Goal: Task Accomplishment & Management: Manage account settings

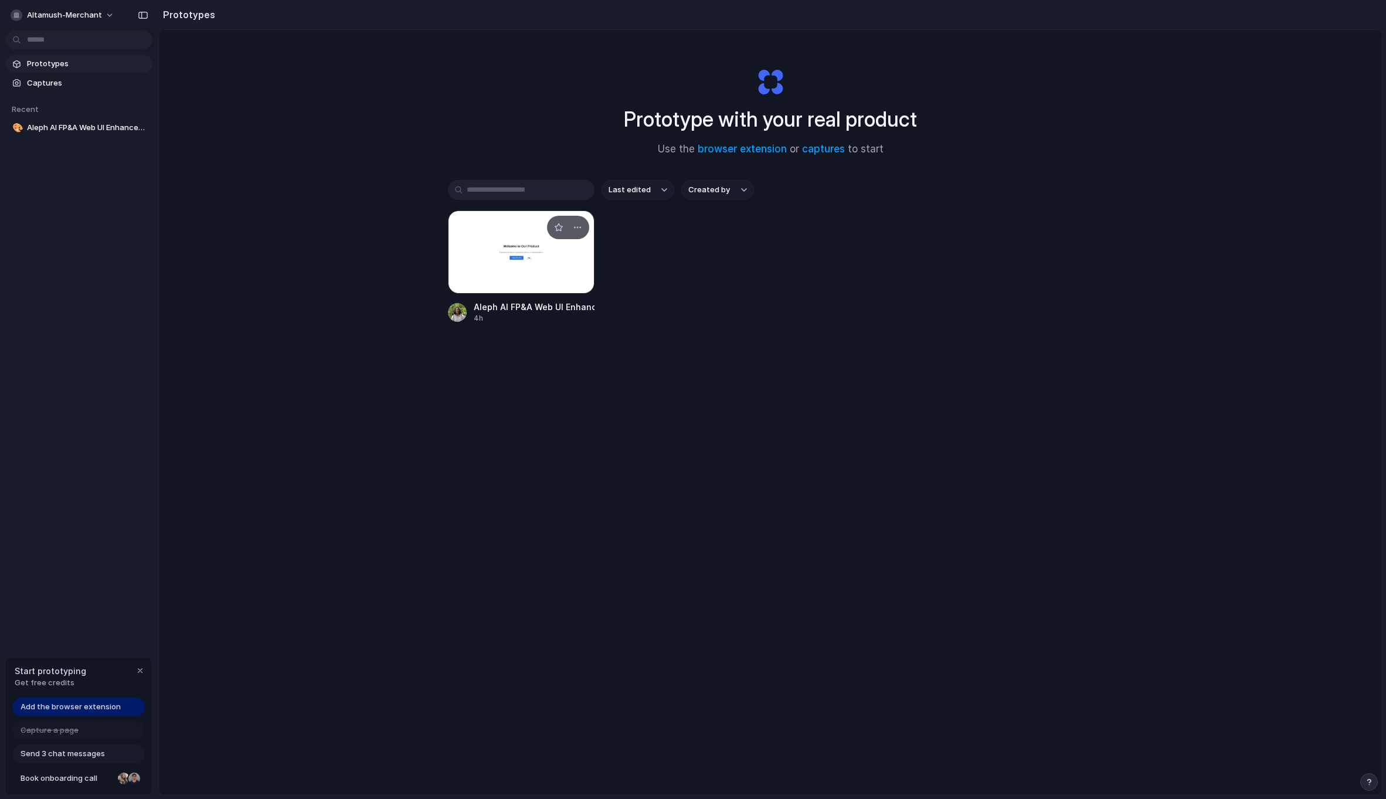
click at [508, 276] on div at bounding box center [521, 252] width 147 height 83
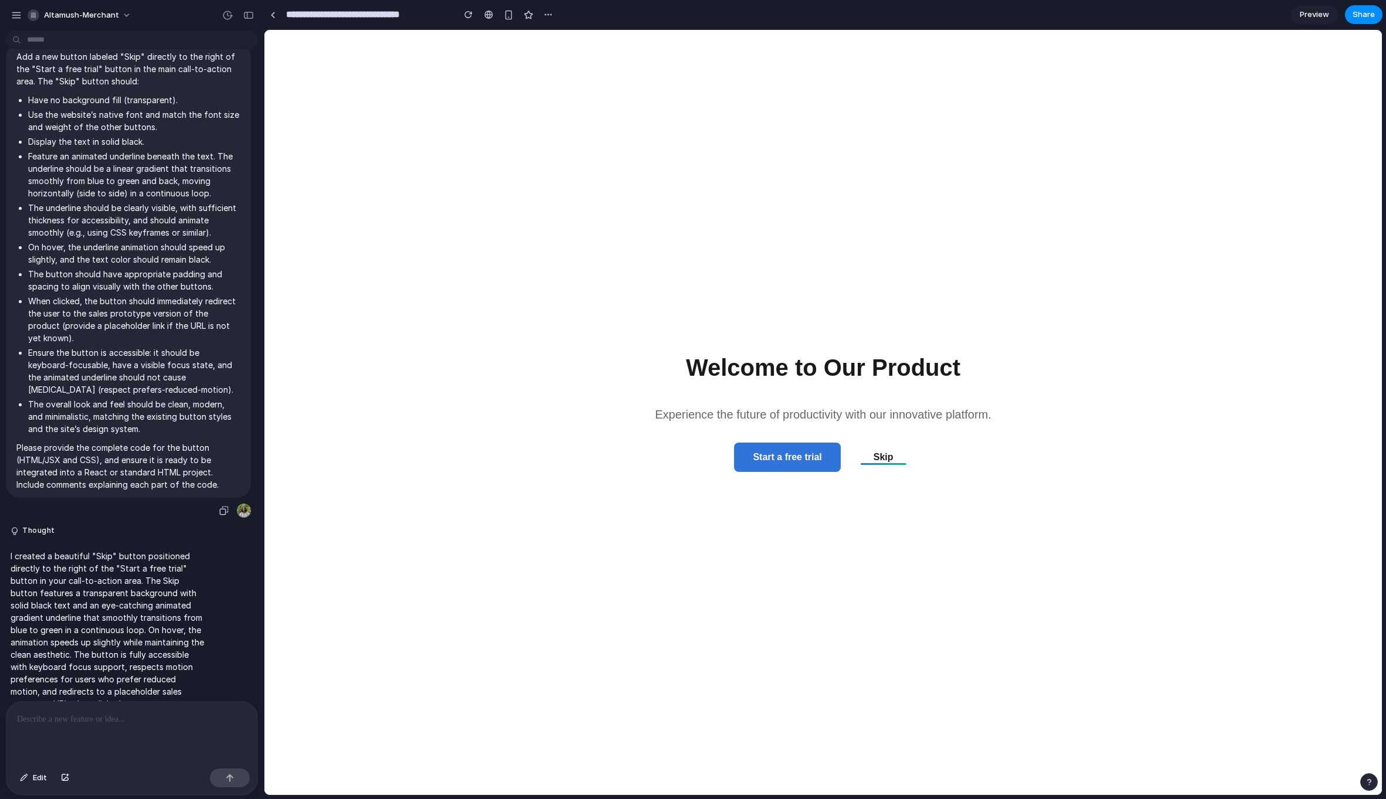
scroll to position [48, 0]
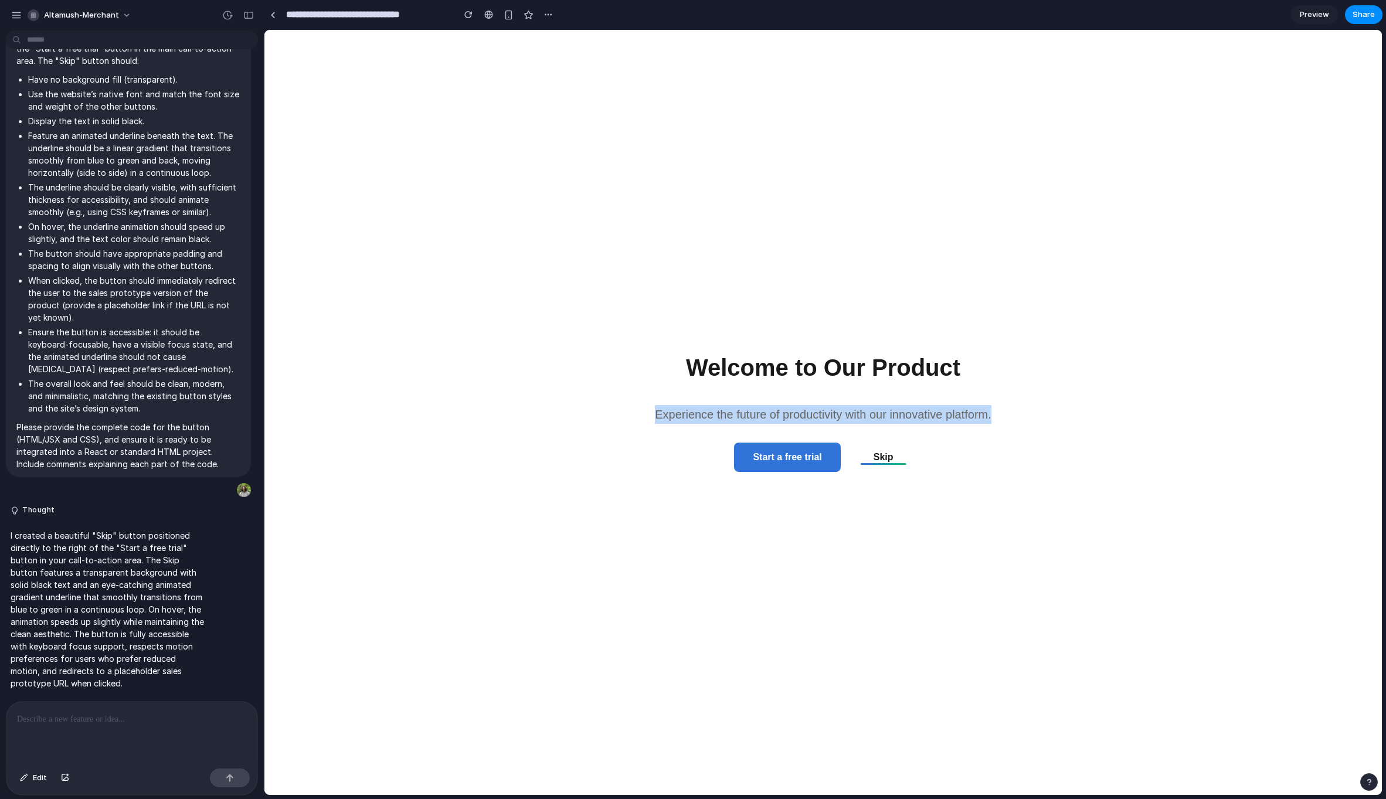
drag, startPoint x: 495, startPoint y: 436, endPoint x: 504, endPoint y: 420, distance: 18.4
click at [505, 421] on main "Welcome to Our Product Experience the future of productivity with our innovativ…" at bounding box center [823, 412] width 1118 height 765
click at [510, 399] on main "Welcome to Our Product Experience the future of productivity with our innovativ…" at bounding box center [823, 412] width 1118 height 765
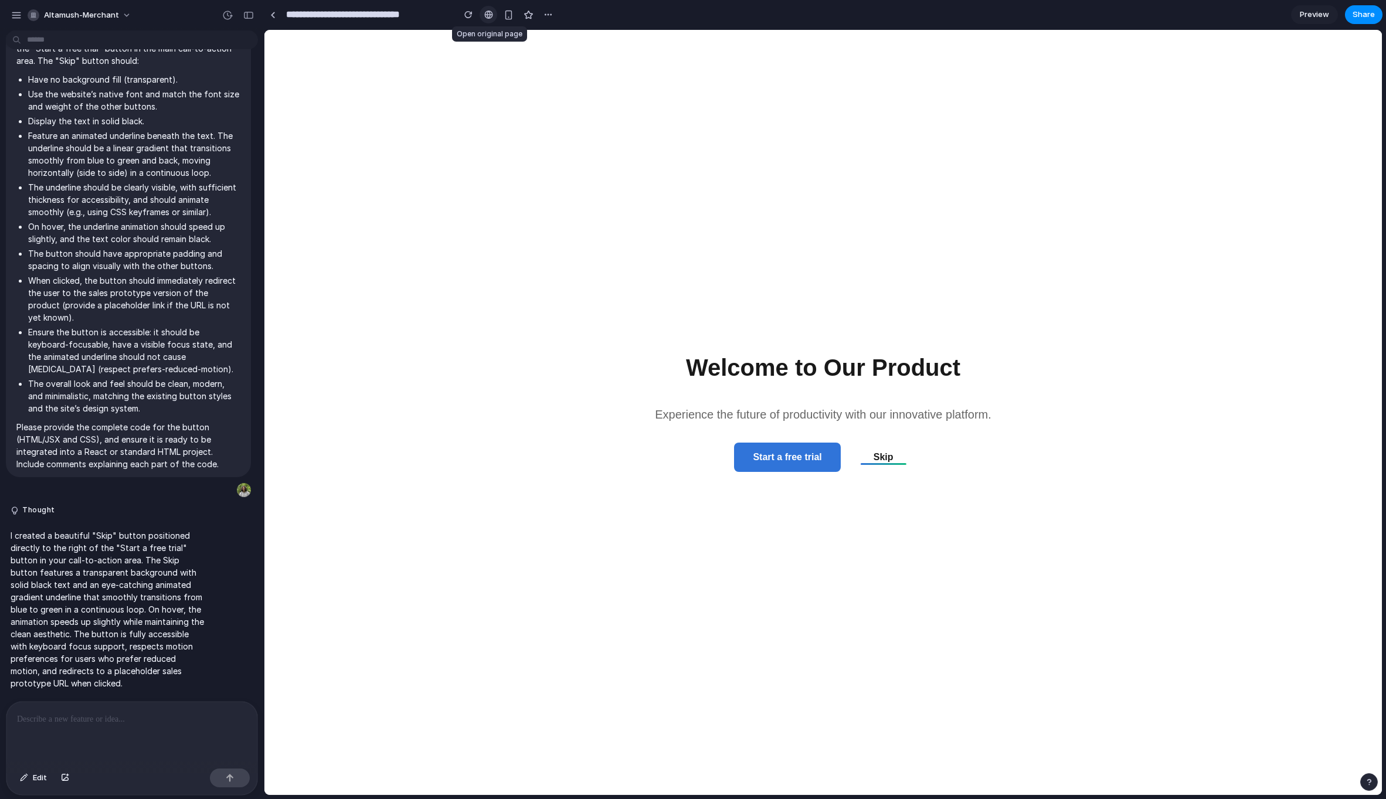
click at [487, 18] on div at bounding box center [488, 14] width 9 height 9
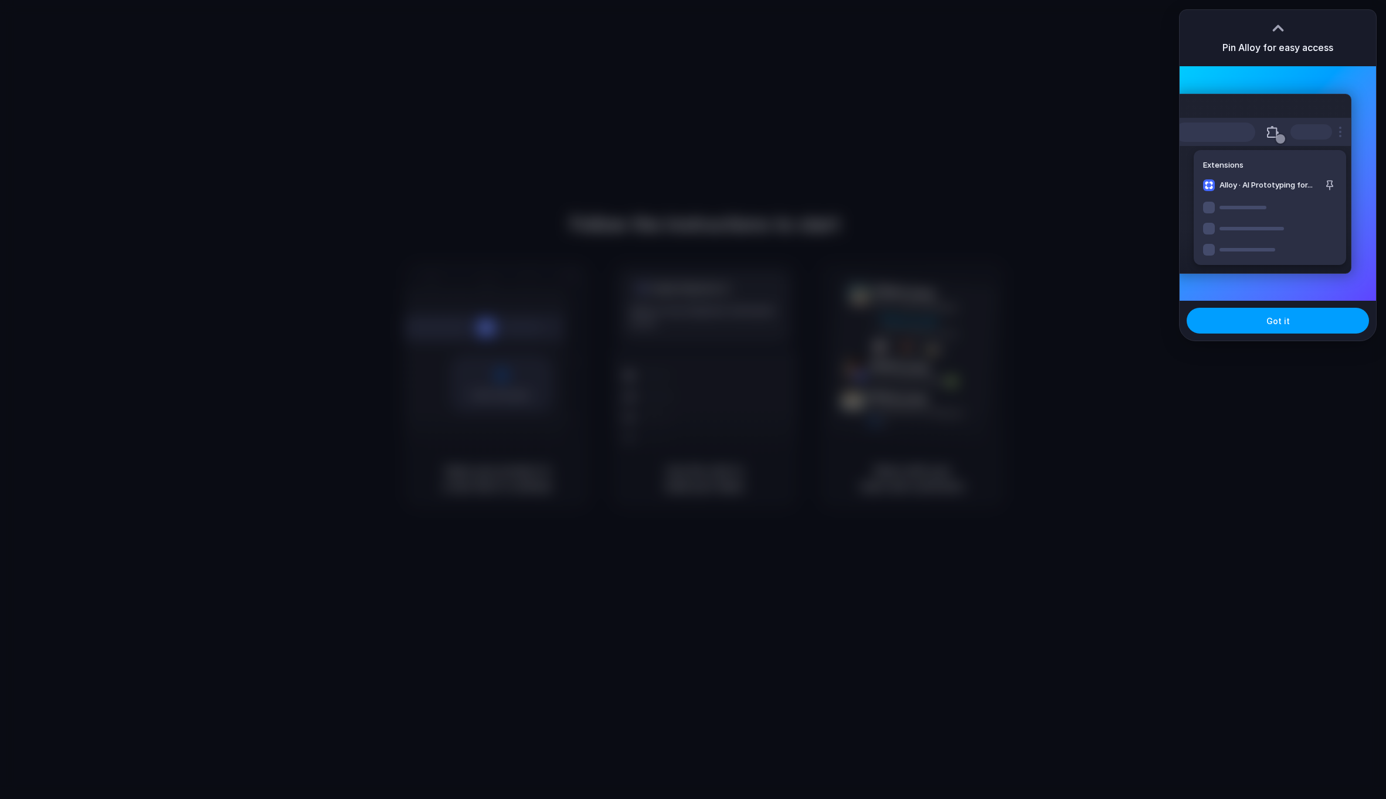
click at [1273, 329] on button "Got it" at bounding box center [1278, 321] width 182 height 26
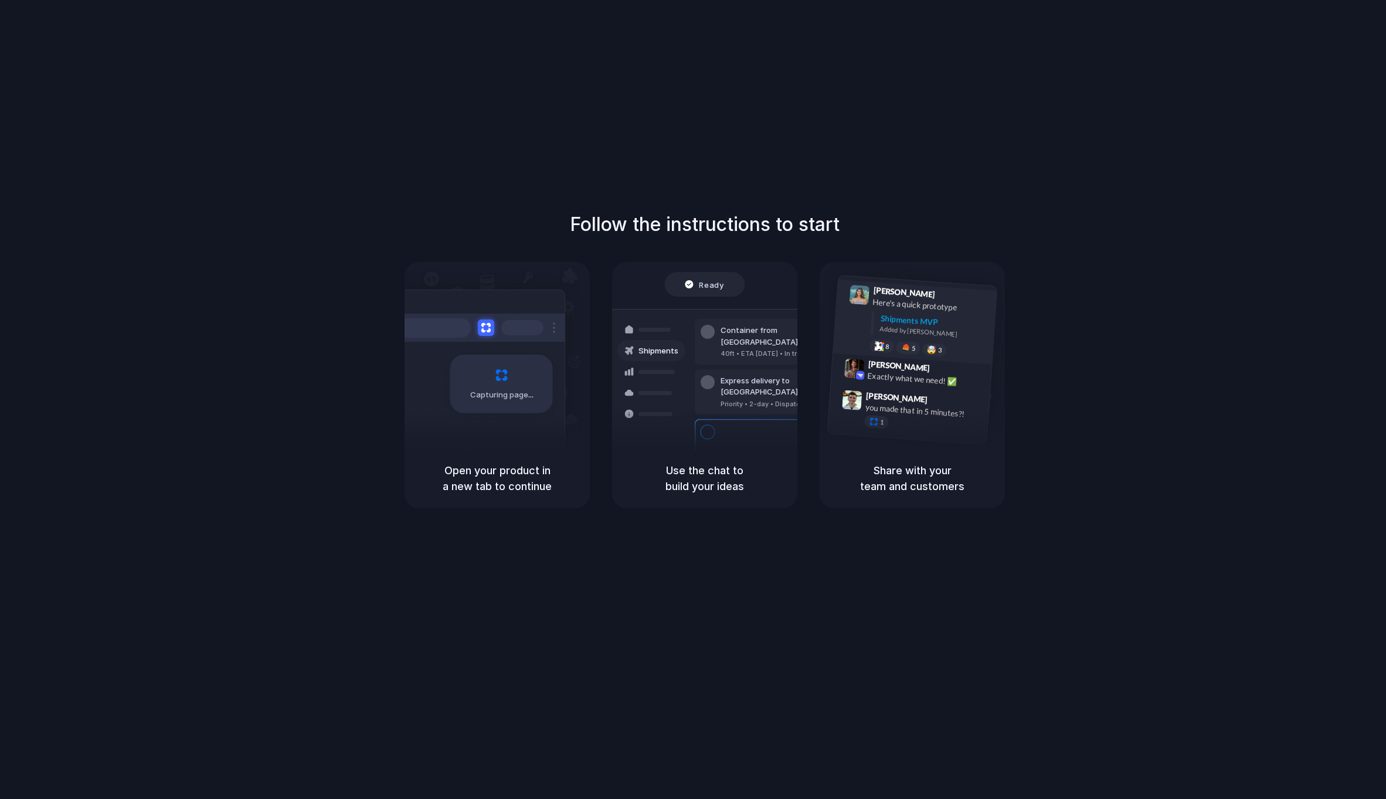
click at [907, 321] on div "Shipments MVP" at bounding box center [934, 322] width 108 height 19
click at [875, 372] on div "Exactly what we need! ✅" at bounding box center [925, 380] width 117 height 20
click at [875, 405] on div "you made that in 5 minutes?!" at bounding box center [923, 412] width 117 height 20
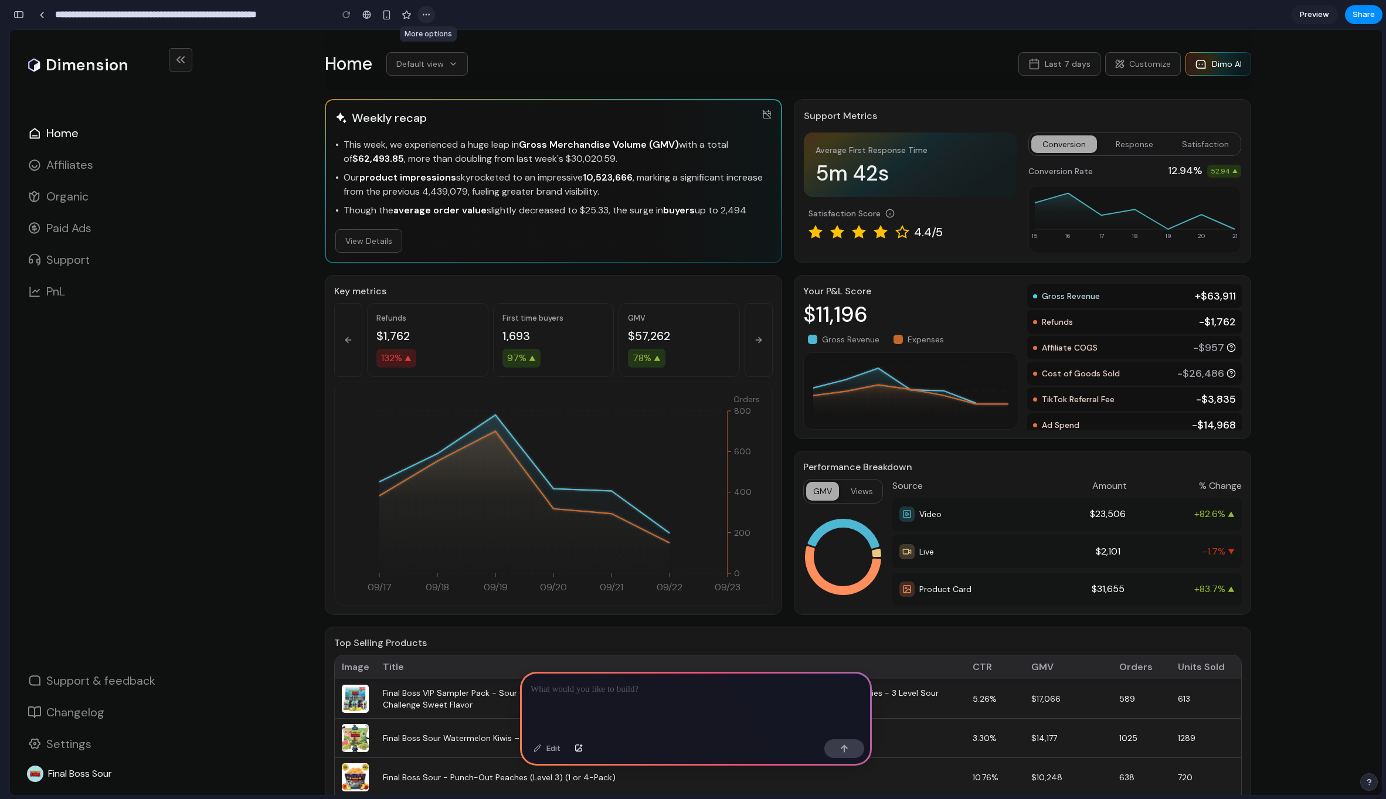
click at [425, 18] on div "button" at bounding box center [426, 14] width 9 height 9
click at [425, 15] on div "Duplicate Delete" at bounding box center [693, 399] width 1386 height 799
click at [1237, 6] on section "**********" at bounding box center [695, 14] width 1373 height 29
drag, startPoint x: 1237, startPoint y: 6, endPoint x: 1225, endPoint y: 9, distance: 12.7
click at [1225, 8] on section "**********" at bounding box center [695, 14] width 1373 height 29
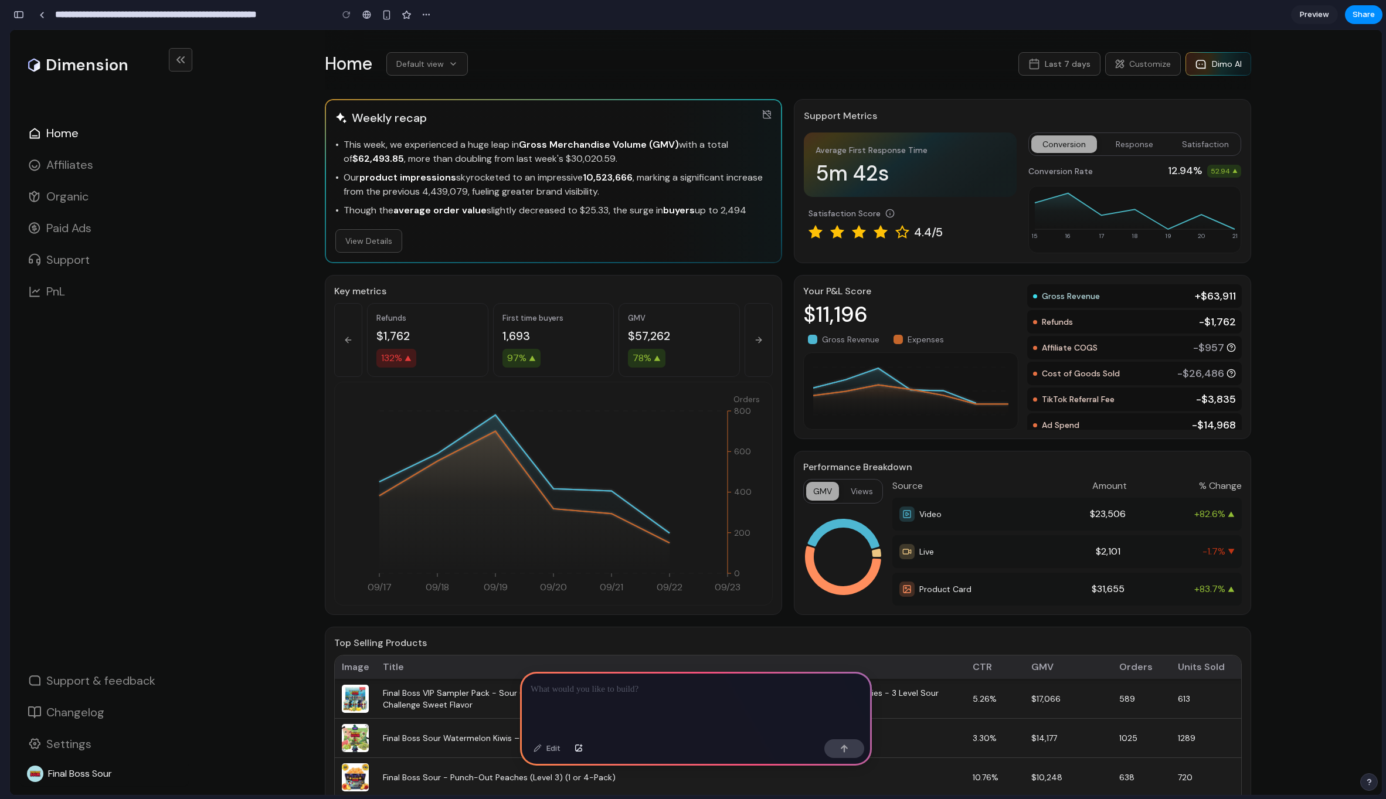
drag, startPoint x: 945, startPoint y: 61, endPoint x: 915, endPoint y: 55, distance: 30.5
click at [915, 55] on div "Home Default view Last 7 days Customize Dimo AI" at bounding box center [788, 63] width 927 height 23
click at [951, 69] on div "Home Default view Last 7 days Customize Dimo AI" at bounding box center [788, 63] width 927 height 23
drag, startPoint x: 958, startPoint y: 65, endPoint x: 928, endPoint y: 74, distance: 30.8
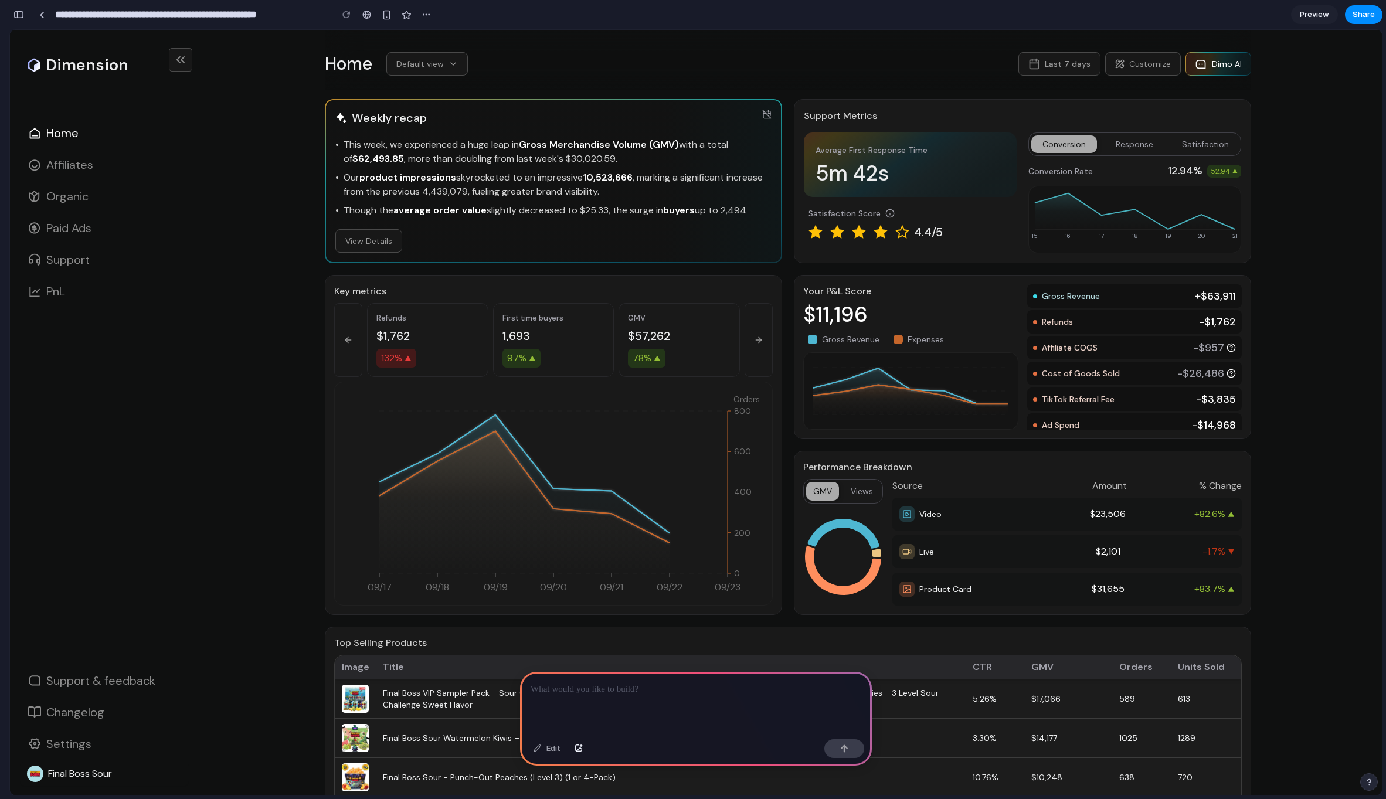
click at [928, 75] on div "Home Default view Last 7 days Customize Dimo AI" at bounding box center [788, 63] width 927 height 23
click at [538, 748] on div "Edit" at bounding box center [547, 748] width 39 height 19
click at [580, 700] on div at bounding box center [696, 703] width 352 height 63
click at [595, 688] on p "**********" at bounding box center [696, 690] width 331 height 14
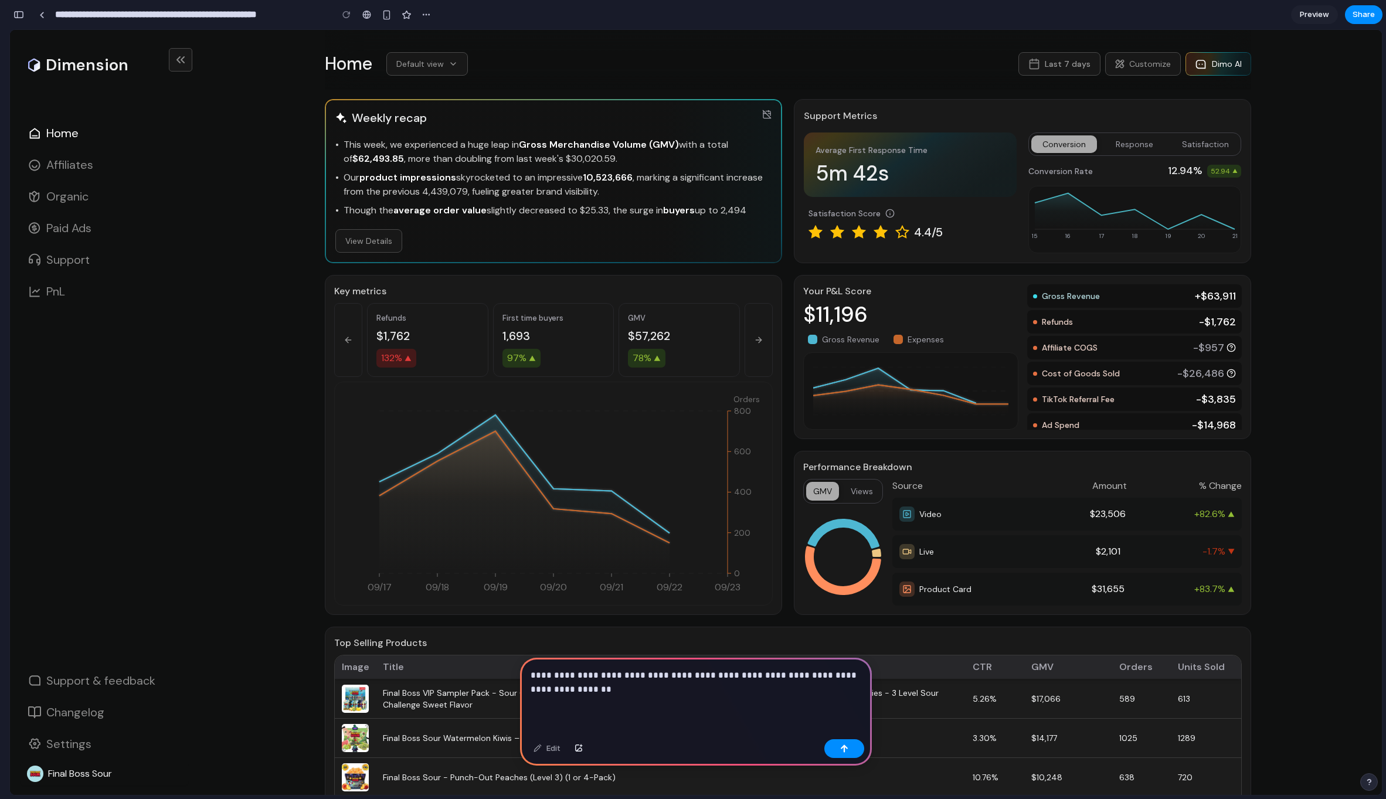
click at [556, 704] on div "**********" at bounding box center [696, 696] width 352 height 77
click at [606, 692] on p "**********" at bounding box center [696, 683] width 331 height 28
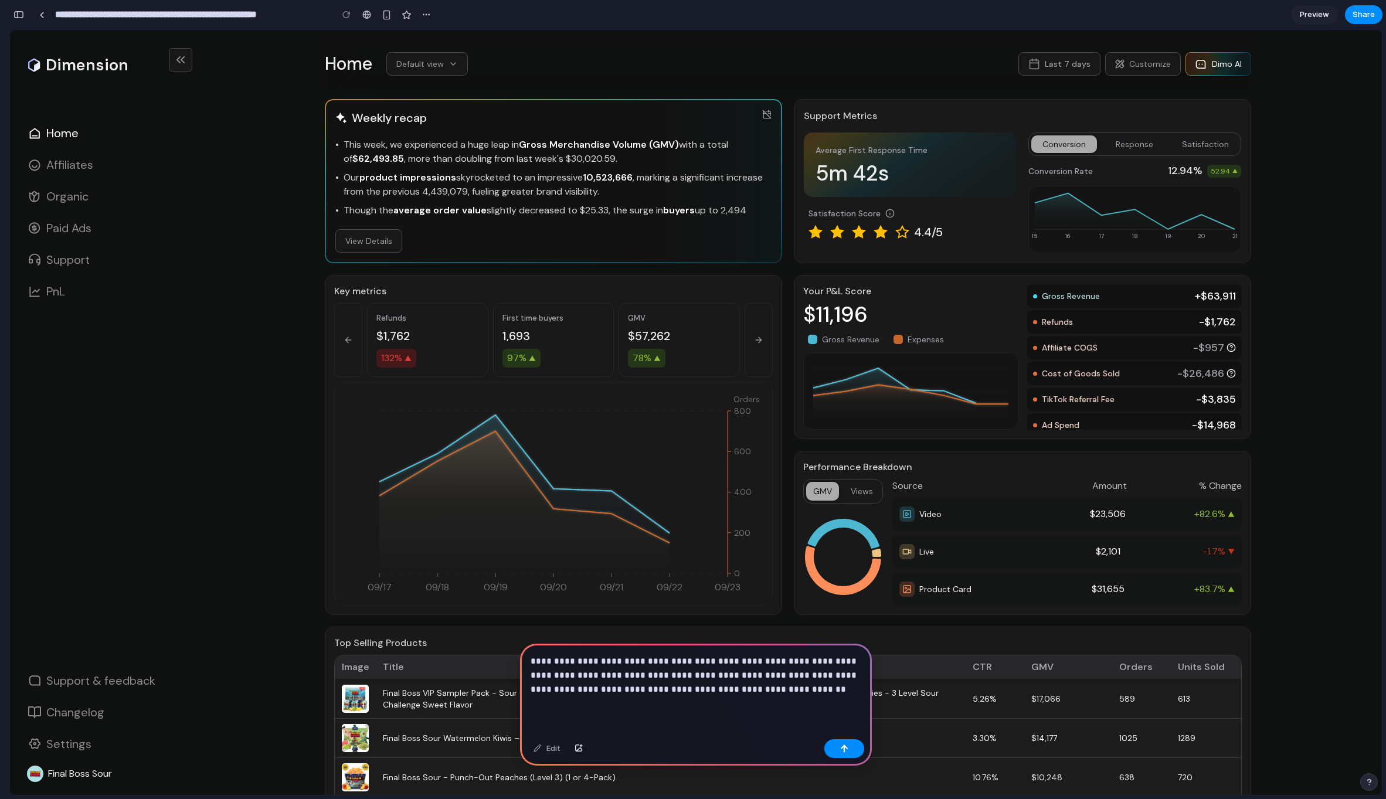
click at [558, 690] on p "**********" at bounding box center [696, 675] width 331 height 42
click at [559, 693] on p "**********" at bounding box center [696, 675] width 331 height 42
click at [846, 690] on p "**********" at bounding box center [696, 675] width 331 height 42
click at [844, 749] on div "button" at bounding box center [844, 749] width 8 height 8
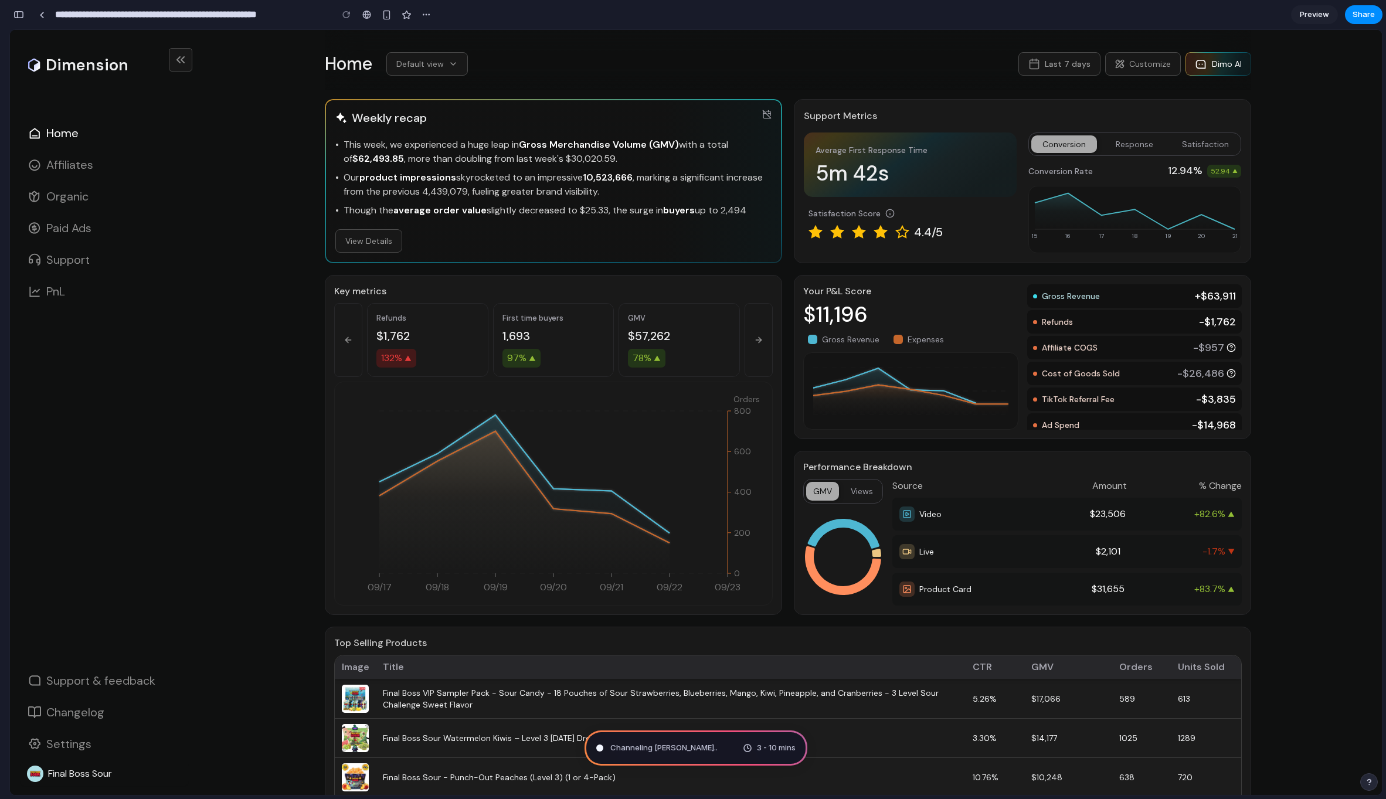
click at [722, 747] on div "Channeling Steve Jobs .. 3 - 10 mins" at bounding box center [696, 748] width 223 height 35
click at [678, 747] on span "Channeling Steve Jobs" at bounding box center [662, 748] width 104 height 12
click at [13, 16] on div "button" at bounding box center [18, 15] width 11 height 8
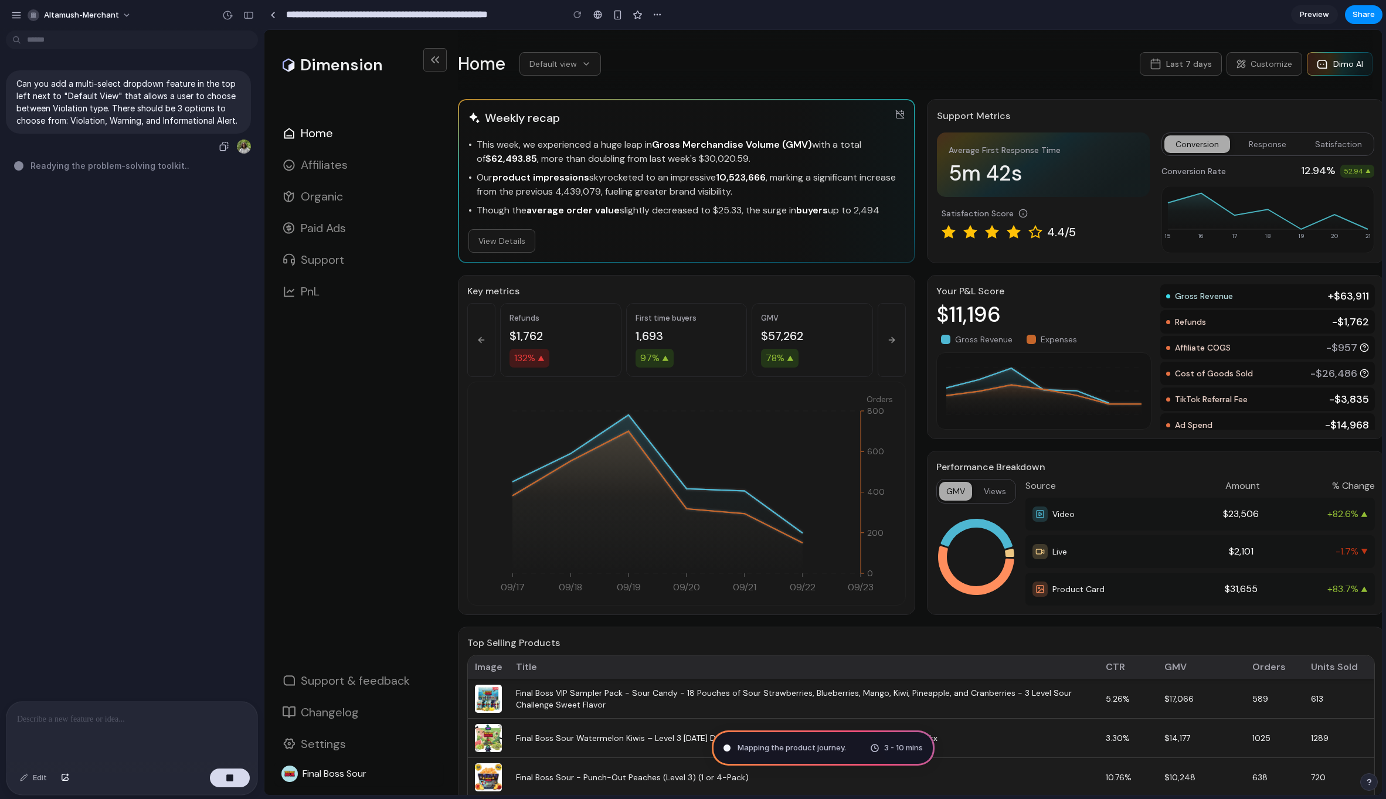
click at [173, 107] on p "Can you add a multi-select dropdown feature in the top left next to "Default Vi…" at bounding box center [128, 101] width 224 height 49
copy div "Can you add a multi-select dropdown feature in the top left next to "Default Vi…"
click at [226, 781] on div "button" at bounding box center [230, 778] width 8 height 8
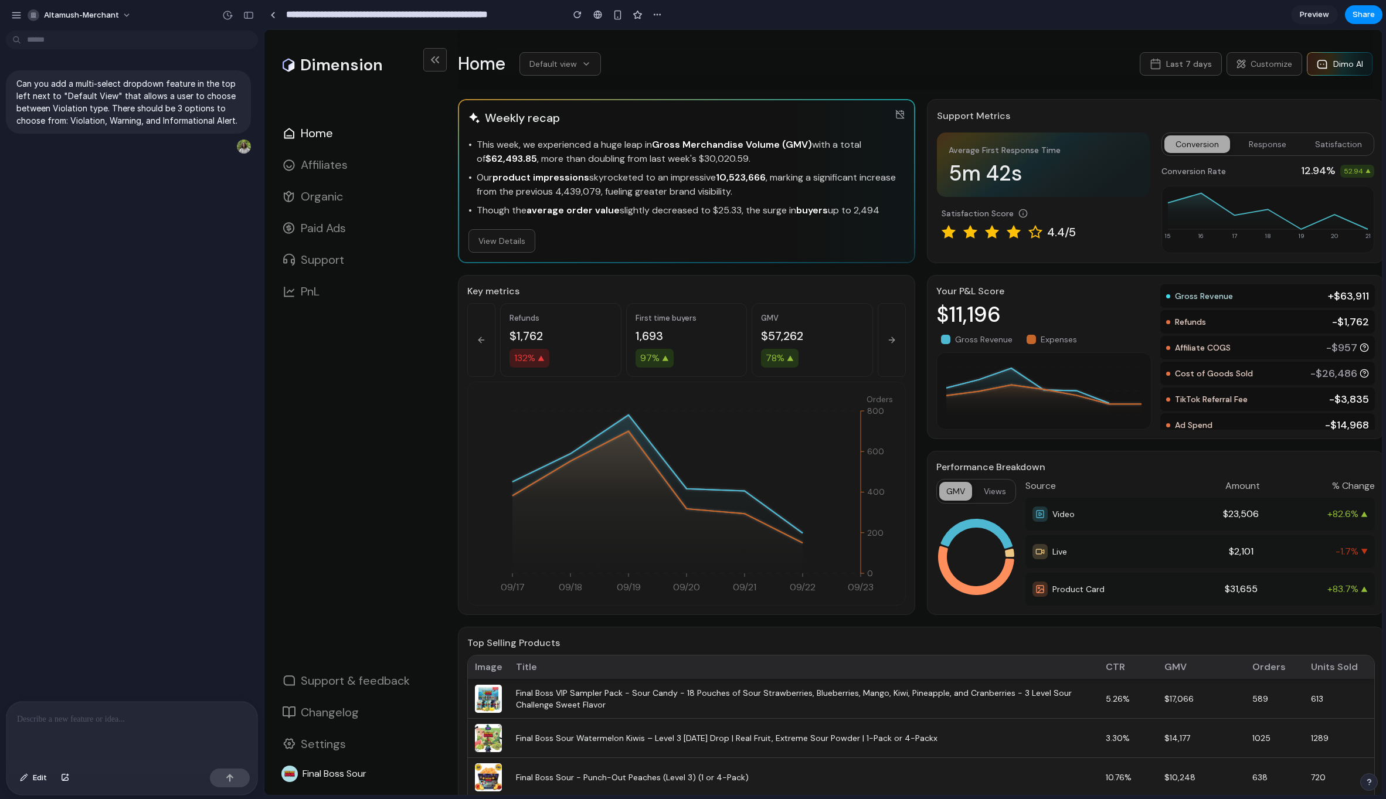
click at [199, 716] on p at bounding box center [132, 720] width 230 height 14
click at [251, 13] on div "button" at bounding box center [248, 15] width 11 height 8
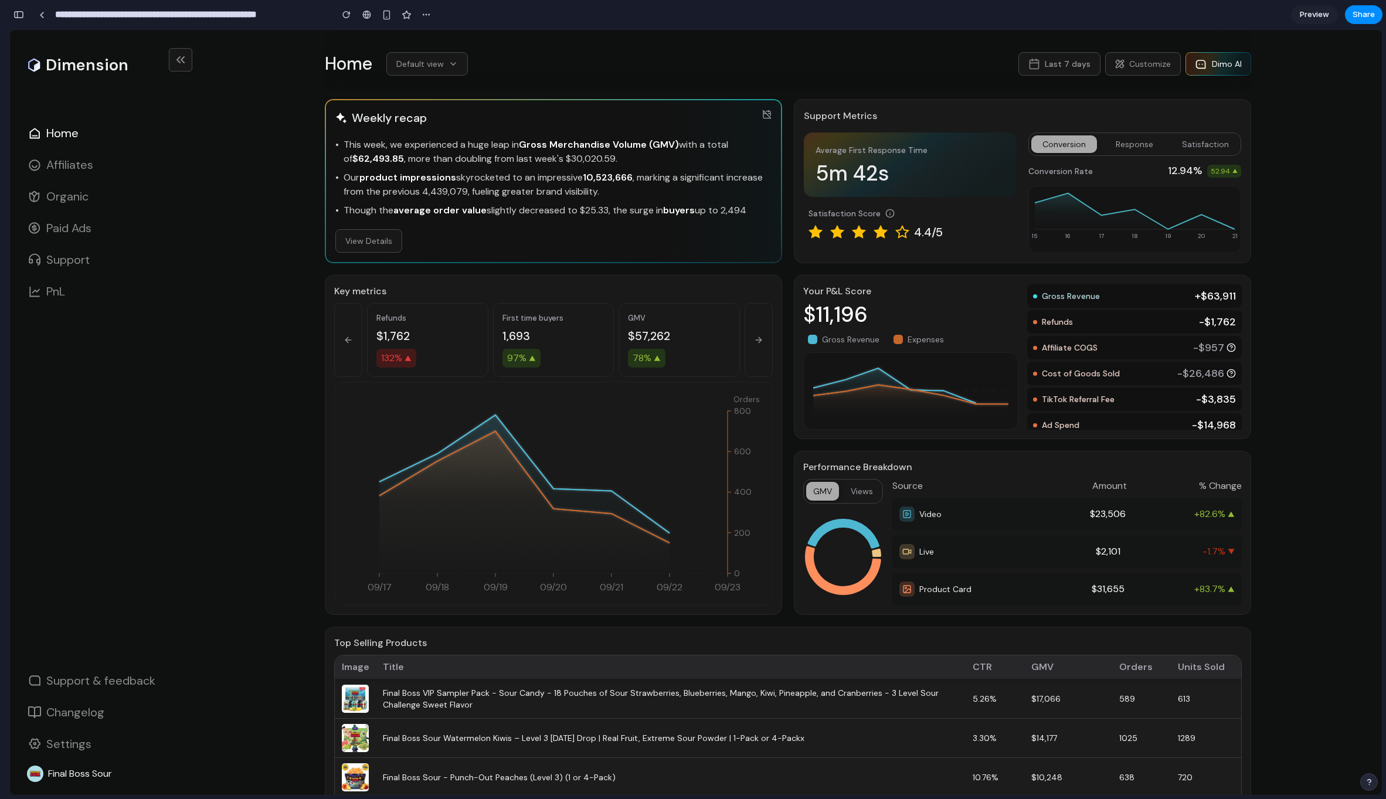
click at [473, 58] on div "Home Default view Last 7 days Customize Dimo AI" at bounding box center [788, 63] width 927 height 23
click at [423, 15] on div "button" at bounding box center [426, 14] width 9 height 9
click at [425, 13] on div "Duplicate Delete" at bounding box center [693, 399] width 1386 height 799
click at [424, 15] on div "button" at bounding box center [426, 14] width 9 height 9
click at [425, 15] on div "Duplicate Delete" at bounding box center [693, 399] width 1386 height 799
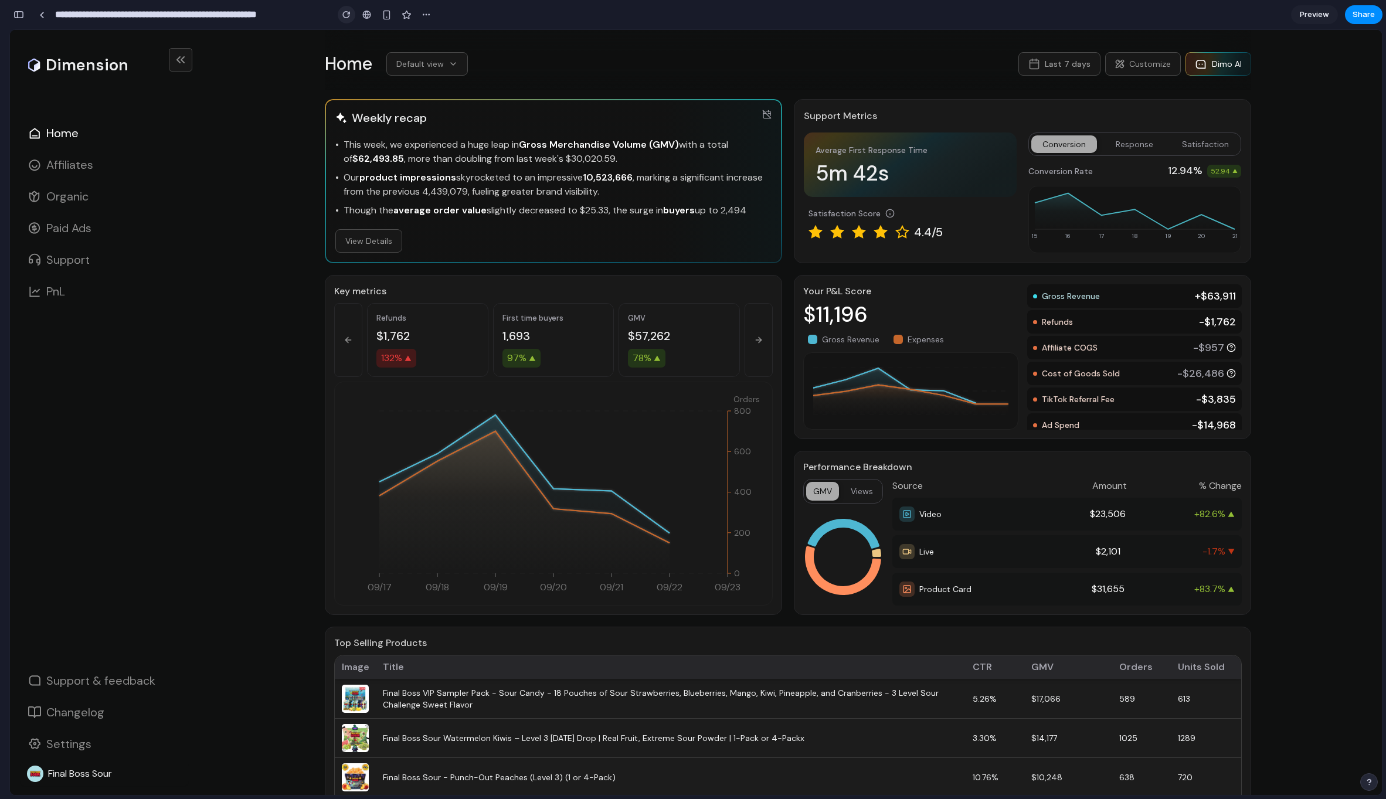
click at [344, 16] on div "button" at bounding box center [346, 15] width 8 height 8
click at [1316, 18] on span "Preview" at bounding box center [1314, 15] width 29 height 12
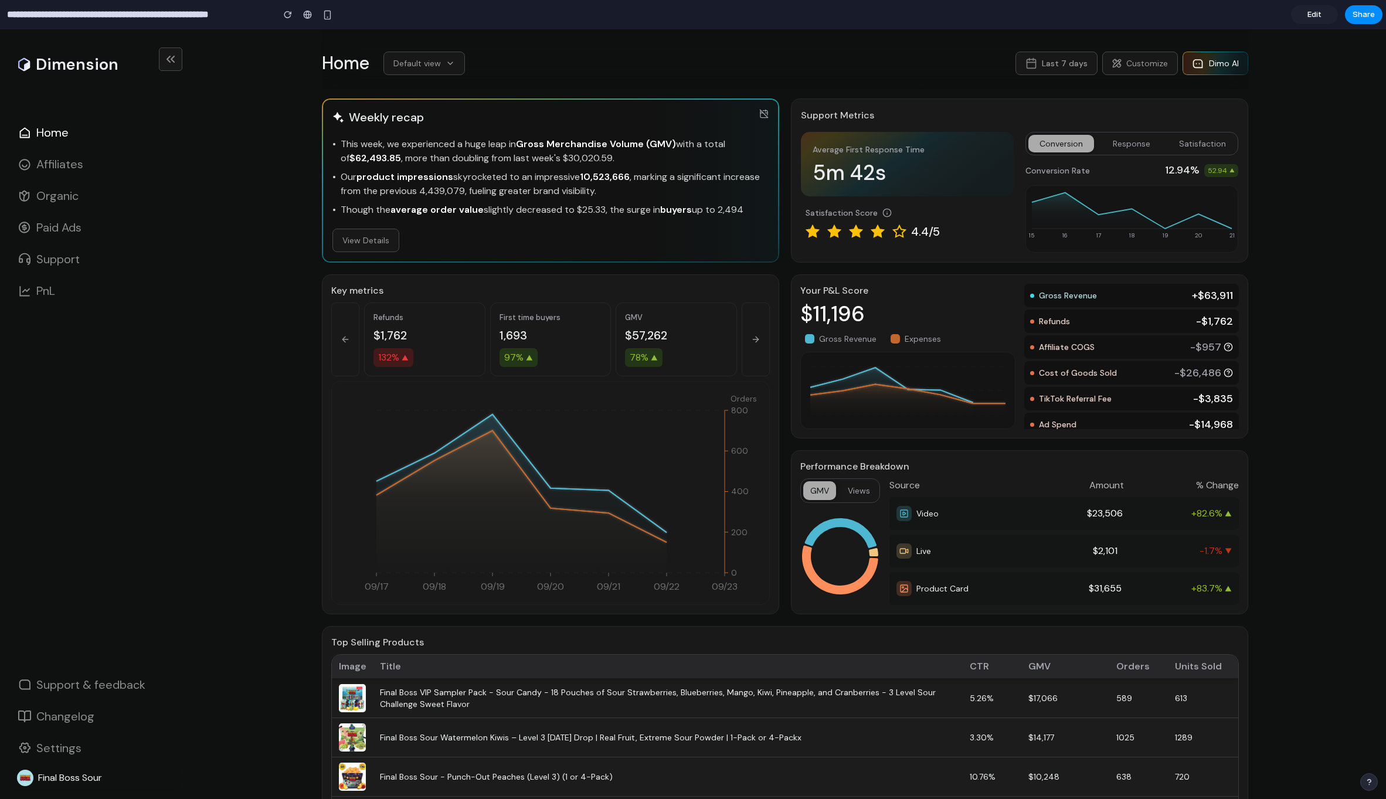
click at [1316, 18] on span "Edit" at bounding box center [1315, 15] width 14 height 12
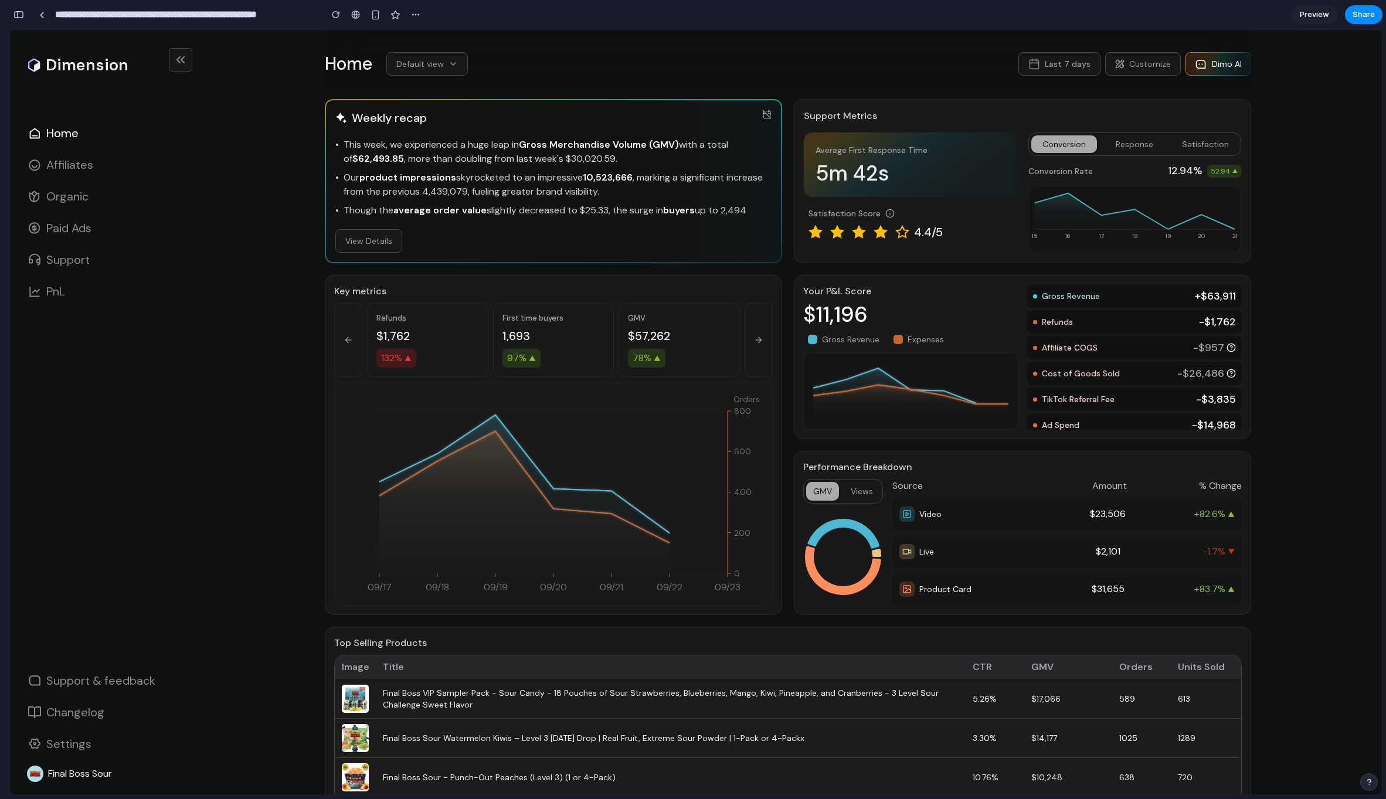
scroll to position [0, 11]
click at [23, 14] on div "button" at bounding box center [18, 15] width 11 height 8
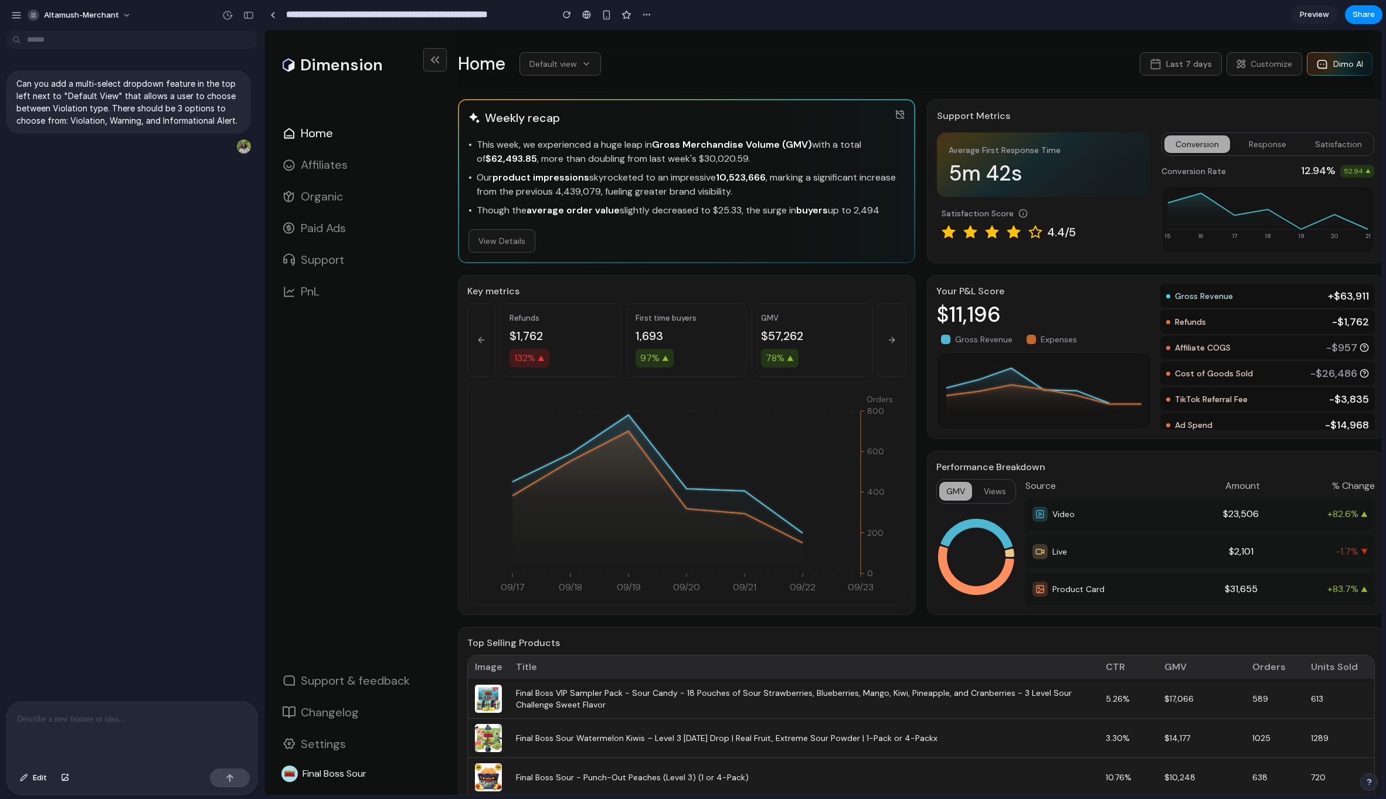
scroll to position [0, 0]
click at [89, 722] on p at bounding box center [132, 720] width 230 height 14
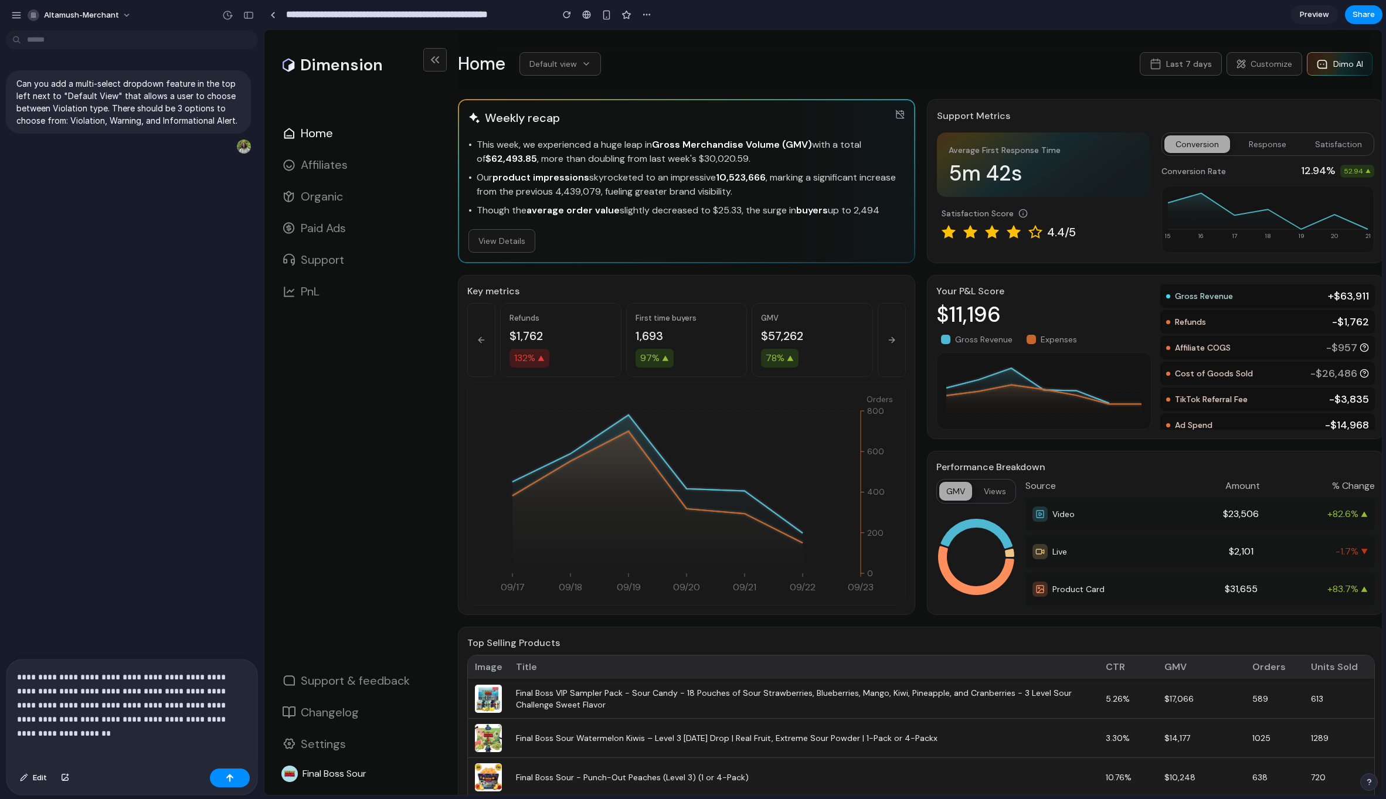
click at [172, 745] on div "**********" at bounding box center [131, 712] width 251 height 104
click at [232, 780] on div "button" at bounding box center [230, 778] width 8 height 8
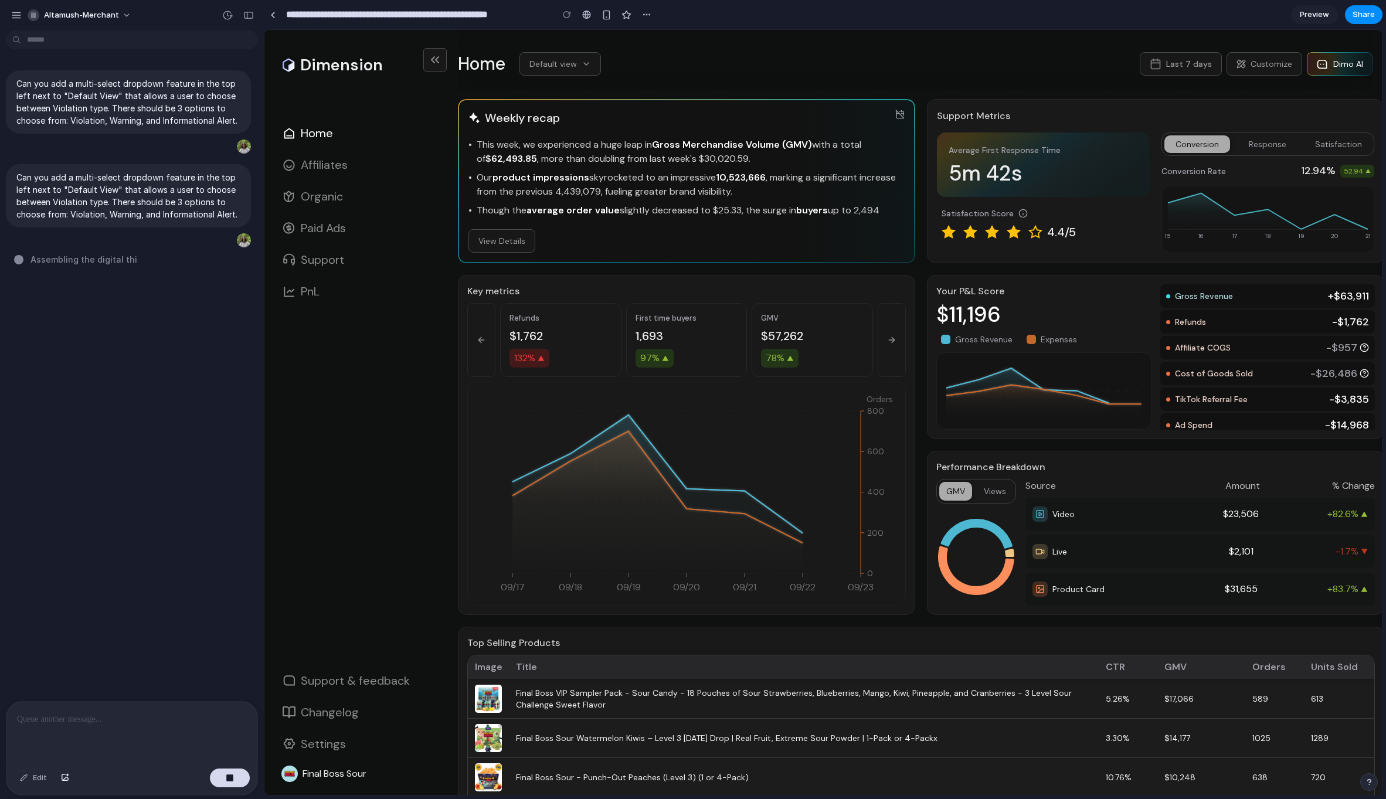
type input "**********"
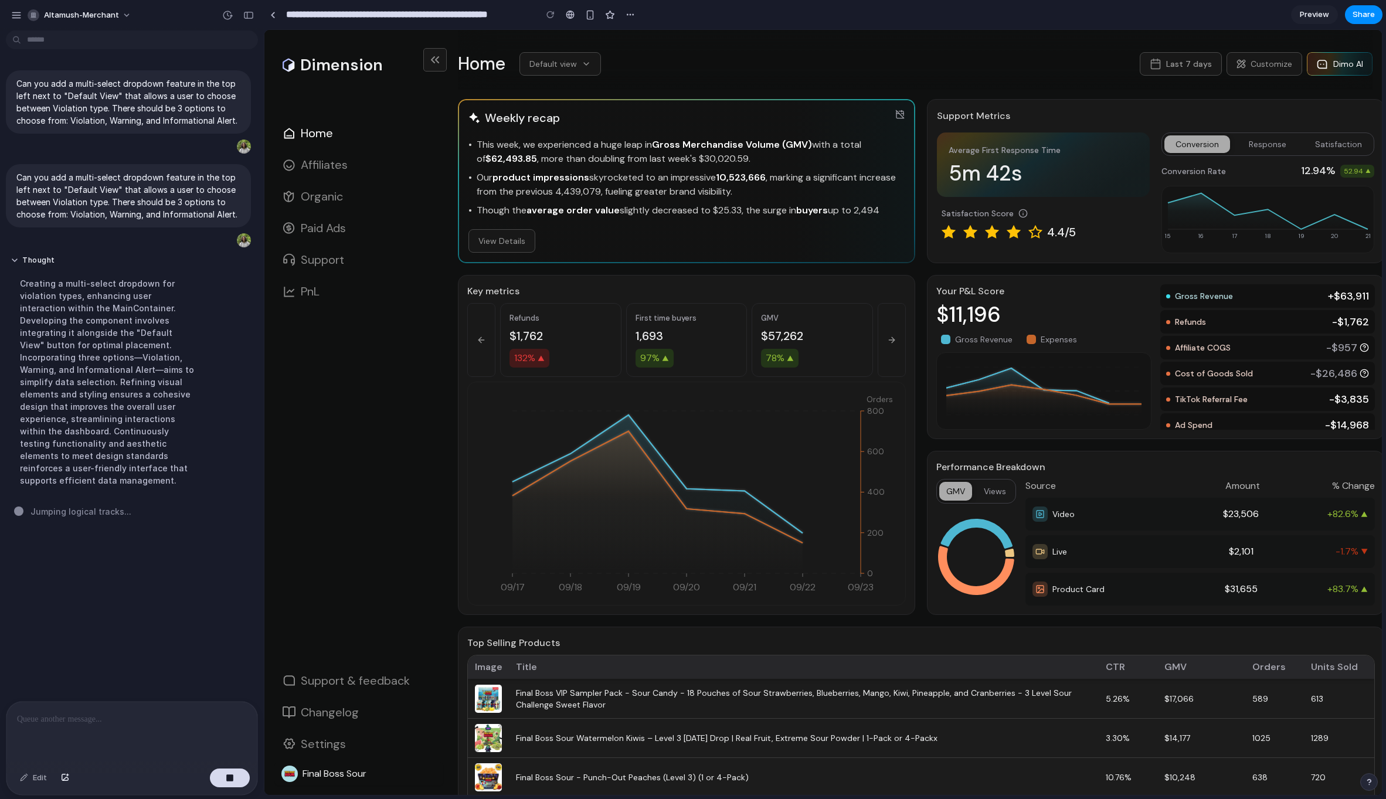
click at [85, 420] on div "Creating a multi-select dropdown for violation types, enhancing user interactio…" at bounding box center [109, 381] width 196 height 223
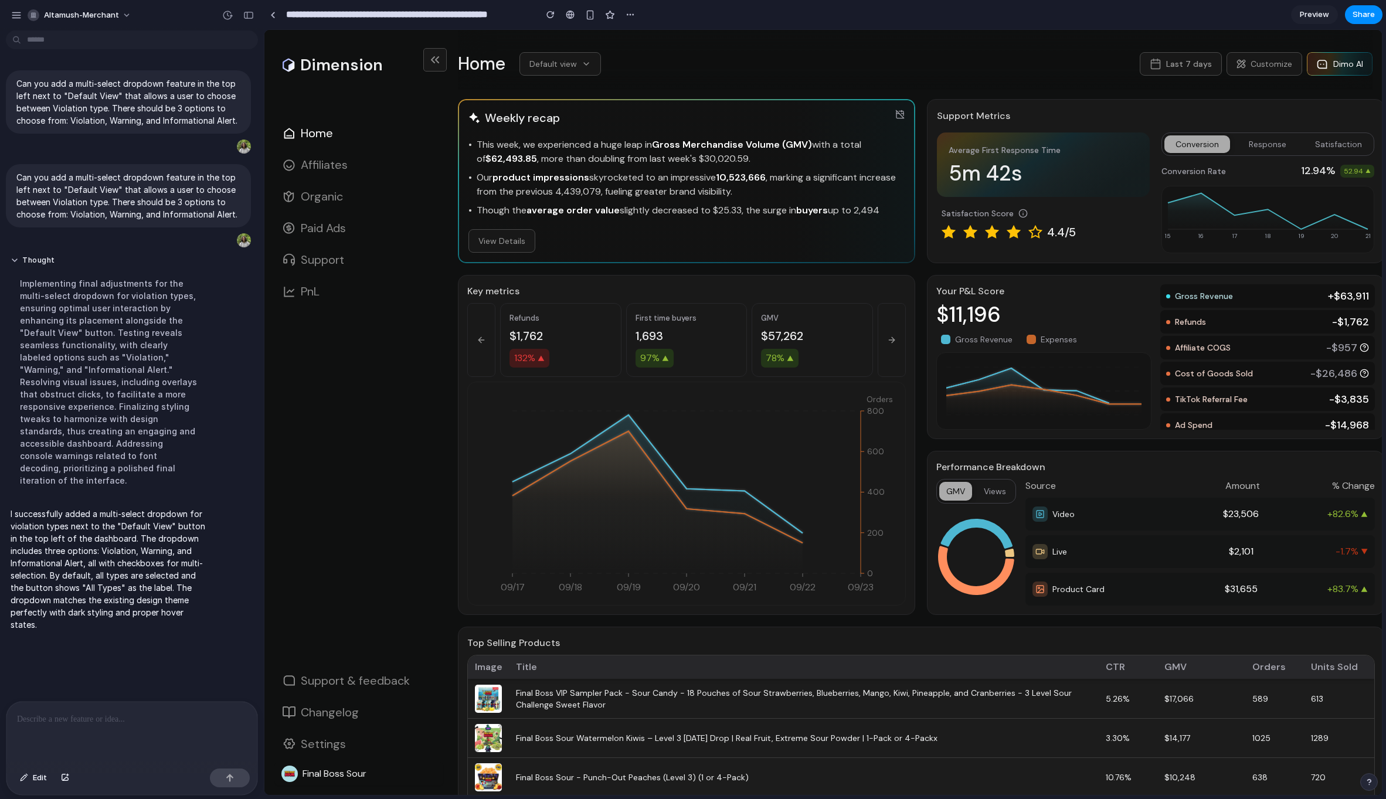
click at [57, 717] on p at bounding box center [132, 720] width 230 height 14
click at [37, 782] on span "Edit" at bounding box center [40, 778] width 14 height 12
click at [643, 58] on div at bounding box center [823, 412] width 1118 height 765
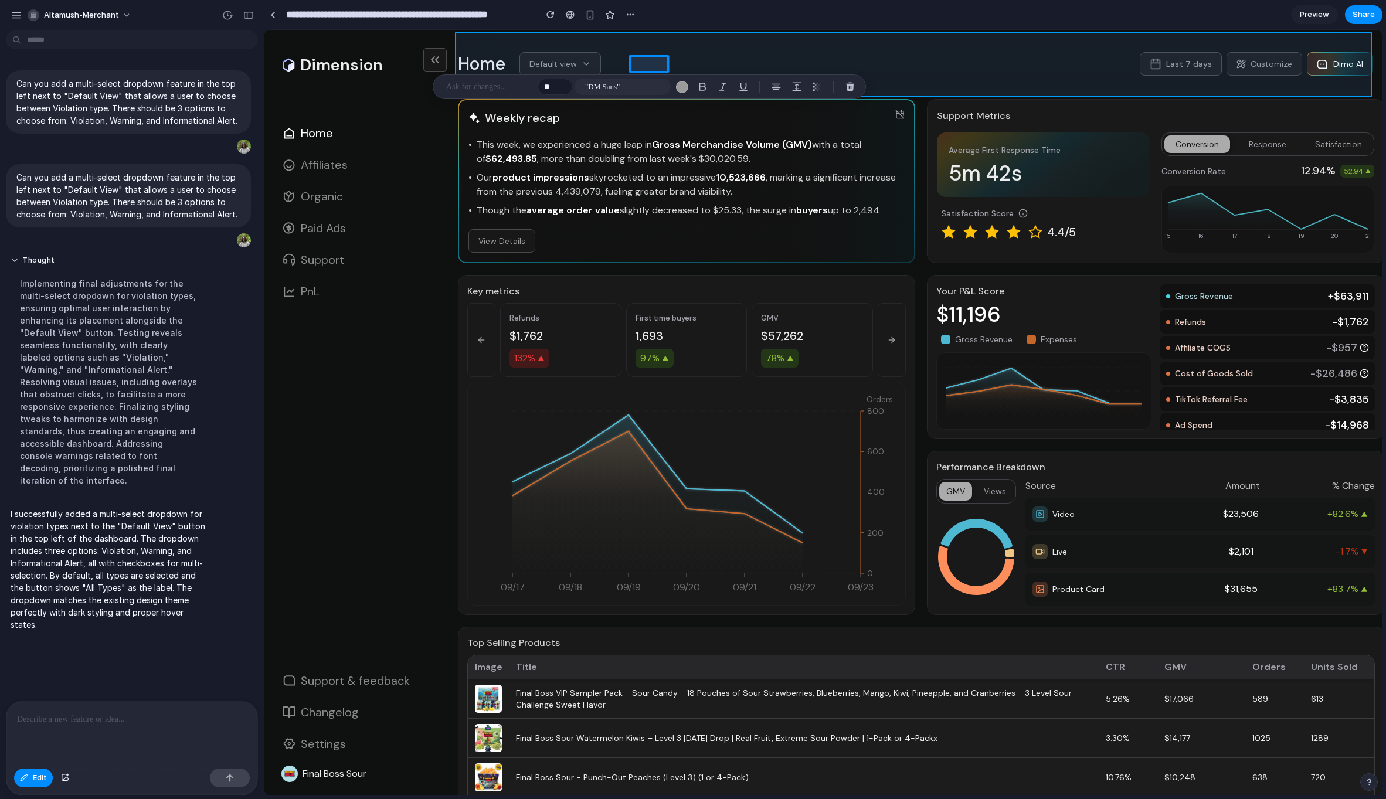
click at [625, 52] on div at bounding box center [823, 412] width 1118 height 765
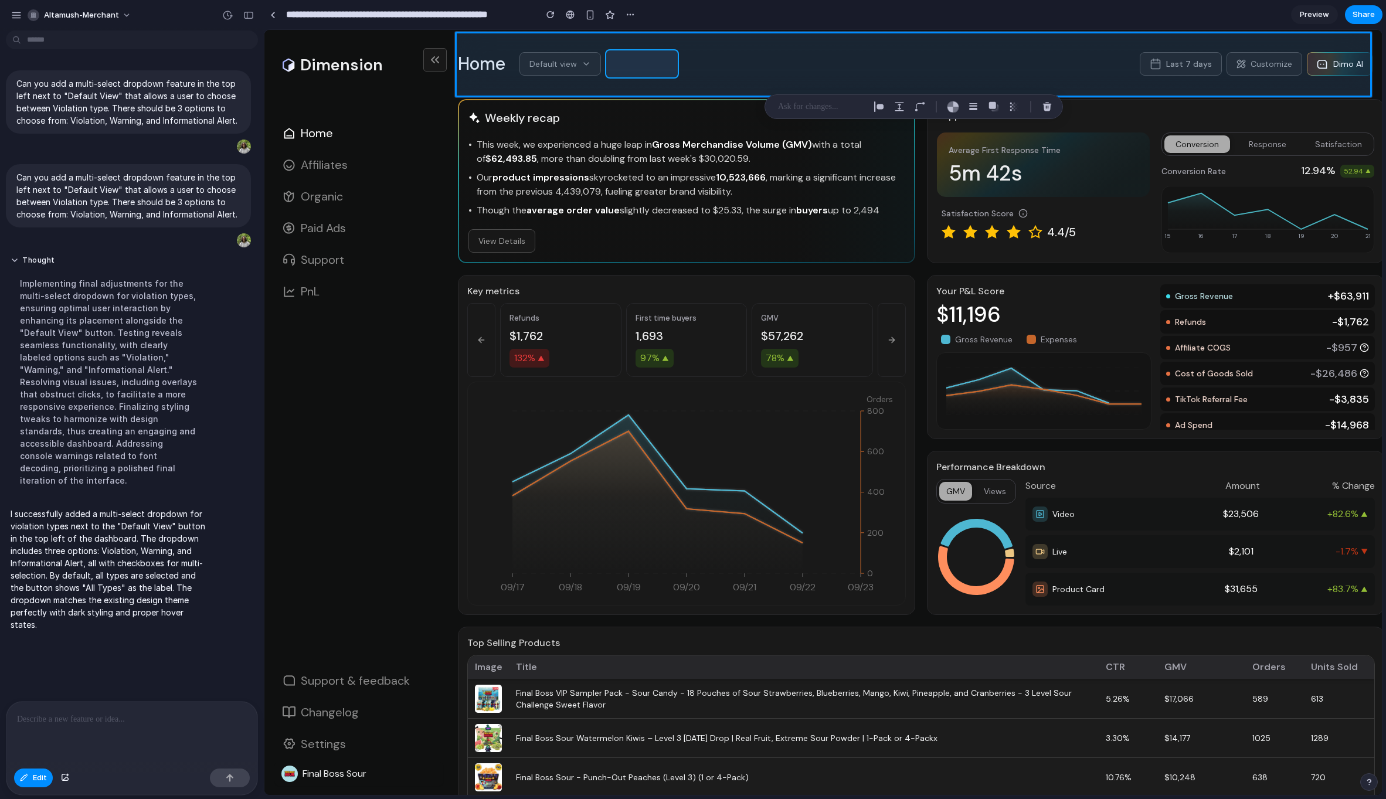
click at [622, 56] on div at bounding box center [823, 412] width 1118 height 765
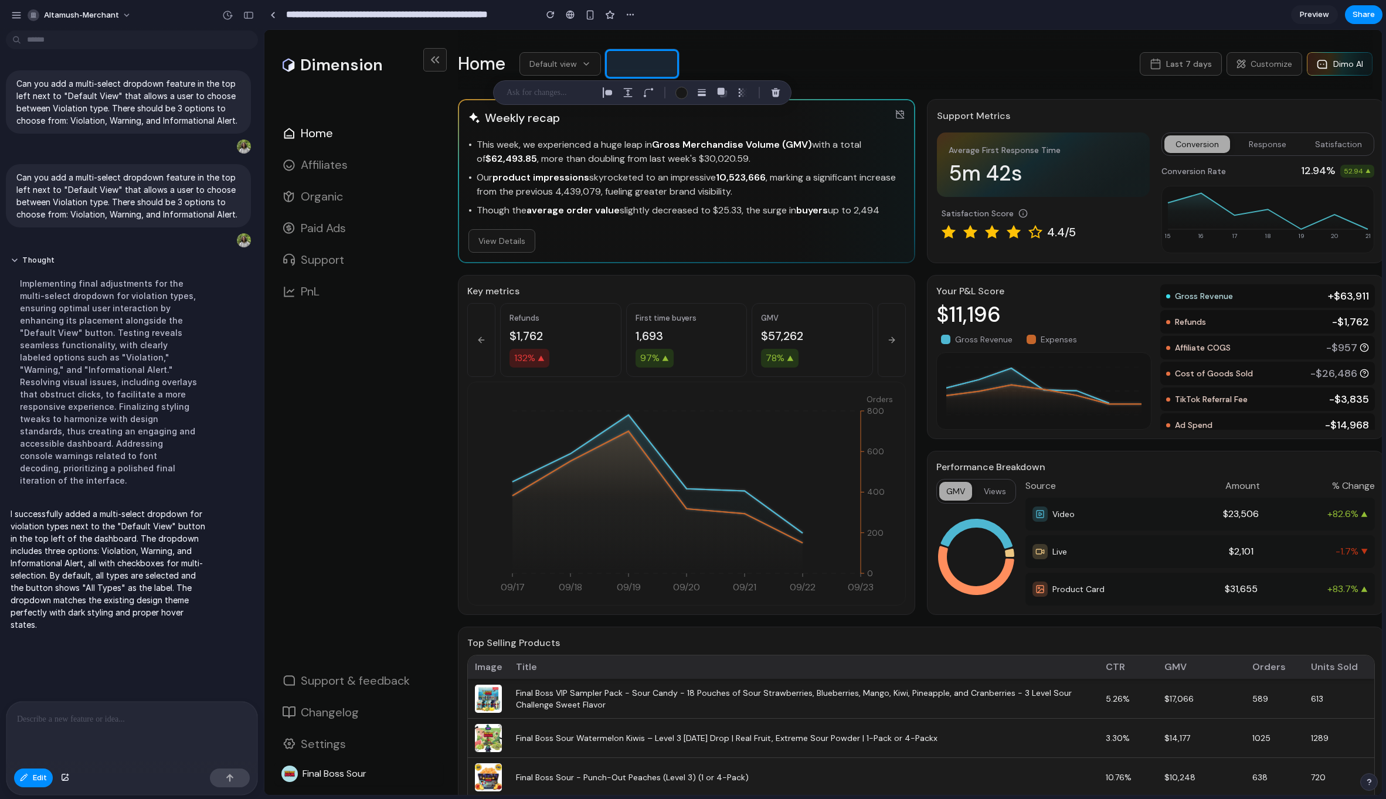
click at [575, 91] on p at bounding box center [550, 93] width 87 height 14
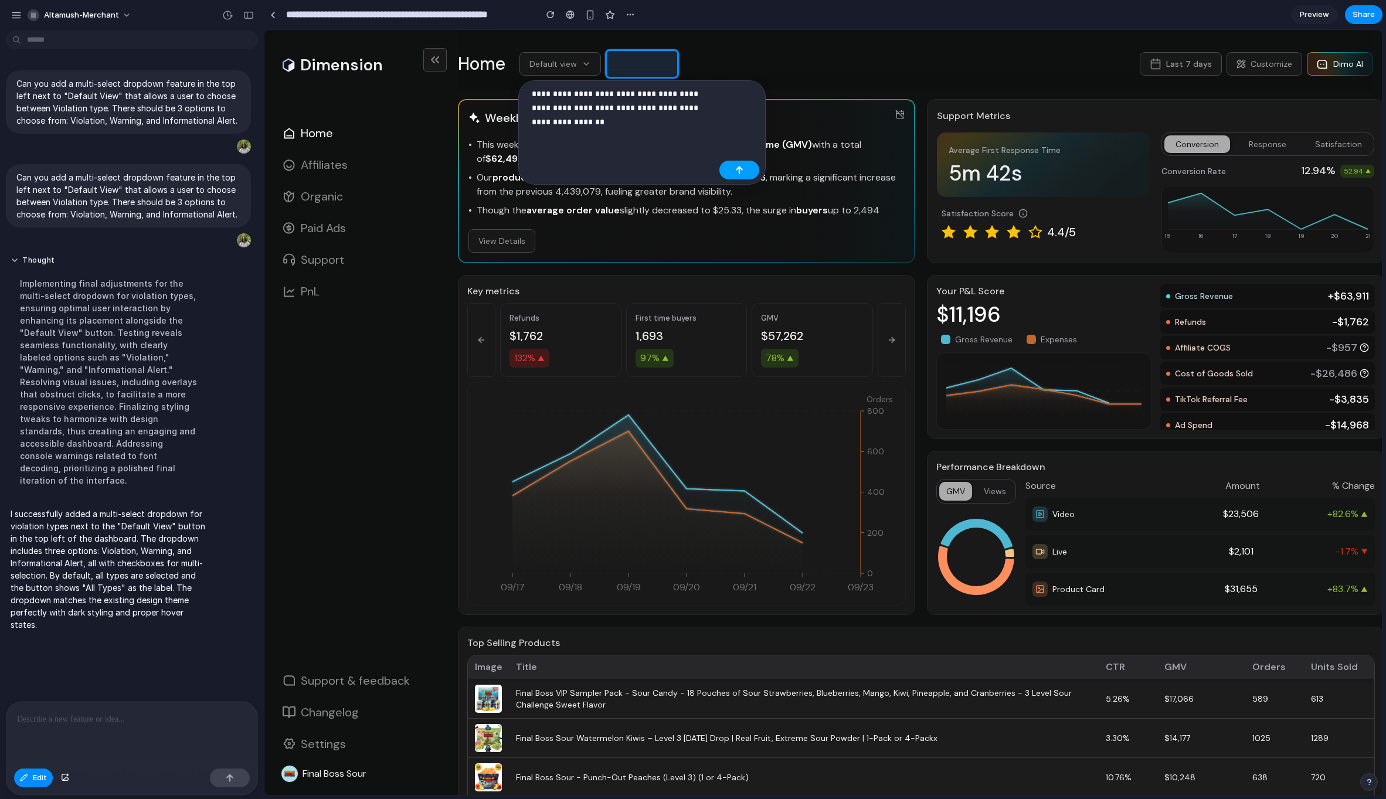
click at [726, 165] on button "button" at bounding box center [740, 170] width 40 height 19
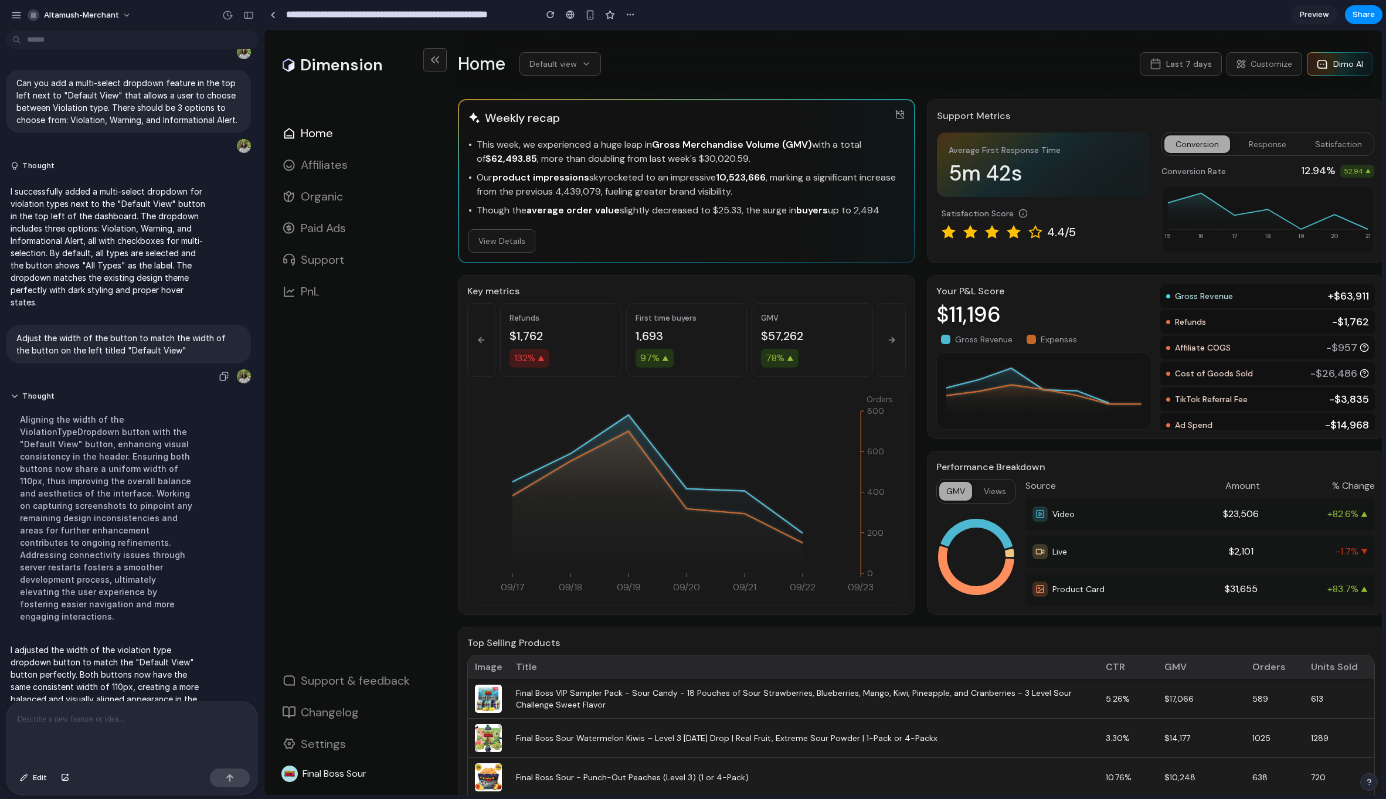
scroll to position [110, 0]
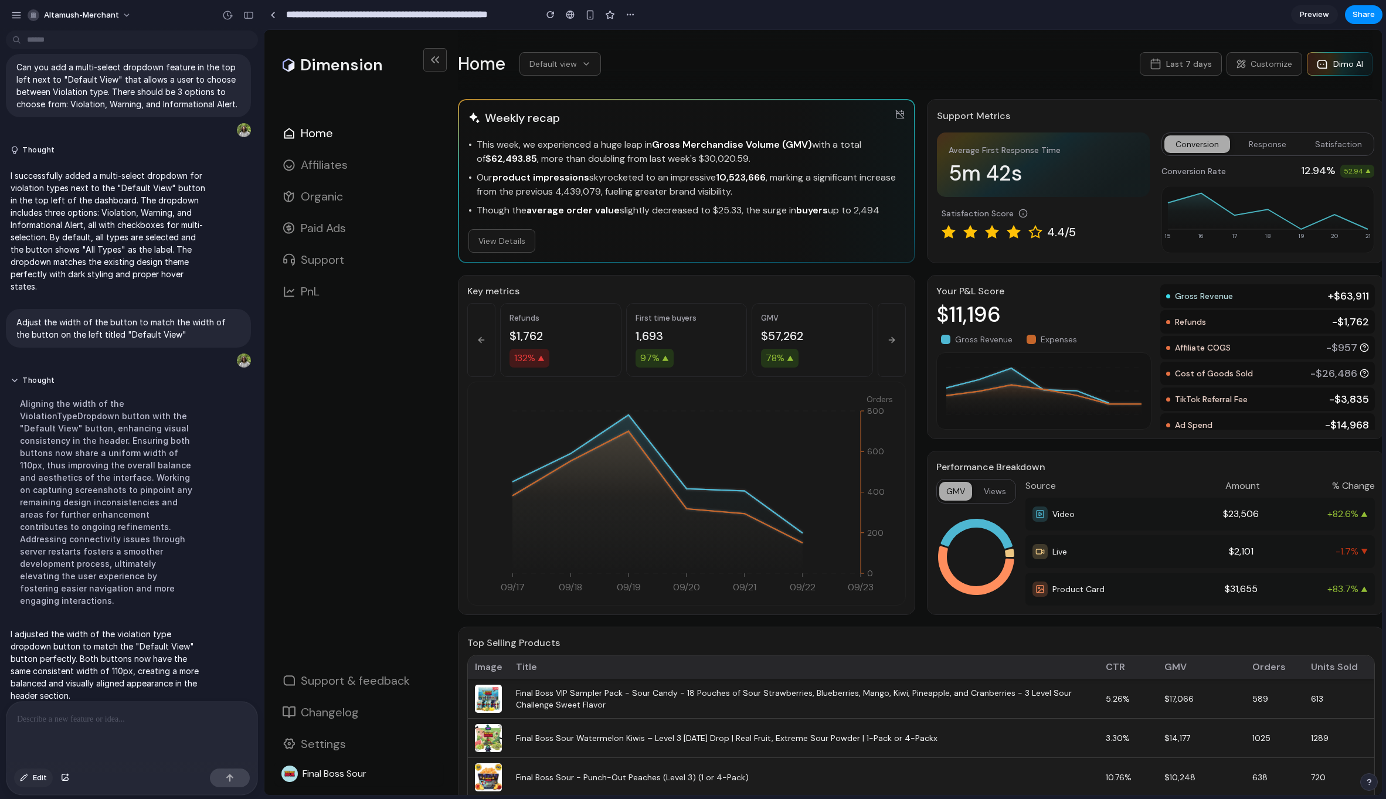
click at [29, 776] on button "Edit" at bounding box center [33, 778] width 39 height 19
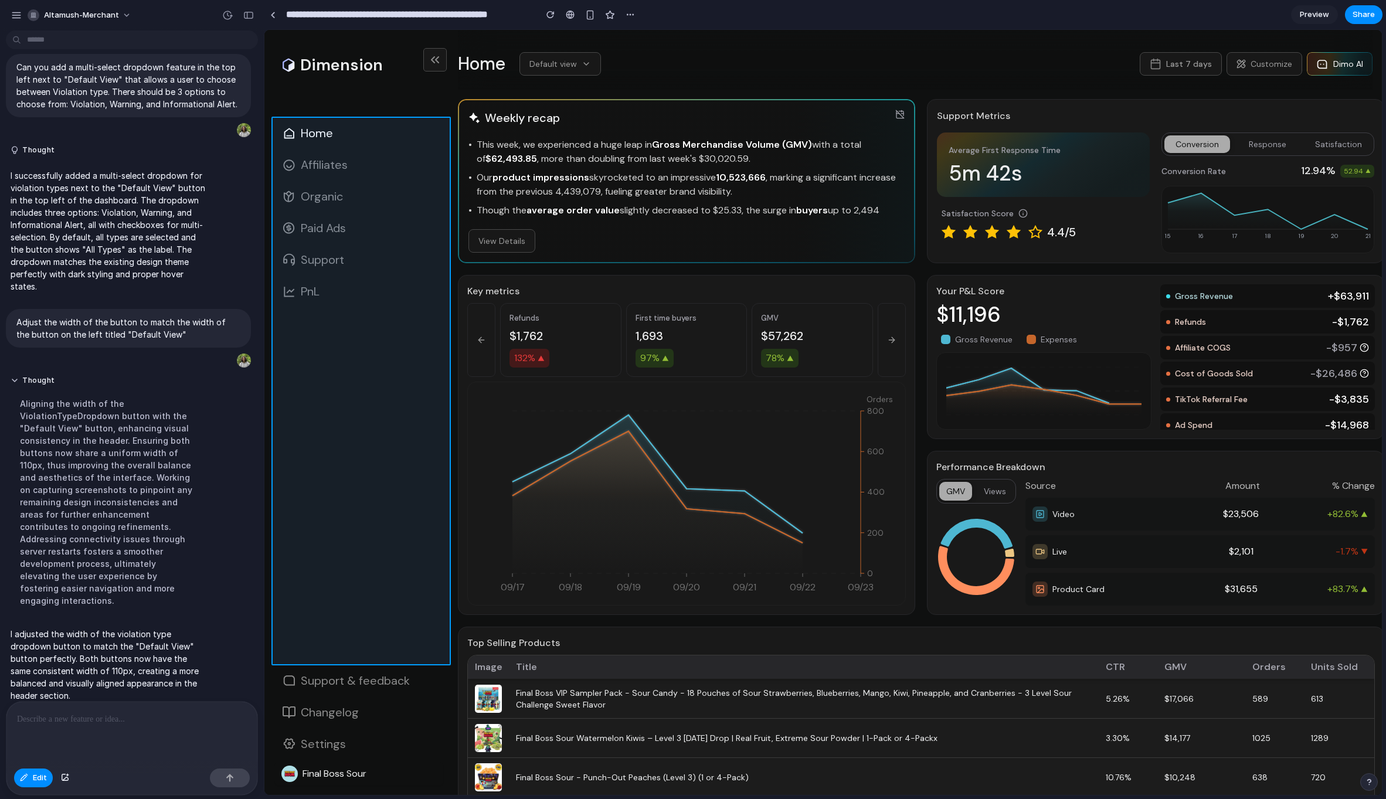
click at [324, 334] on div at bounding box center [823, 412] width 1118 height 765
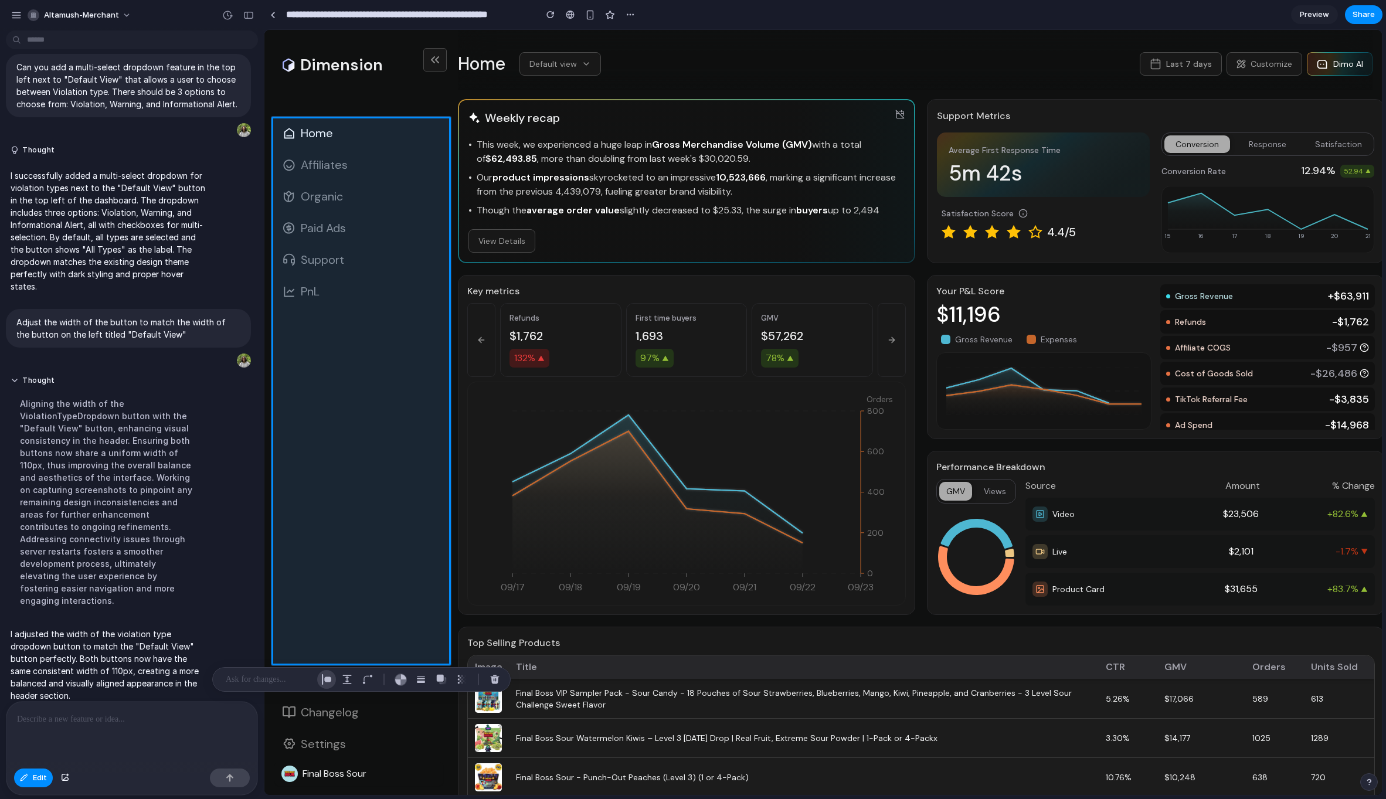
click at [328, 681] on div "button" at bounding box center [326, 679] width 11 height 11
click at [412, 575] on span "Grid" at bounding box center [419, 578] width 15 height 12
click at [381, 556] on span "Stack" at bounding box center [387, 553] width 22 height 12
click at [409, 575] on button "Grid" at bounding box center [419, 578] width 29 height 19
click at [390, 563] on div "Layout Width *** Height ***** Type Stack Grid Columns **** Rows **** Column Gap…" at bounding box center [388, 572] width 122 height 184
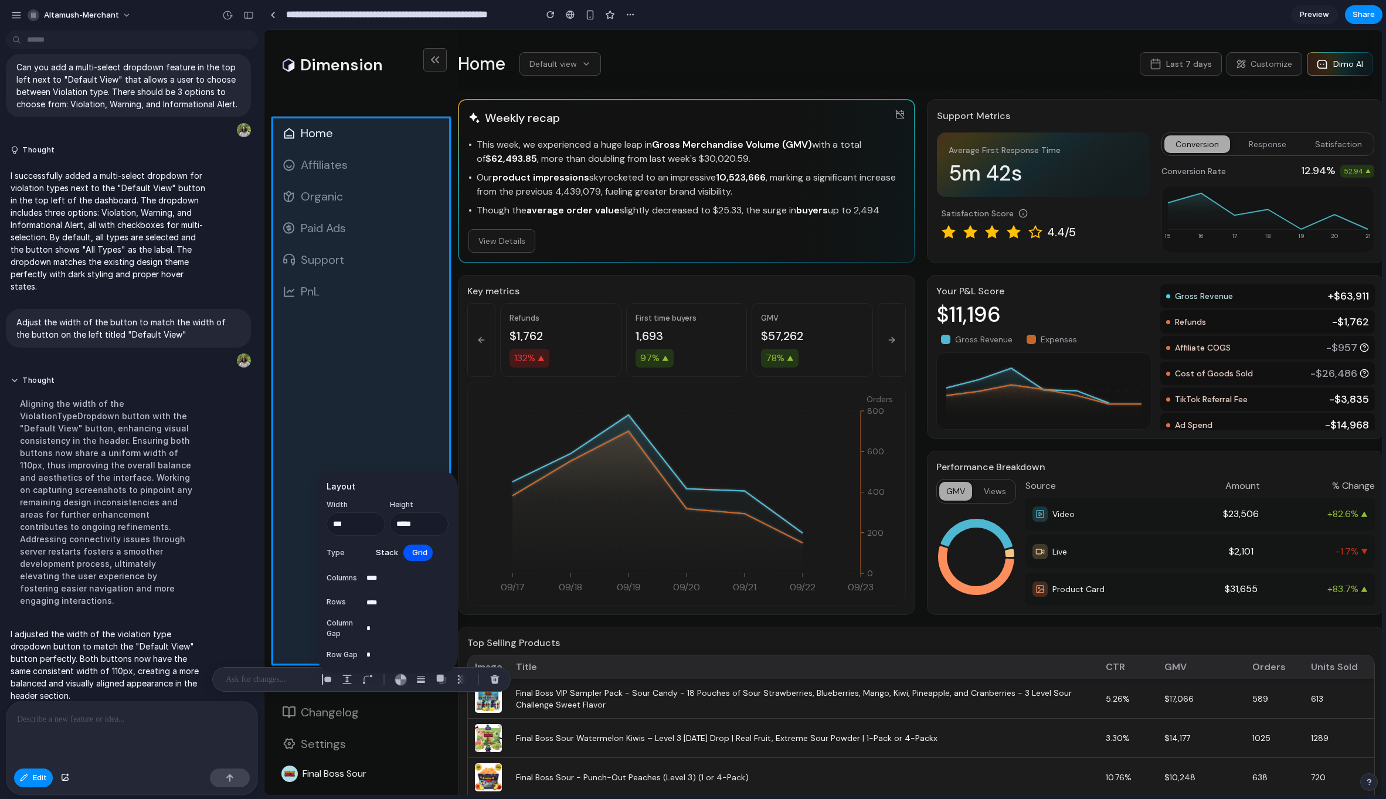
click at [389, 555] on span "Stack" at bounding box center [387, 553] width 22 height 12
click at [280, 676] on p at bounding box center [269, 680] width 87 height 14
click at [398, 678] on div "button" at bounding box center [401, 680] width 12 height 12
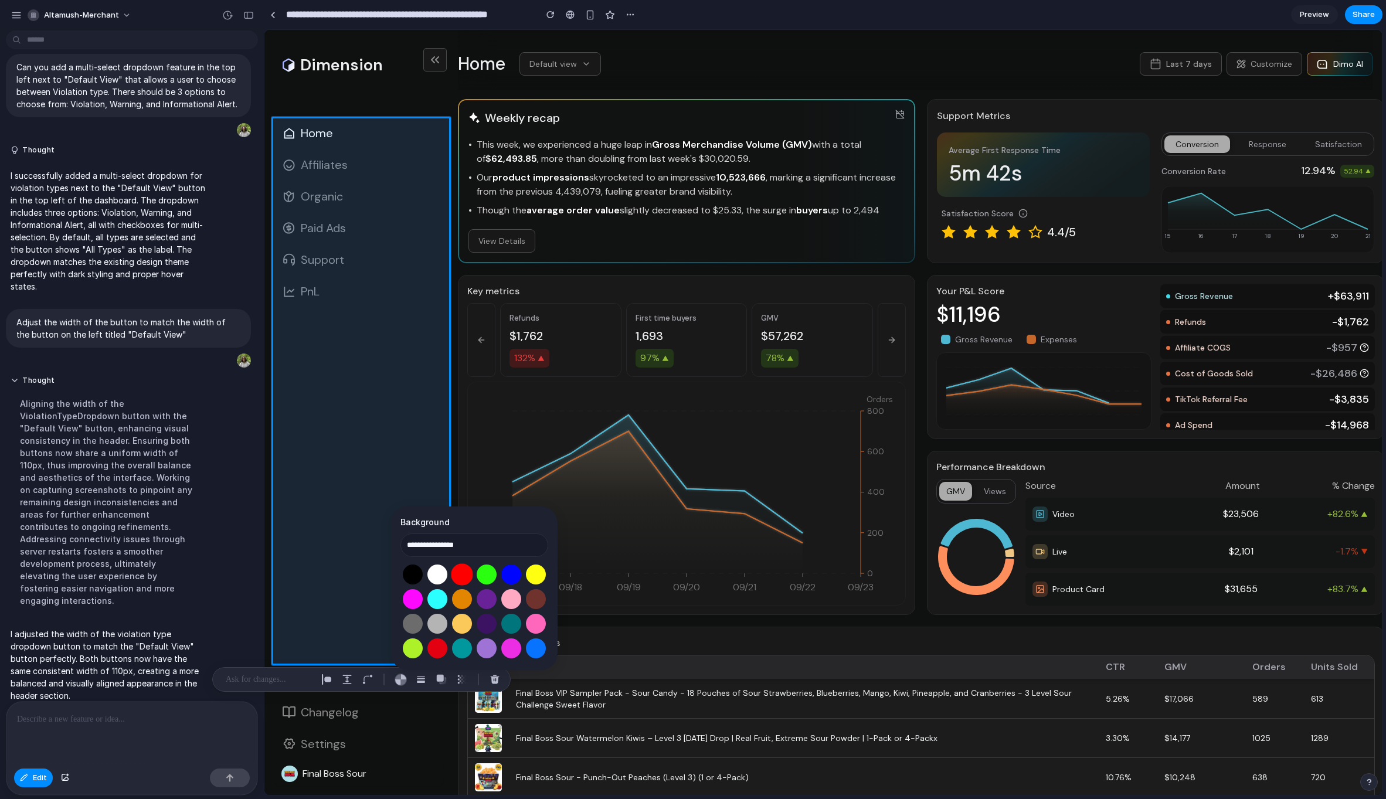
click at [459, 574] on button "Select color oklch(0.63 0.26 29)" at bounding box center [462, 575] width 22 height 22
click at [443, 572] on button "Select color oklch(1 0 0)" at bounding box center [437, 575] width 22 height 22
click at [432, 593] on button "Select color oklch(0.91 0.15 195)" at bounding box center [437, 599] width 22 height 22
click at [415, 594] on button "Select color oklch(0.70 0.32 328)" at bounding box center [413, 599] width 22 height 22
click at [435, 594] on button "Select color oklch(0.91 0.15 195)" at bounding box center [437, 599] width 22 height 22
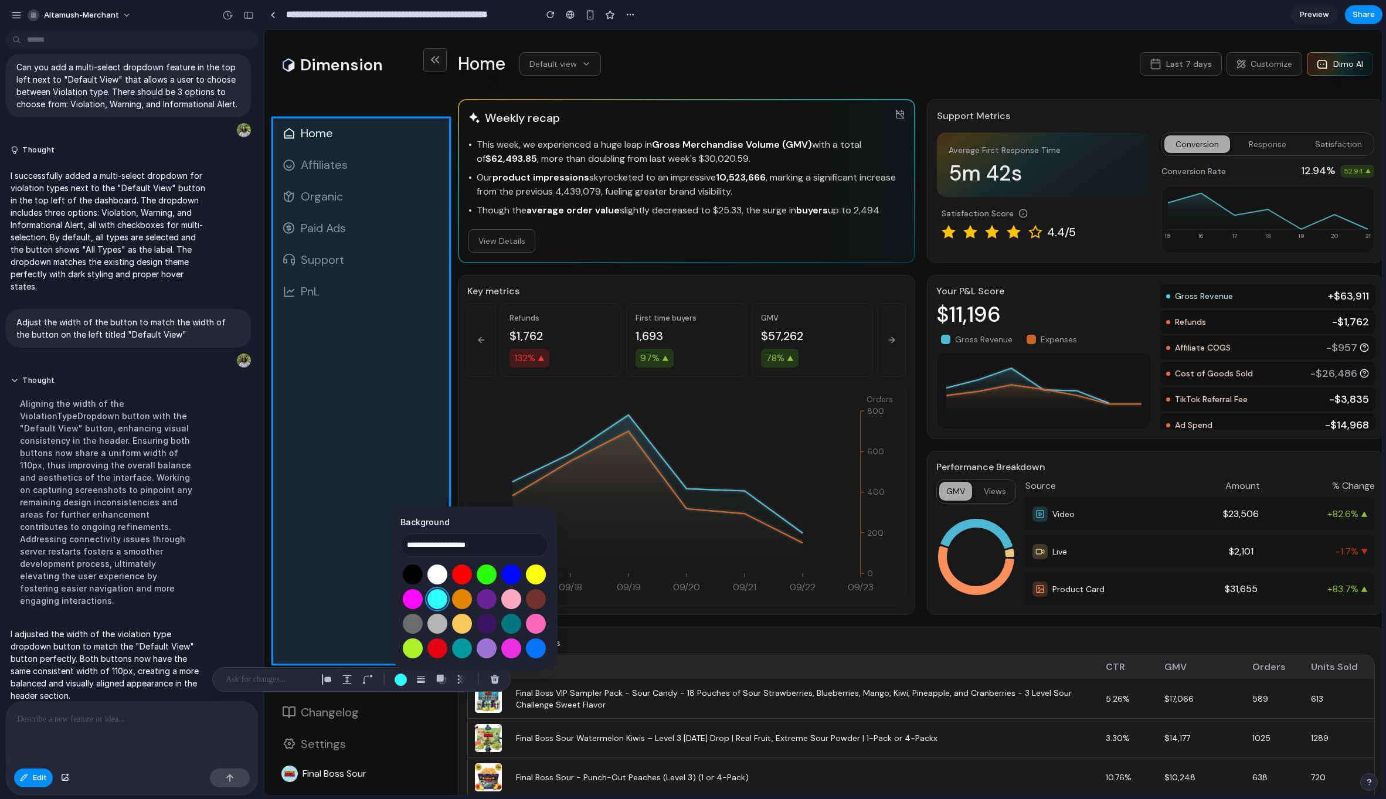
click at [473, 580] on div at bounding box center [475, 611] width 148 height 99
click at [500, 576] on div at bounding box center [475, 611] width 148 height 99
click at [514, 576] on button "Select color oklch(0.45 0.31 264)" at bounding box center [511, 575] width 22 height 22
click at [527, 595] on button "Select color oklch(0.40 0.09 27)" at bounding box center [536, 599] width 22 height 22
click at [510, 603] on button "Select color oklch(0.86 0.14 6)" at bounding box center [511, 599] width 22 height 22
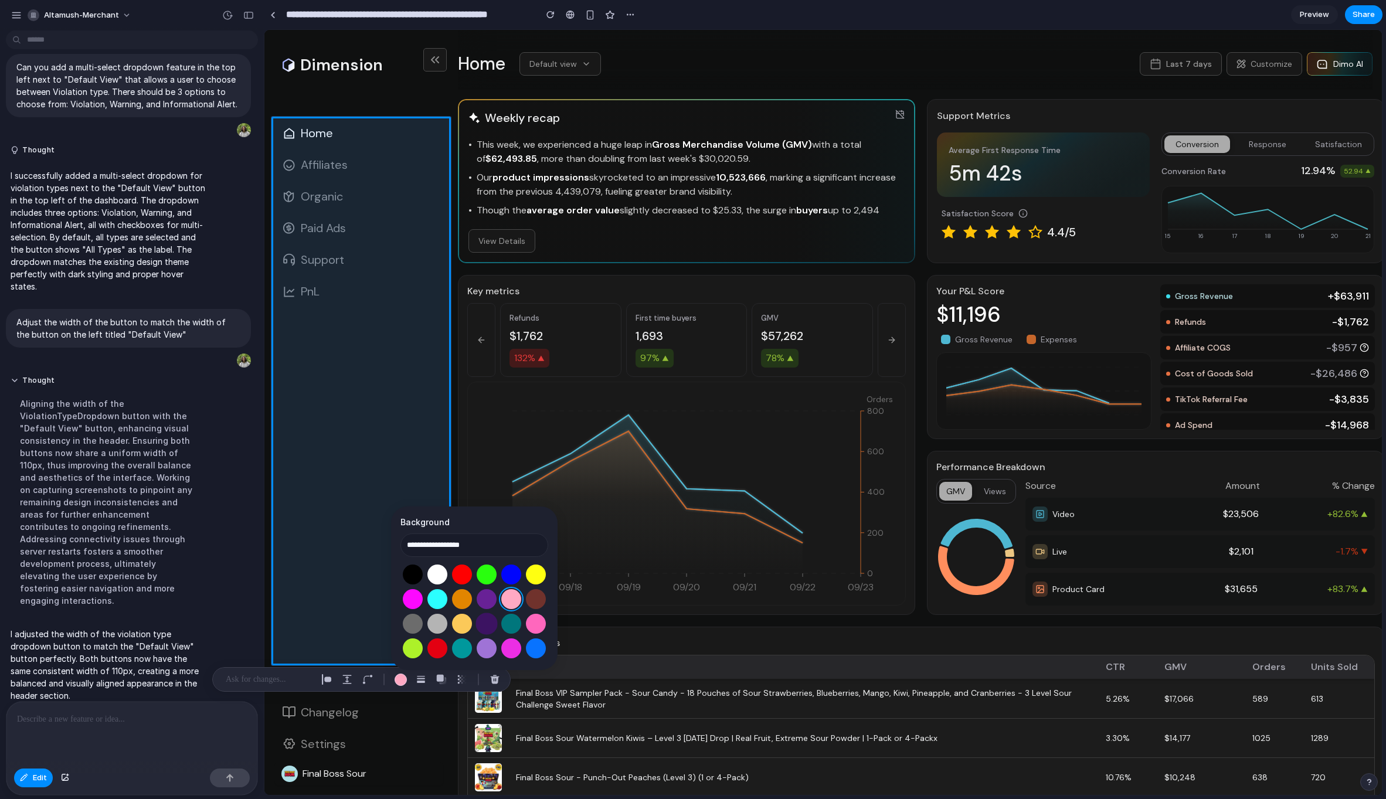
click at [487, 619] on button "Select color oklch(0.30 0.13 303)" at bounding box center [487, 624] width 22 height 22
type input "**********"
click at [399, 679] on div "button" at bounding box center [401, 680] width 12 height 12
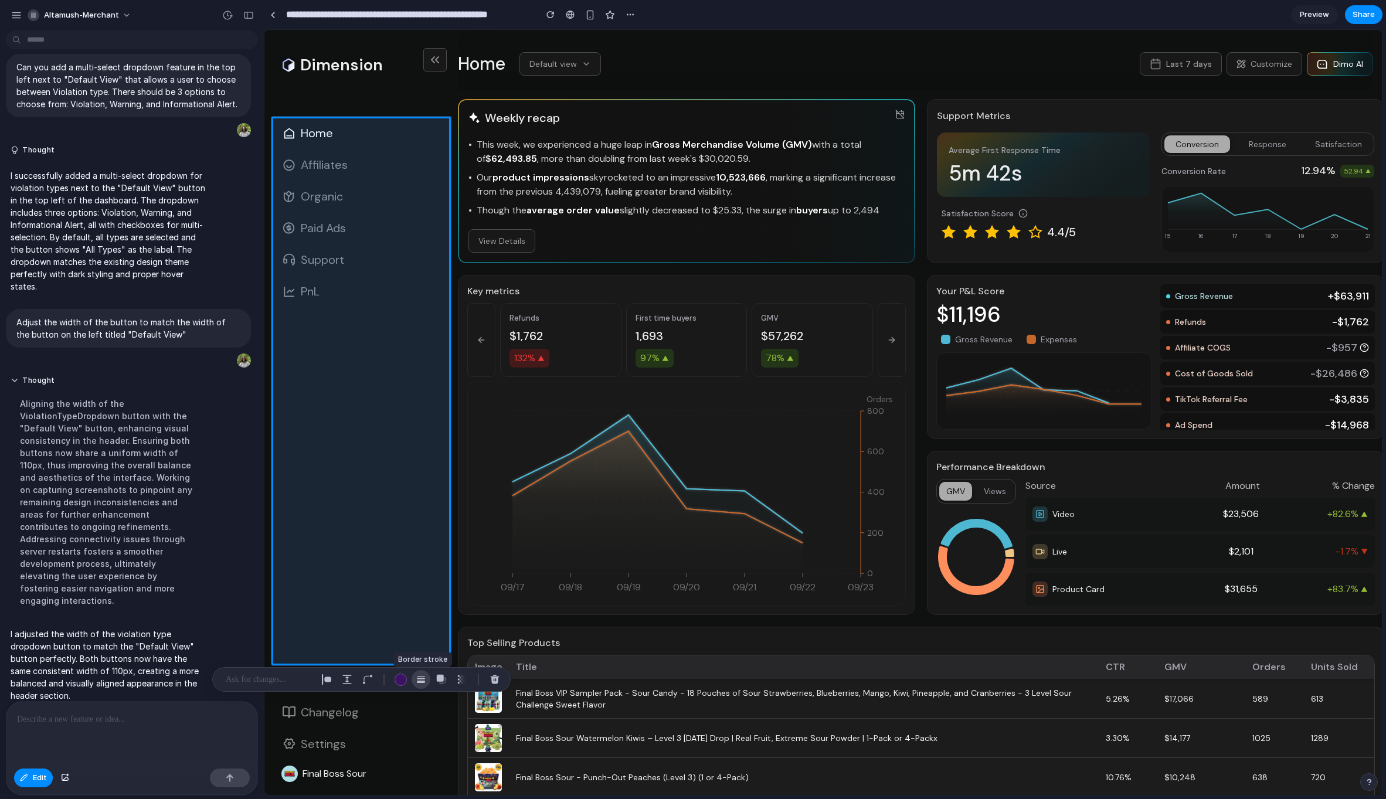
click at [422, 676] on div "button" at bounding box center [421, 679] width 11 height 11
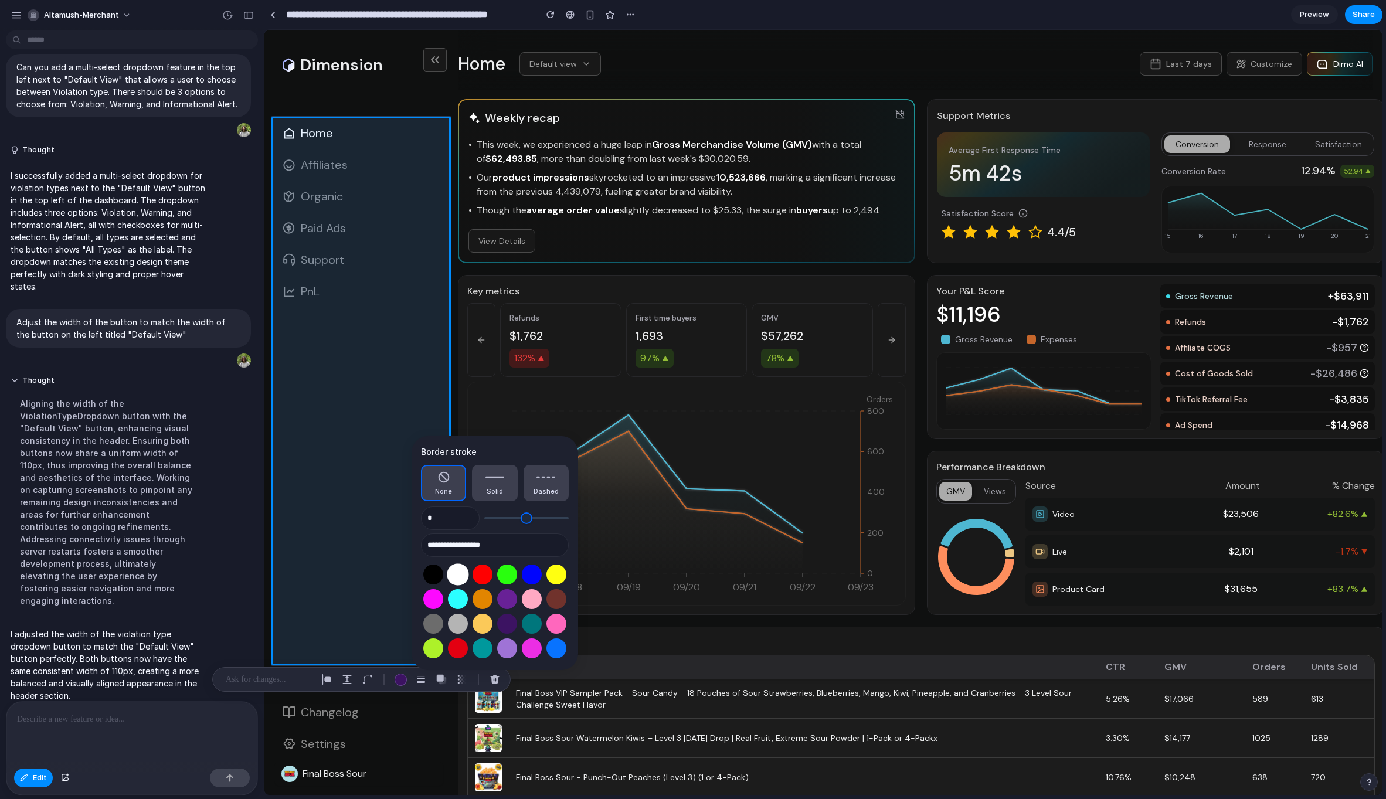
click at [460, 569] on button "Select color oklch(1 0 0)" at bounding box center [458, 575] width 22 height 22
click at [489, 578] on button "Select color oklch(0.63 0.26 29)" at bounding box center [482, 575] width 22 height 22
click at [445, 574] on div at bounding box center [495, 611] width 148 height 99
click at [436, 574] on button "Select color oklch(0 0 0)" at bounding box center [433, 575] width 22 height 22
type input "**********"
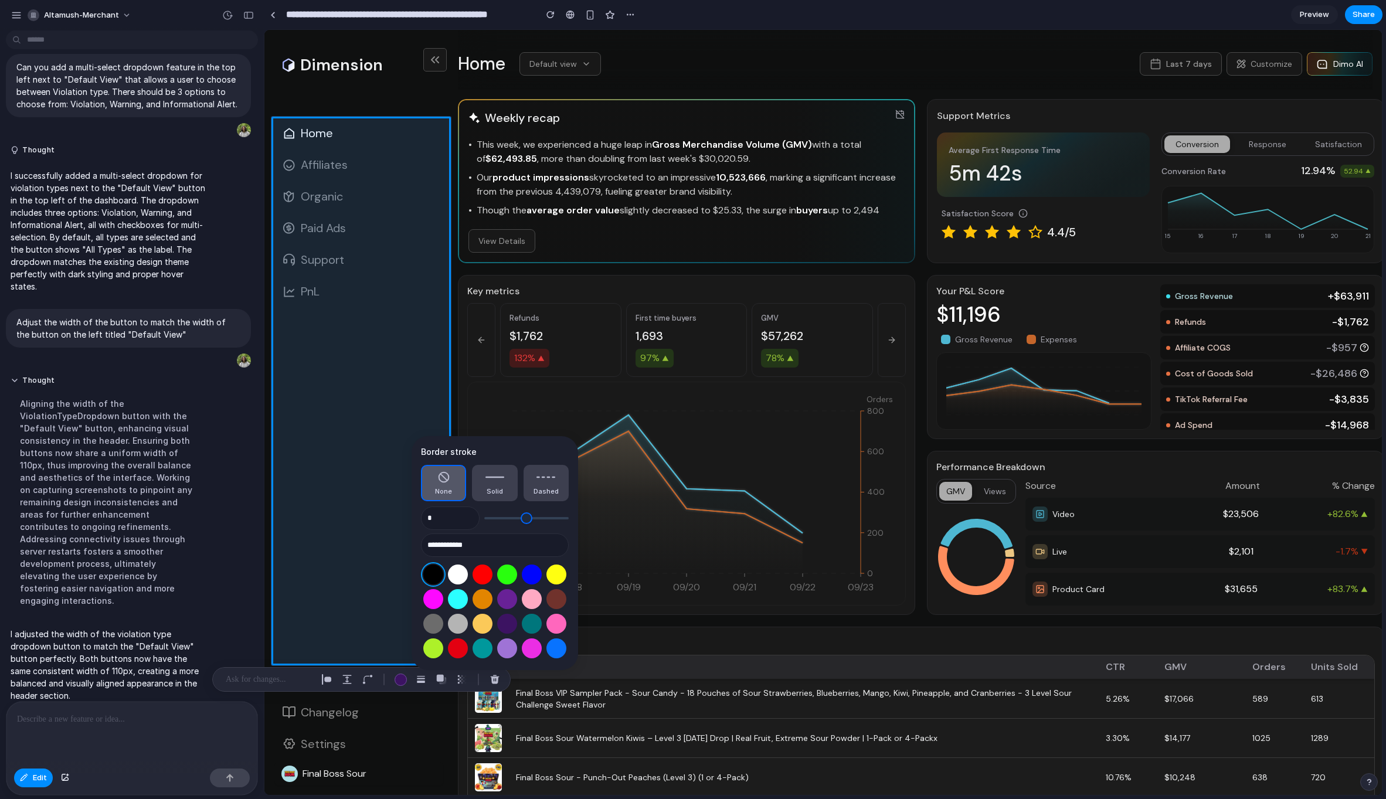
click at [452, 493] on button "None" at bounding box center [443, 483] width 45 height 36
click at [401, 677] on div "button" at bounding box center [401, 680] width 12 height 12
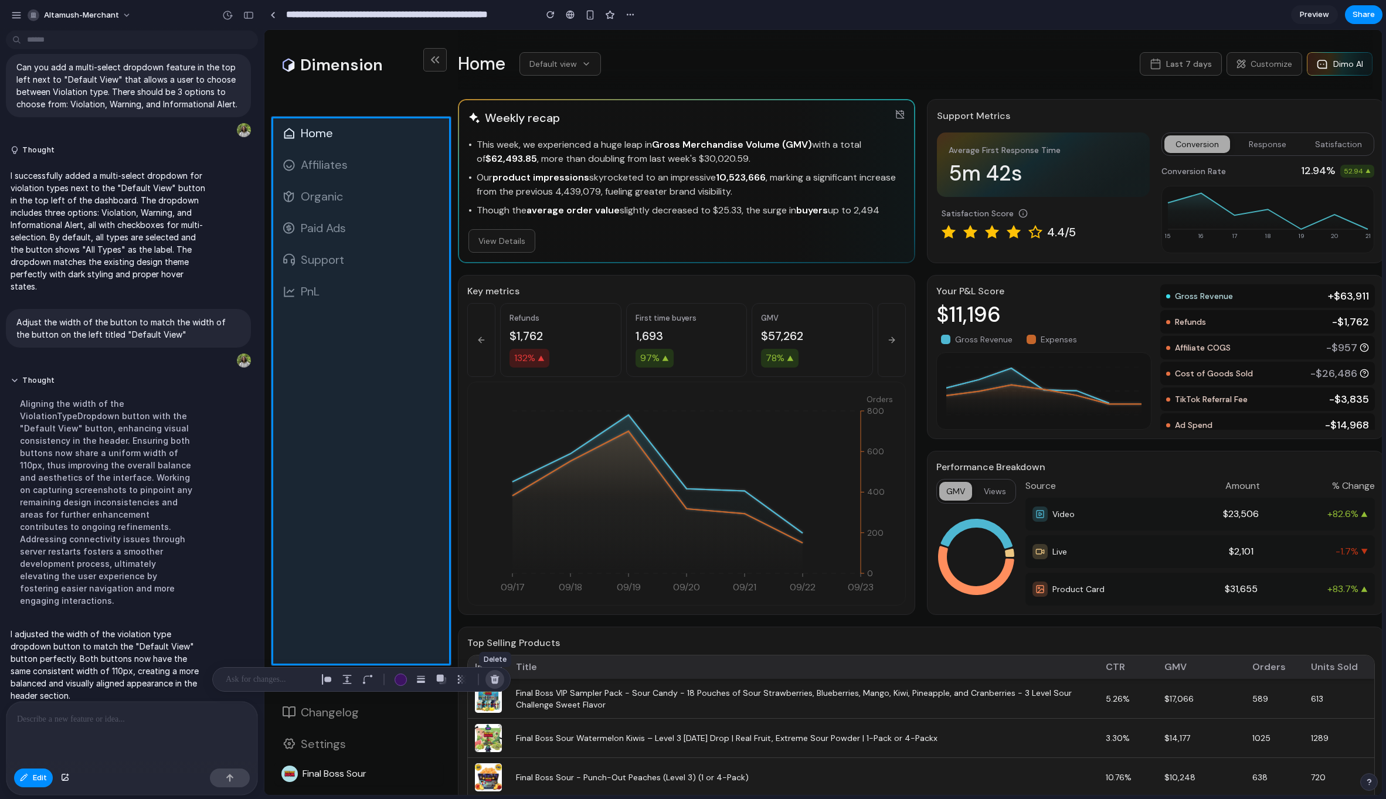
click at [500, 674] on button "button" at bounding box center [495, 679] width 19 height 19
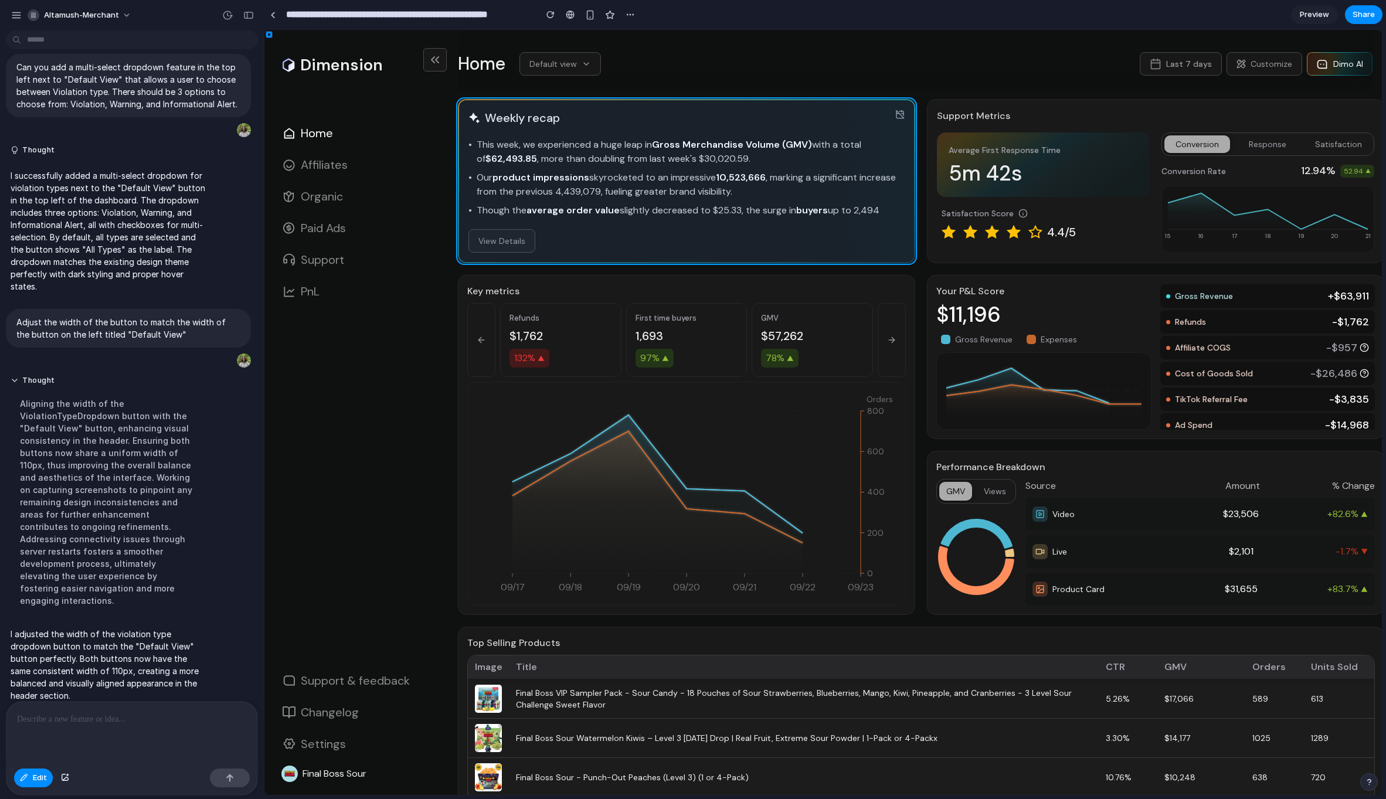
click at [552, 248] on div at bounding box center [823, 412] width 1118 height 765
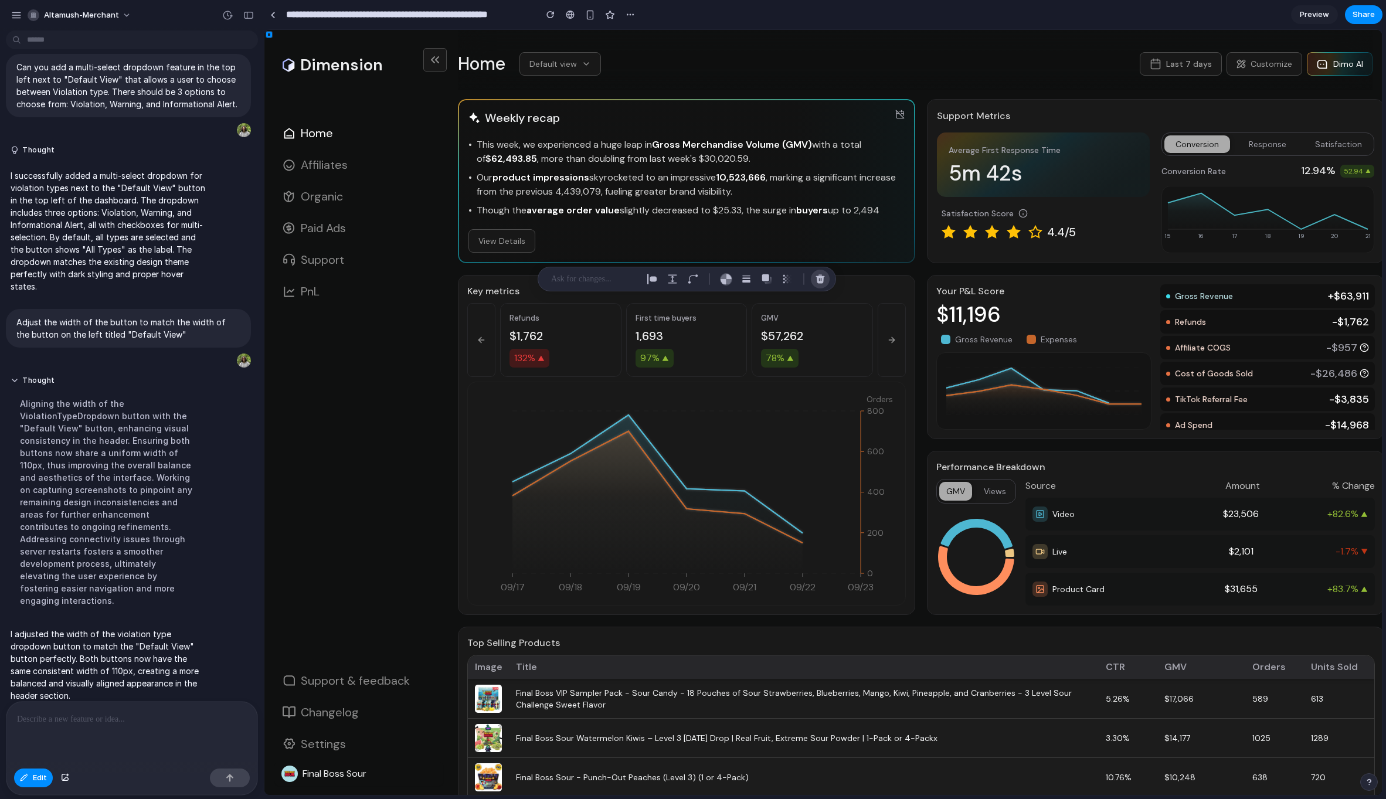
click at [819, 283] on div "button" at bounding box center [820, 279] width 11 height 11
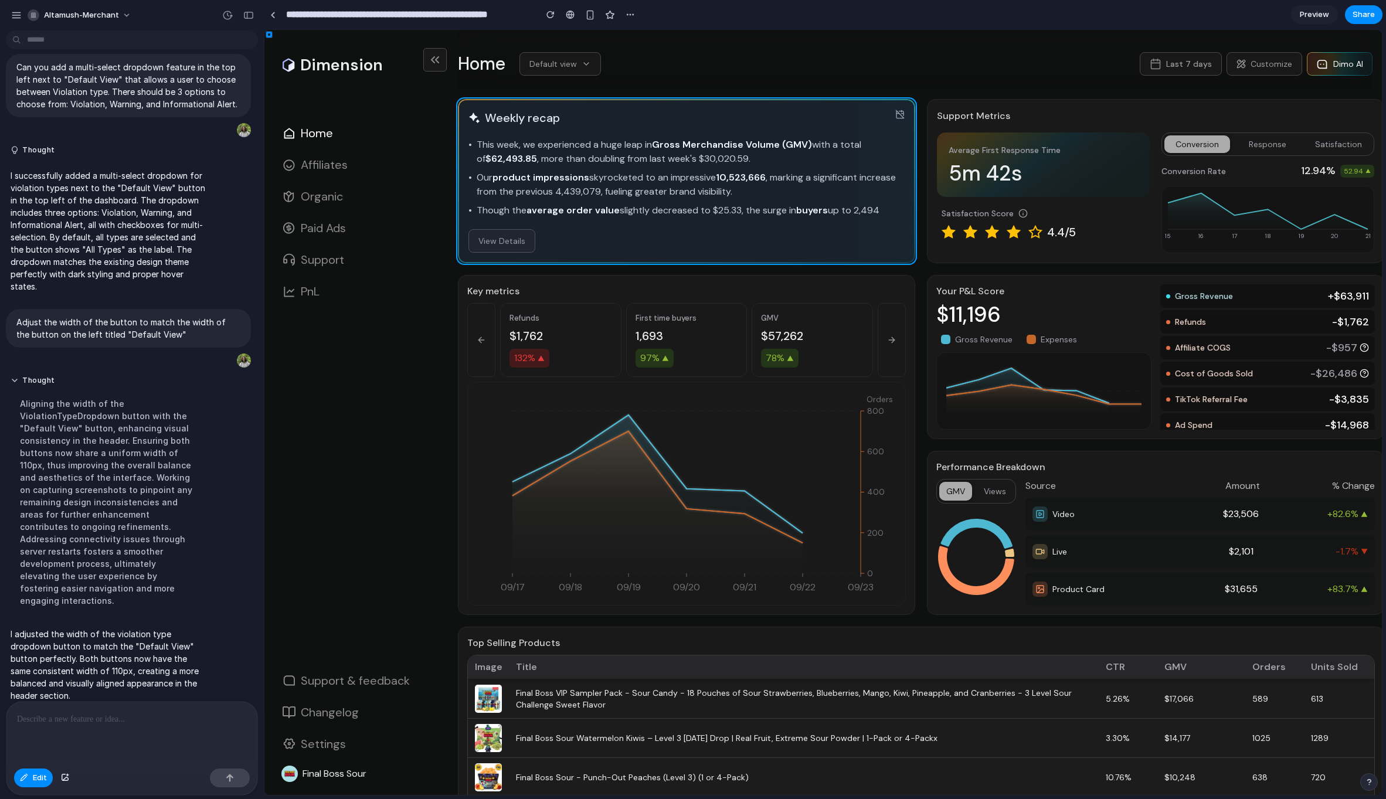
click at [674, 227] on div at bounding box center [823, 412] width 1118 height 765
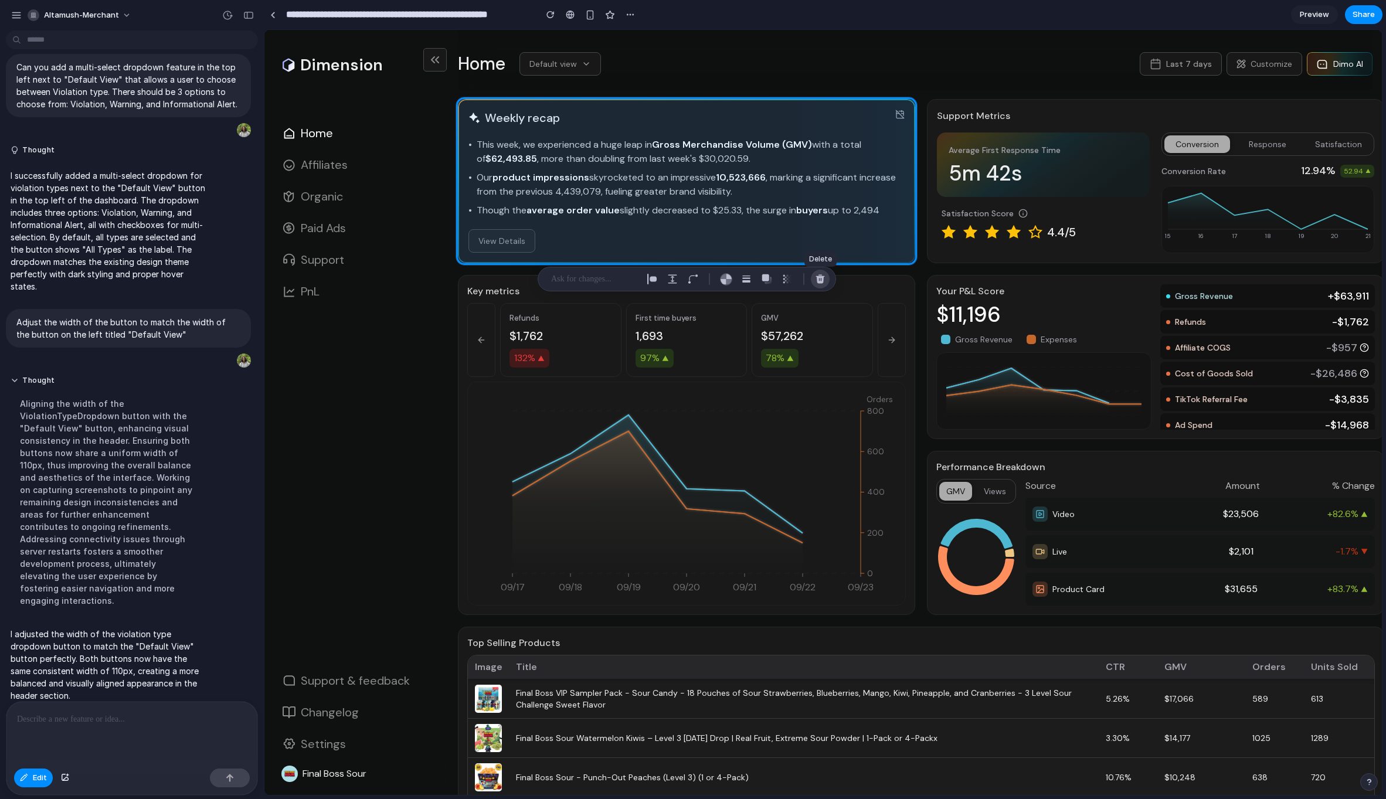
click at [817, 272] on button "button" at bounding box center [820, 279] width 19 height 19
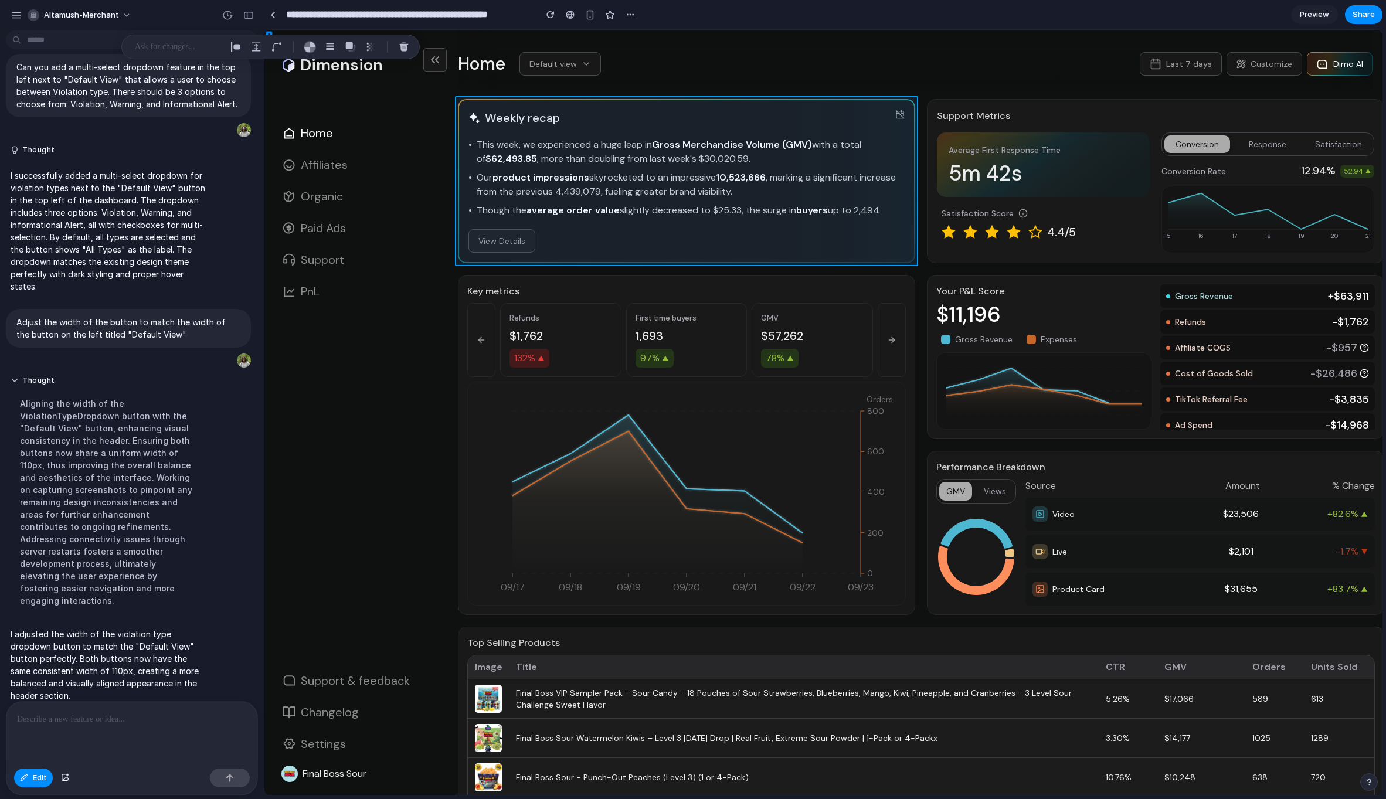
click at [502, 168] on div at bounding box center [823, 412] width 1118 height 765
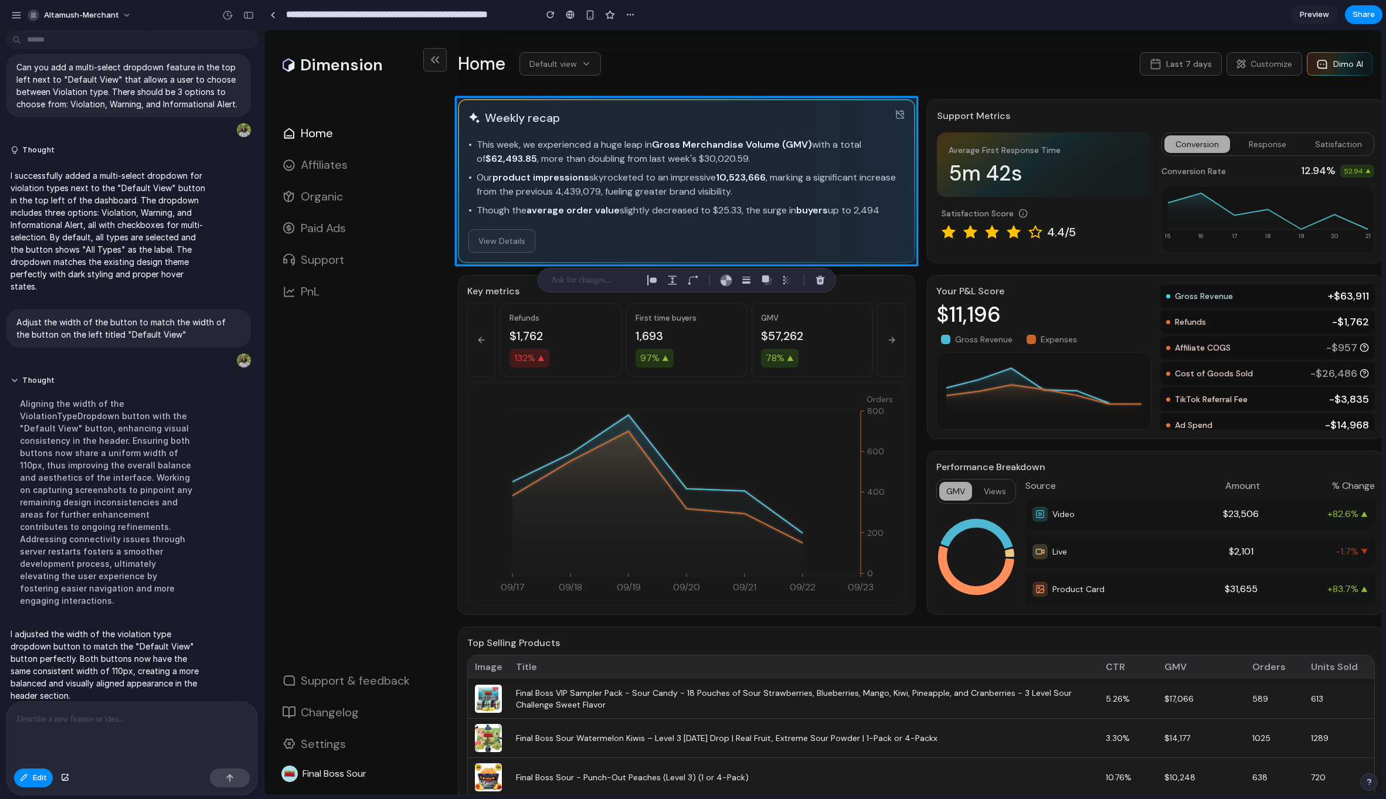
click at [583, 275] on p at bounding box center [594, 280] width 87 height 14
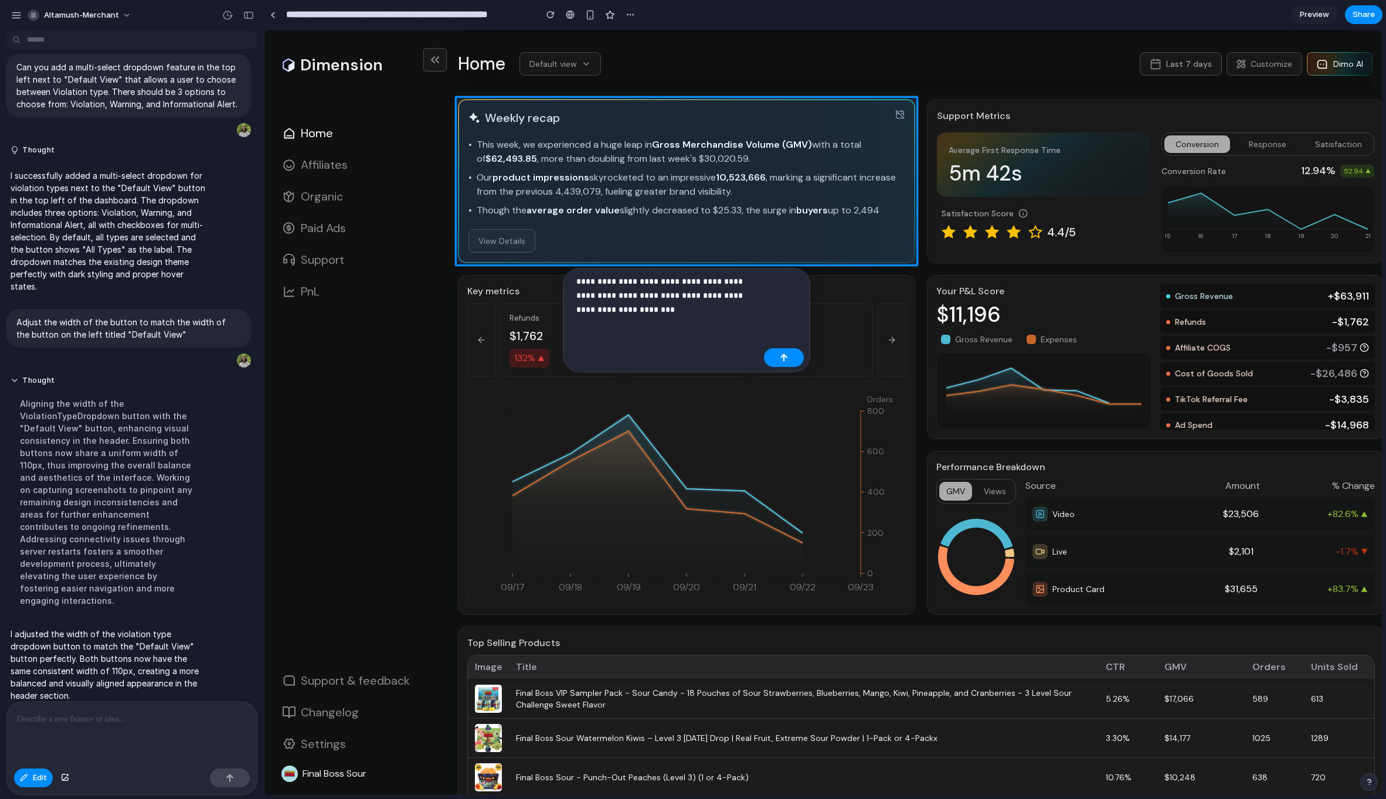
click at [711, 296] on p "**********" at bounding box center [667, 295] width 183 height 42
click at [764, 325] on div "**********" at bounding box center [686, 327] width 247 height 118
click at [737, 318] on p "**********" at bounding box center [667, 302] width 183 height 56
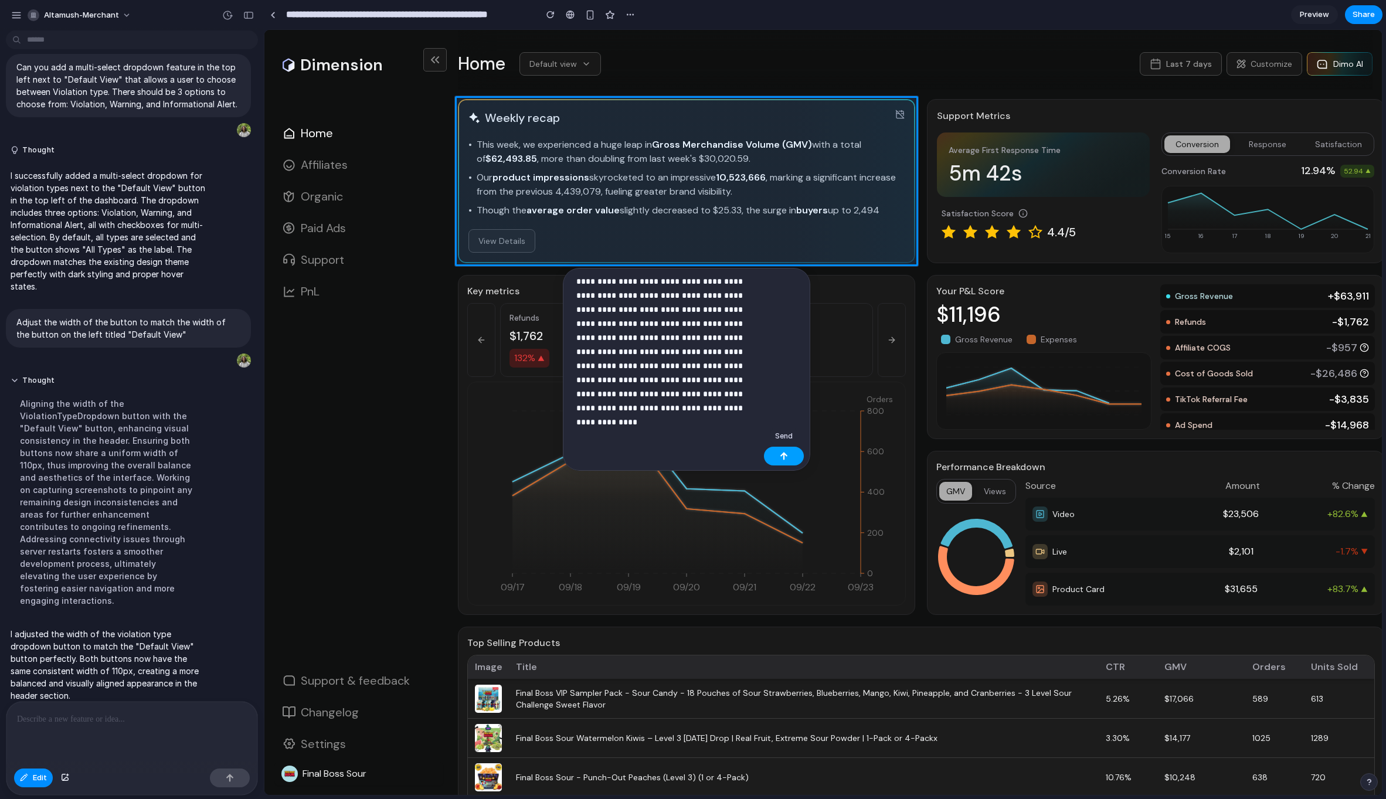
click at [775, 454] on button "button" at bounding box center [784, 456] width 40 height 19
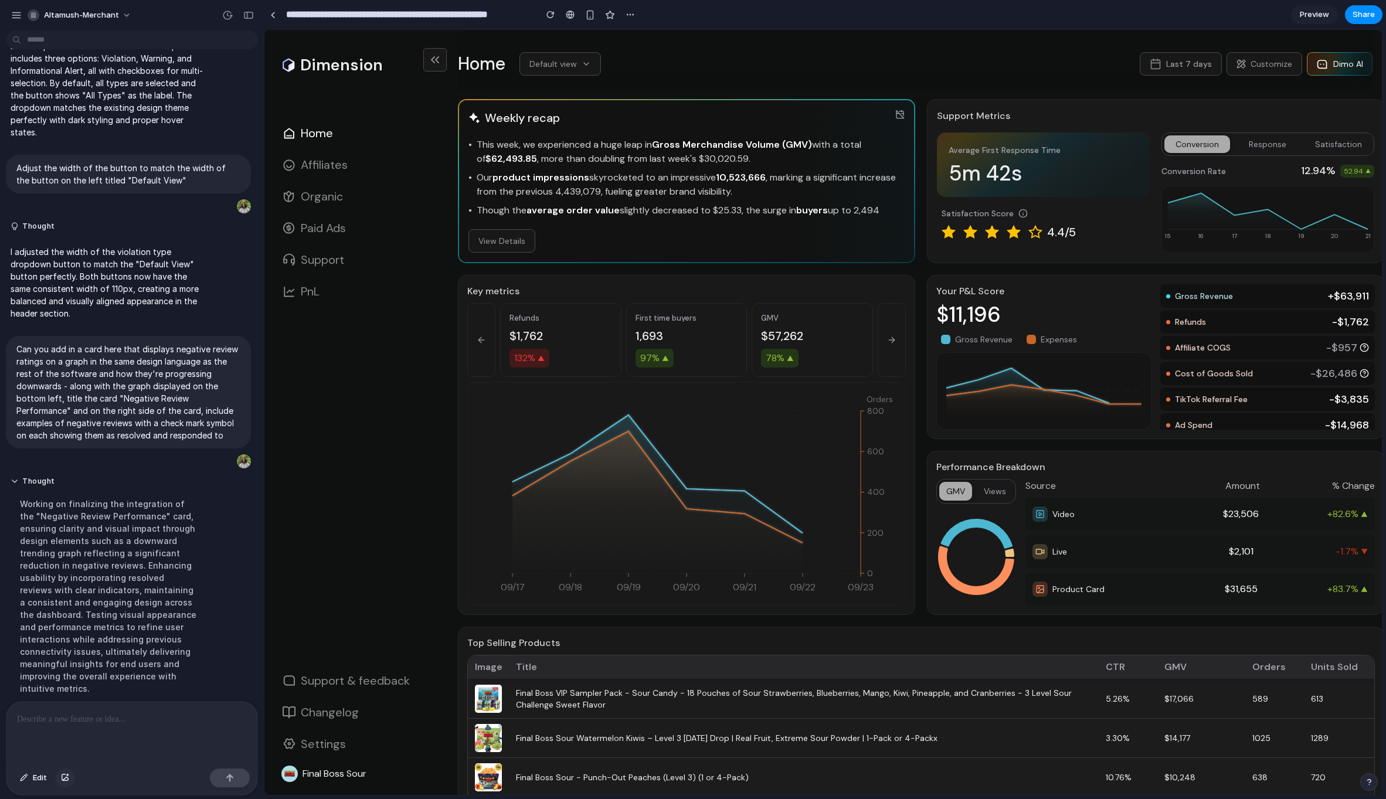
scroll to position [414, 0]
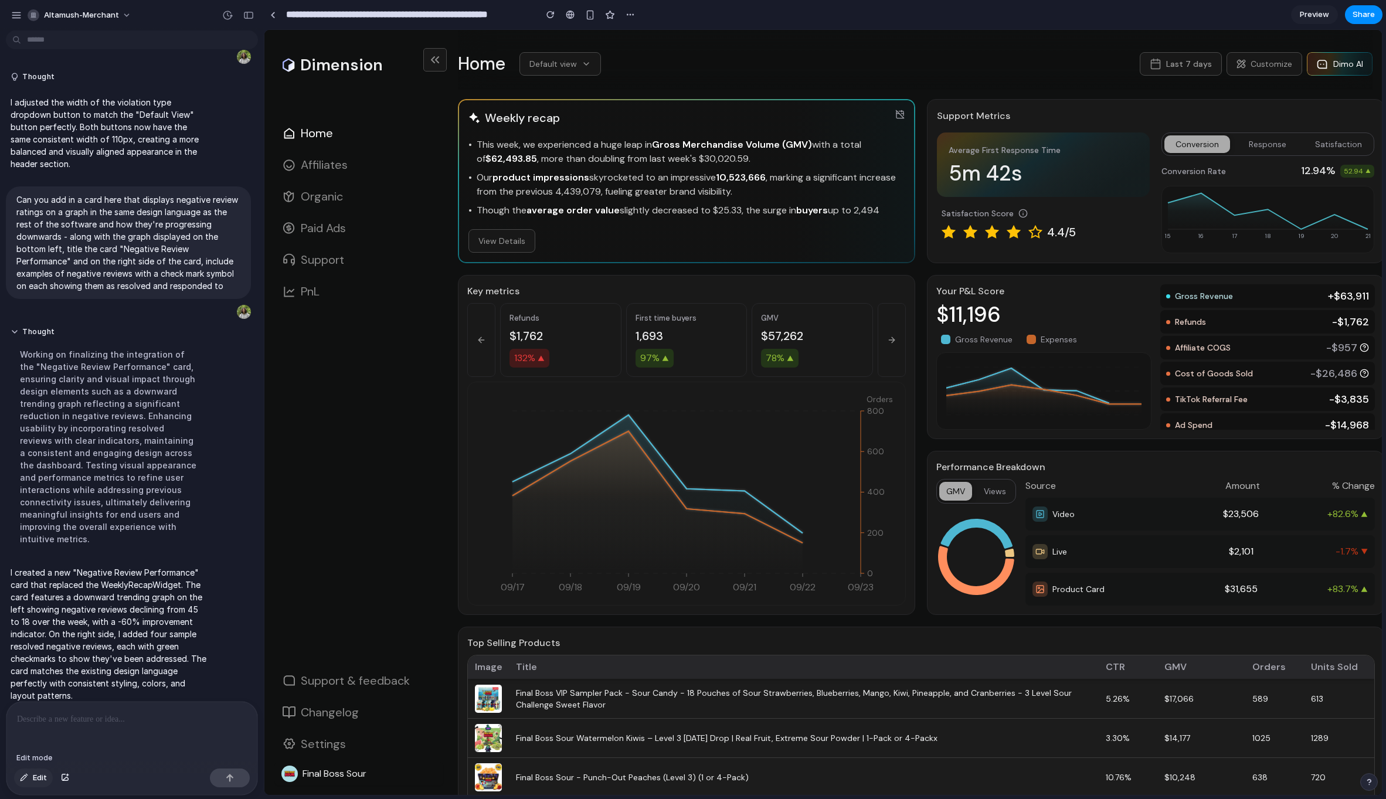
click at [32, 782] on button "Edit" at bounding box center [33, 778] width 39 height 19
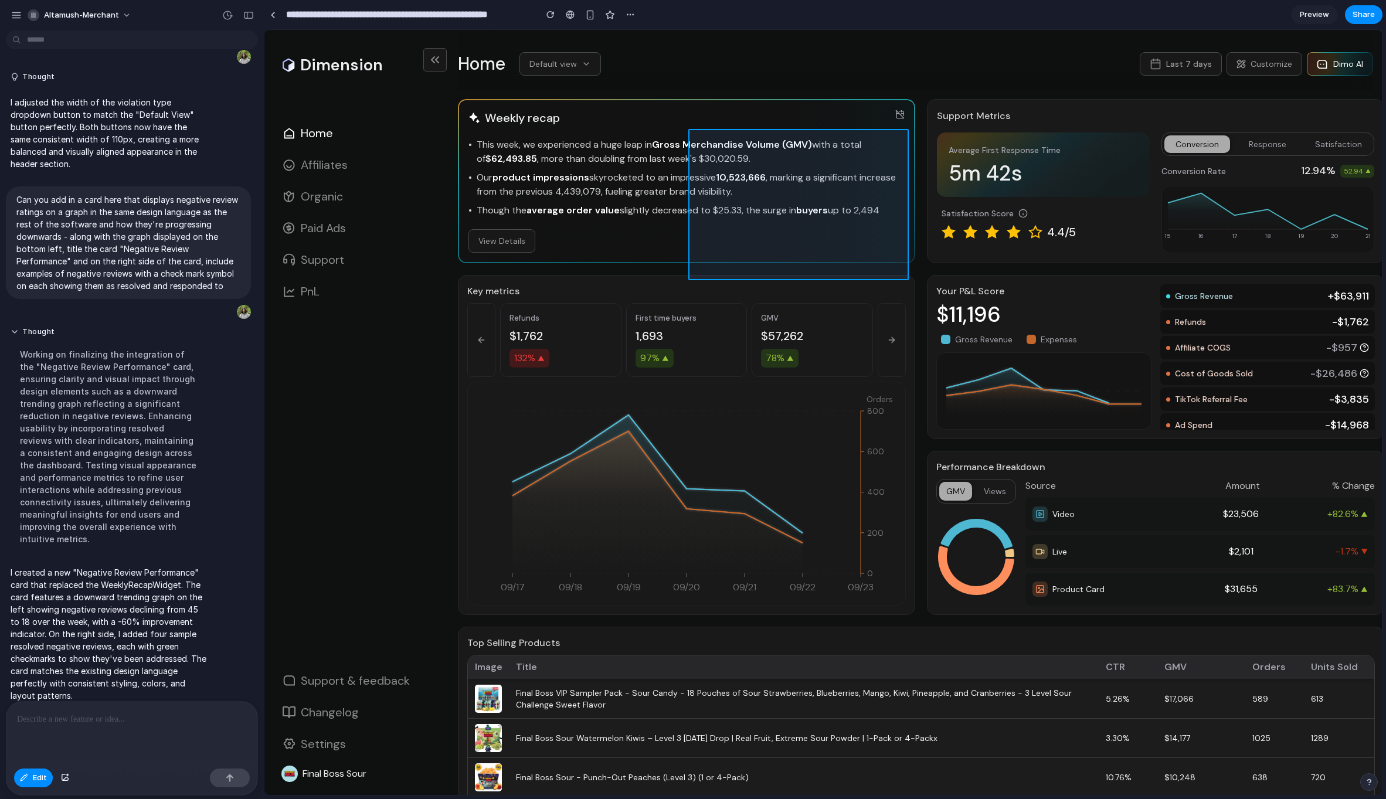
click at [746, 145] on div at bounding box center [823, 412] width 1118 height 765
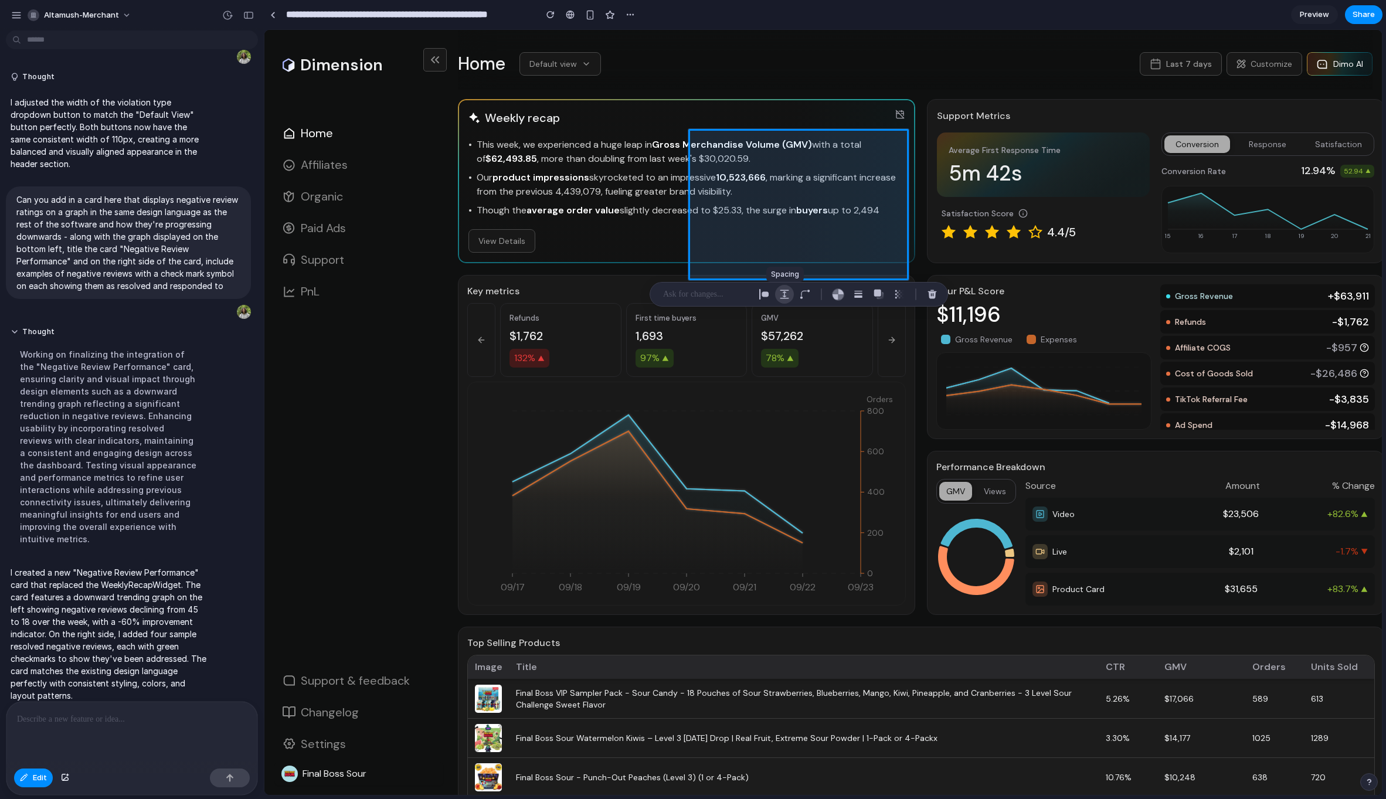
click at [781, 292] on div "button" at bounding box center [784, 294] width 11 height 11
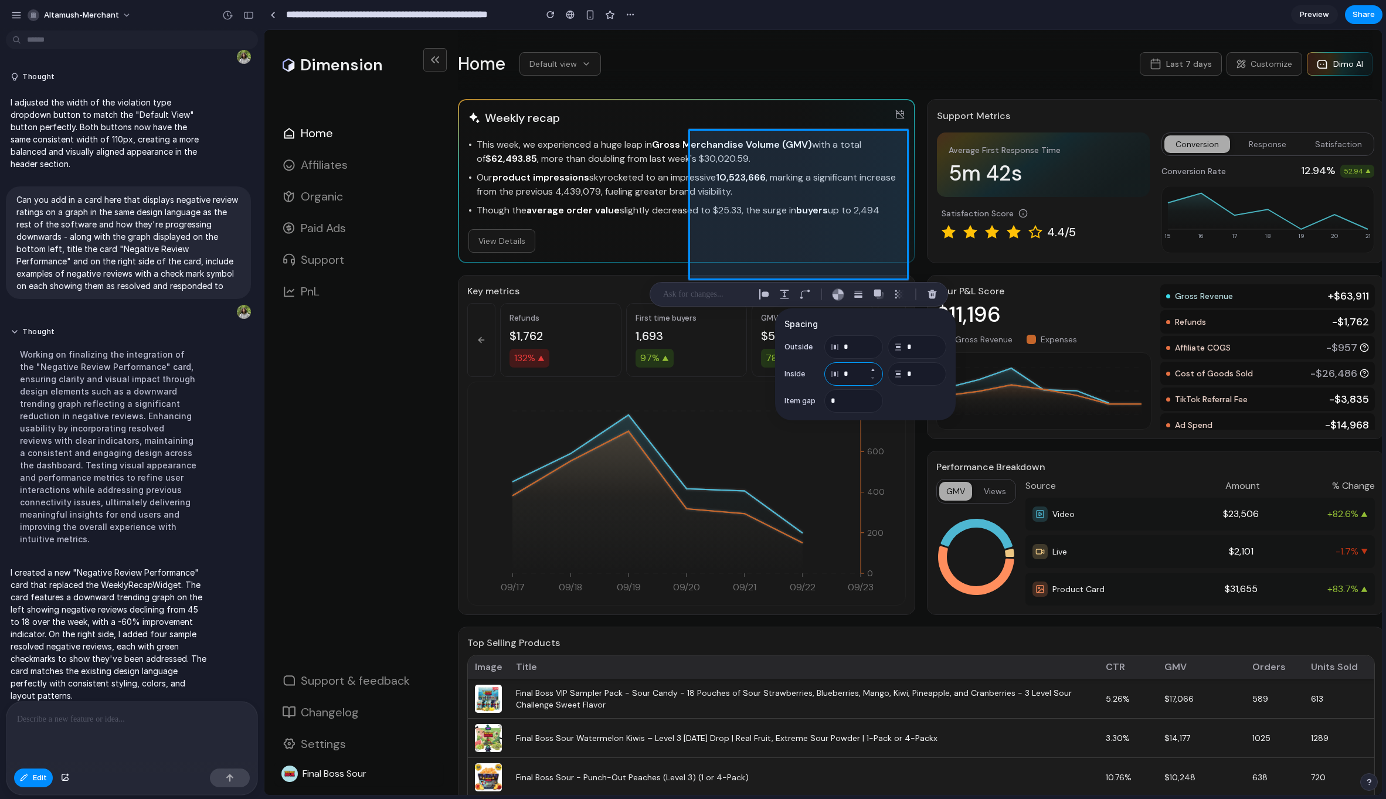
click at [857, 375] on input "*" at bounding box center [854, 373] width 59 height 23
type input "*"
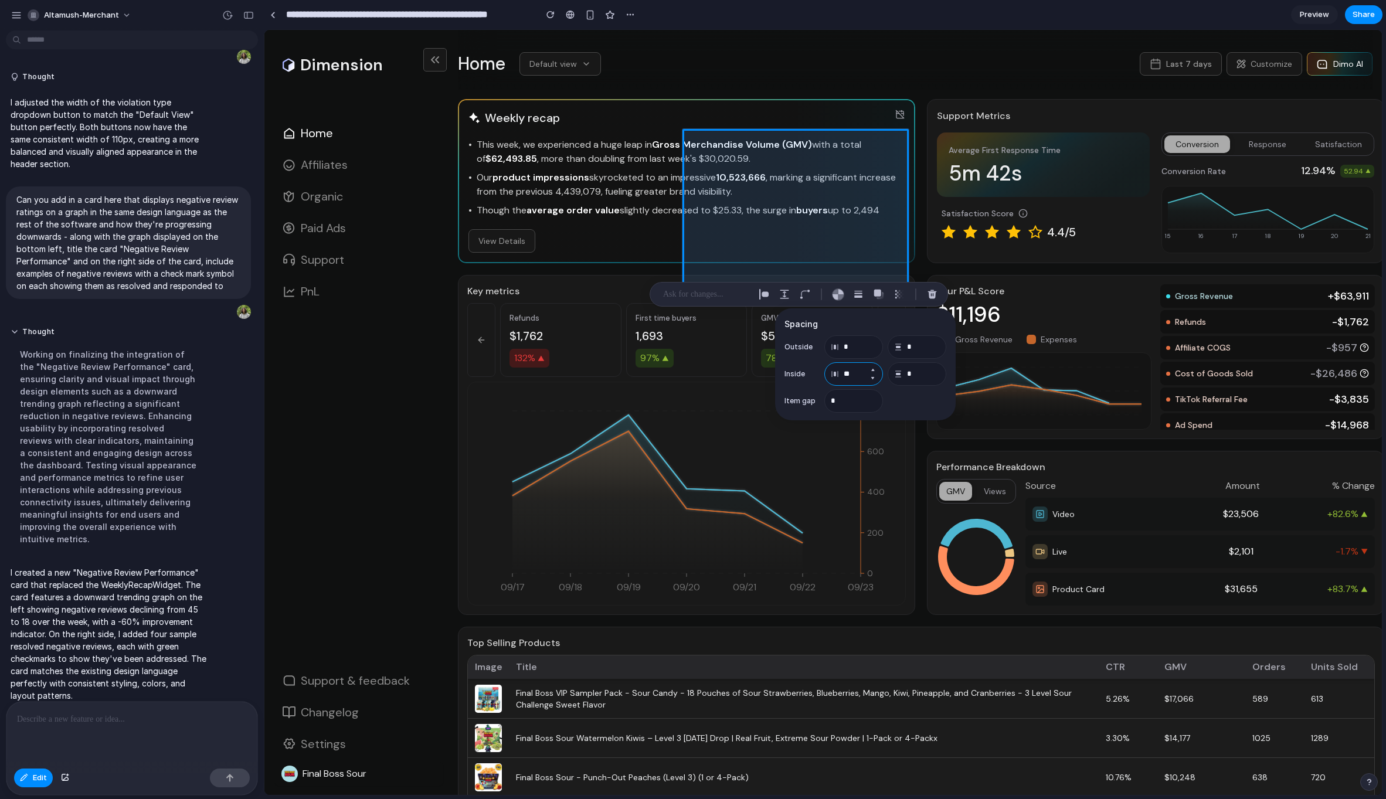
type input "*"
click at [917, 351] on input "*" at bounding box center [917, 346] width 59 height 23
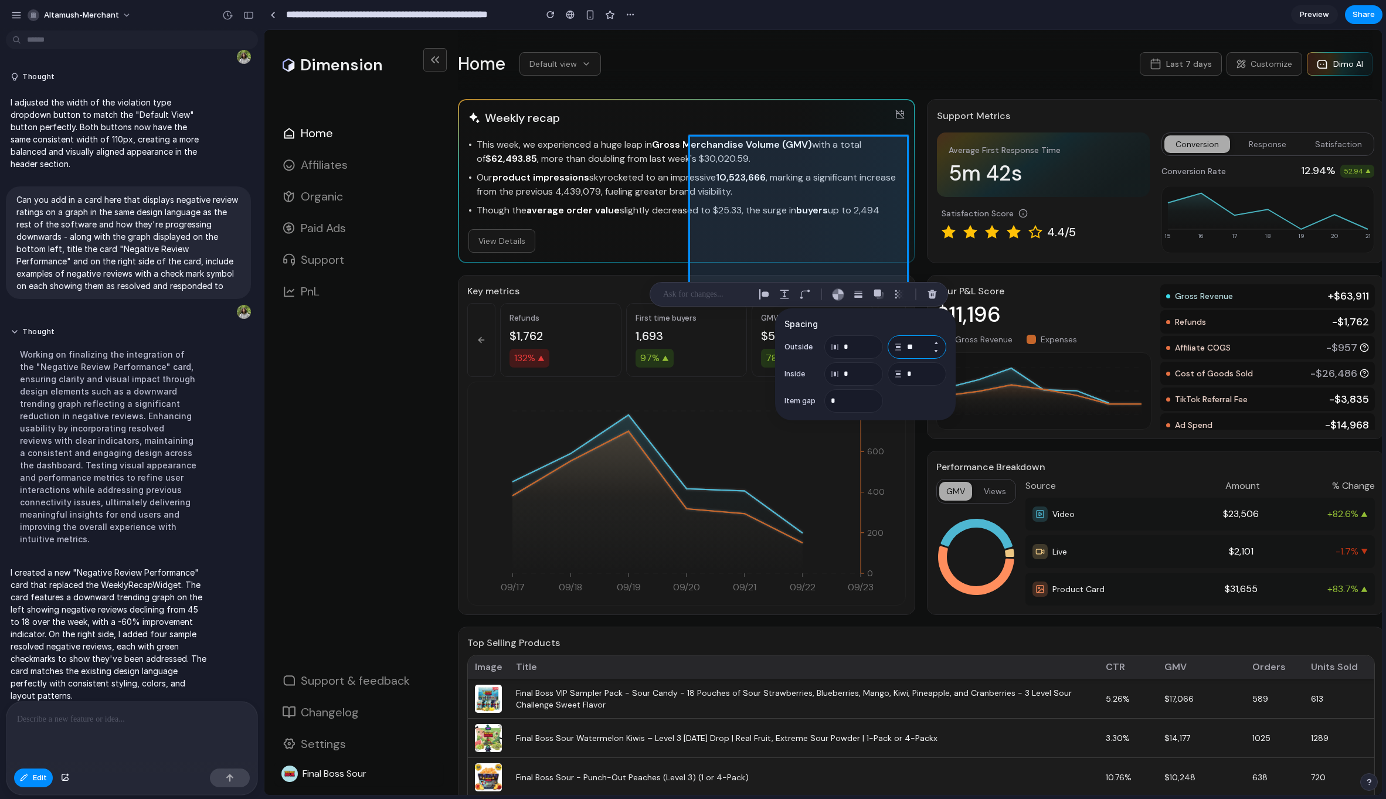
type input "*"
click at [840, 403] on input "*" at bounding box center [854, 400] width 59 height 23
type input "*"
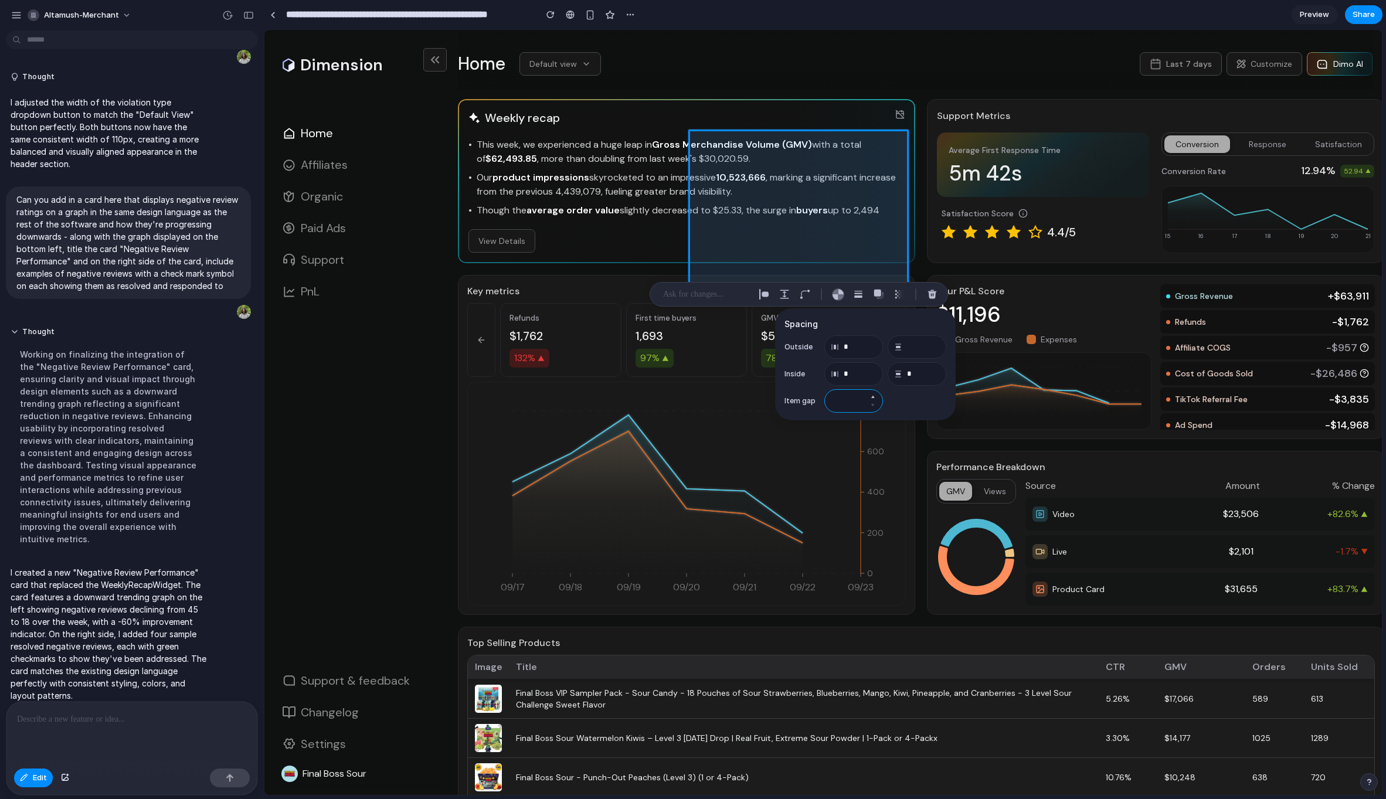
type input "*"
click at [851, 326] on h3 "Spacing" at bounding box center [866, 324] width 162 height 12
click at [33, 783] on span "Edit" at bounding box center [40, 778] width 14 height 12
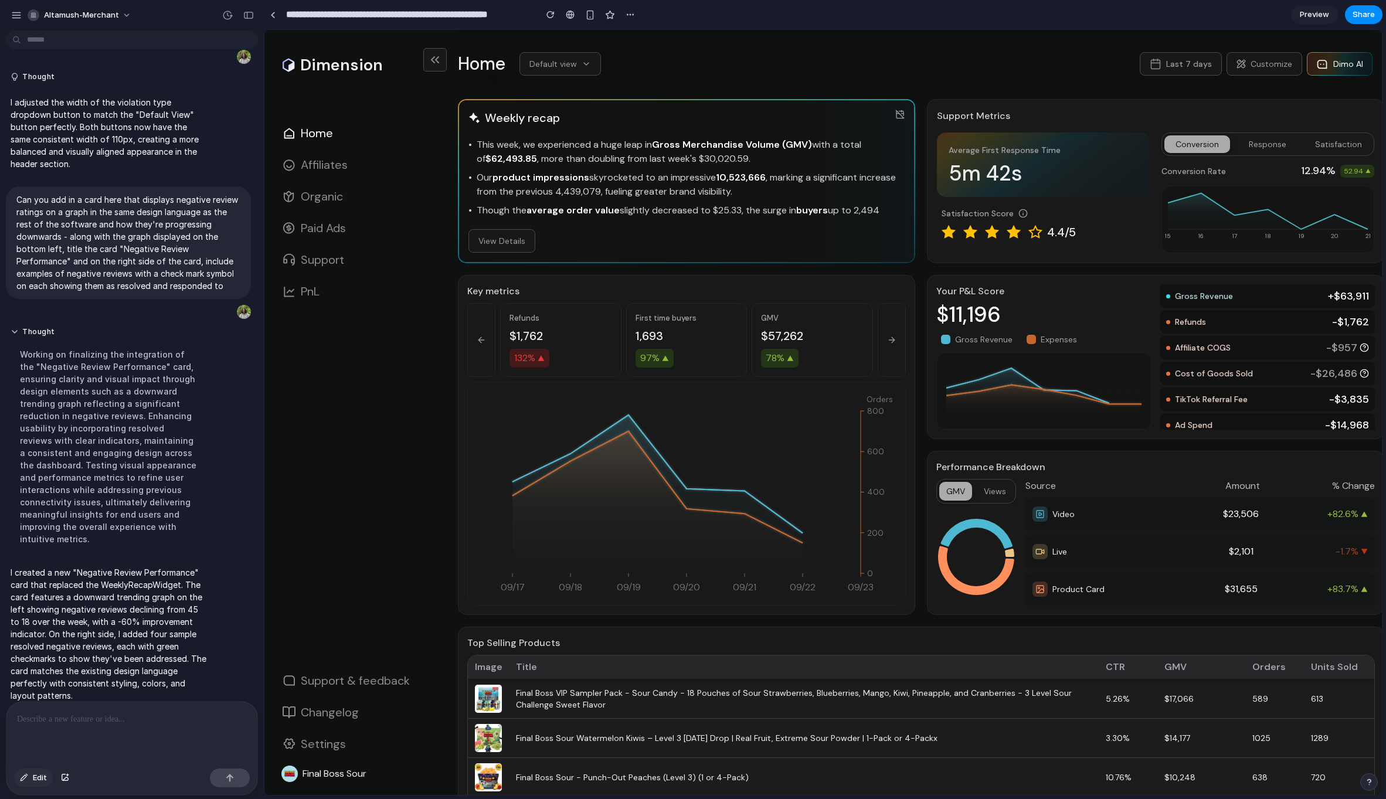
click at [36, 780] on span "Edit" at bounding box center [40, 778] width 14 height 12
click at [758, 174] on div at bounding box center [823, 412] width 1118 height 765
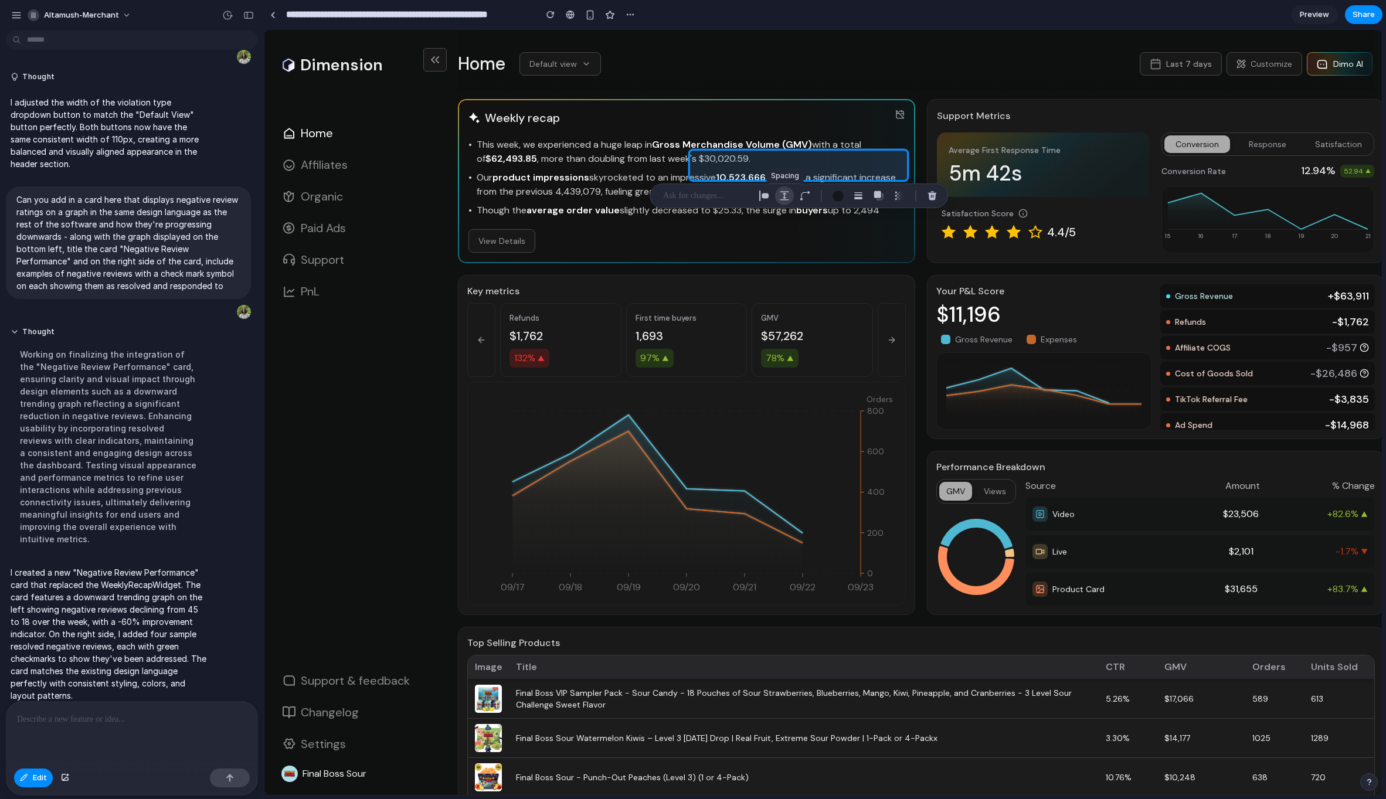
click at [780, 197] on div "button" at bounding box center [784, 196] width 11 height 11
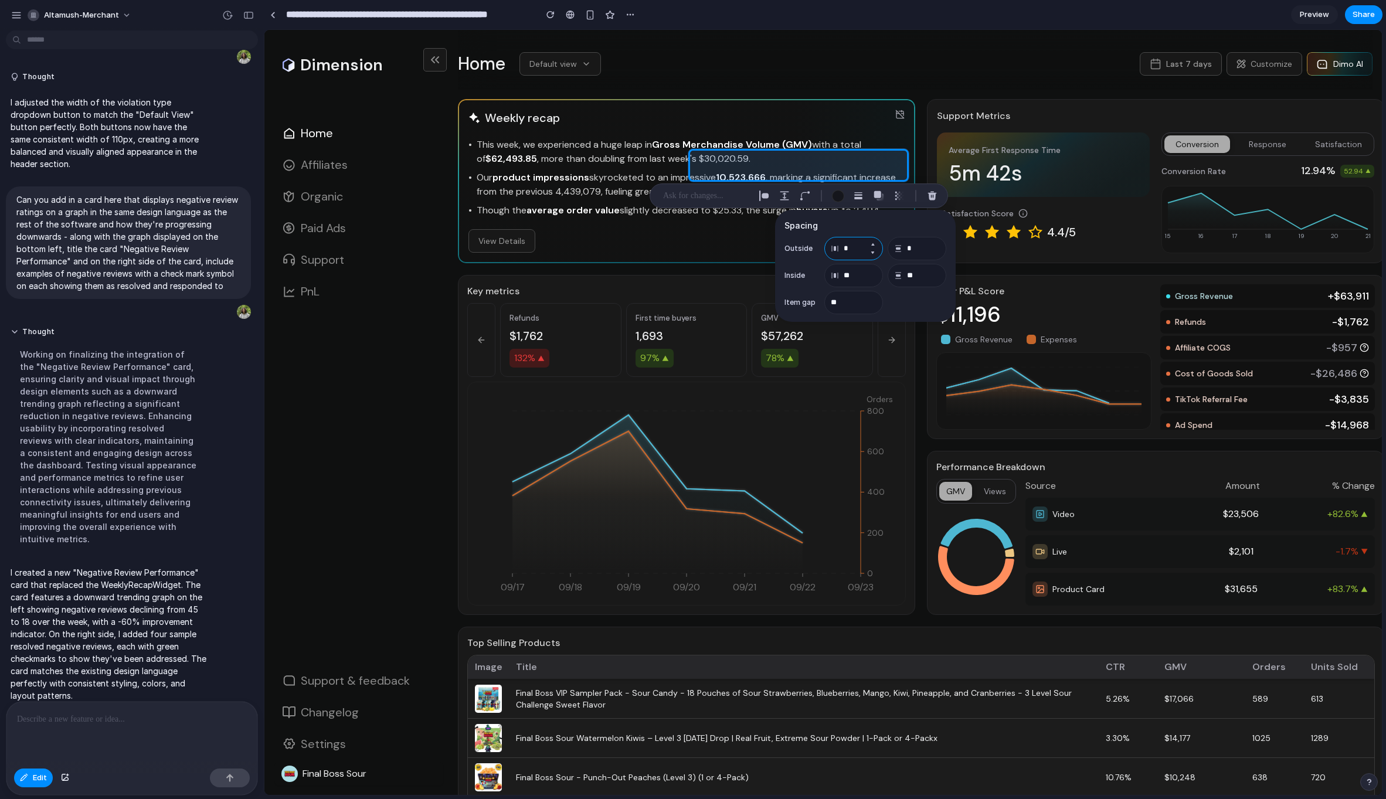
click at [854, 250] on input "*" at bounding box center [854, 248] width 59 height 23
click at [860, 276] on input "**" at bounding box center [854, 275] width 59 height 23
click at [924, 276] on input "**" at bounding box center [917, 275] width 59 height 23
type input "*"
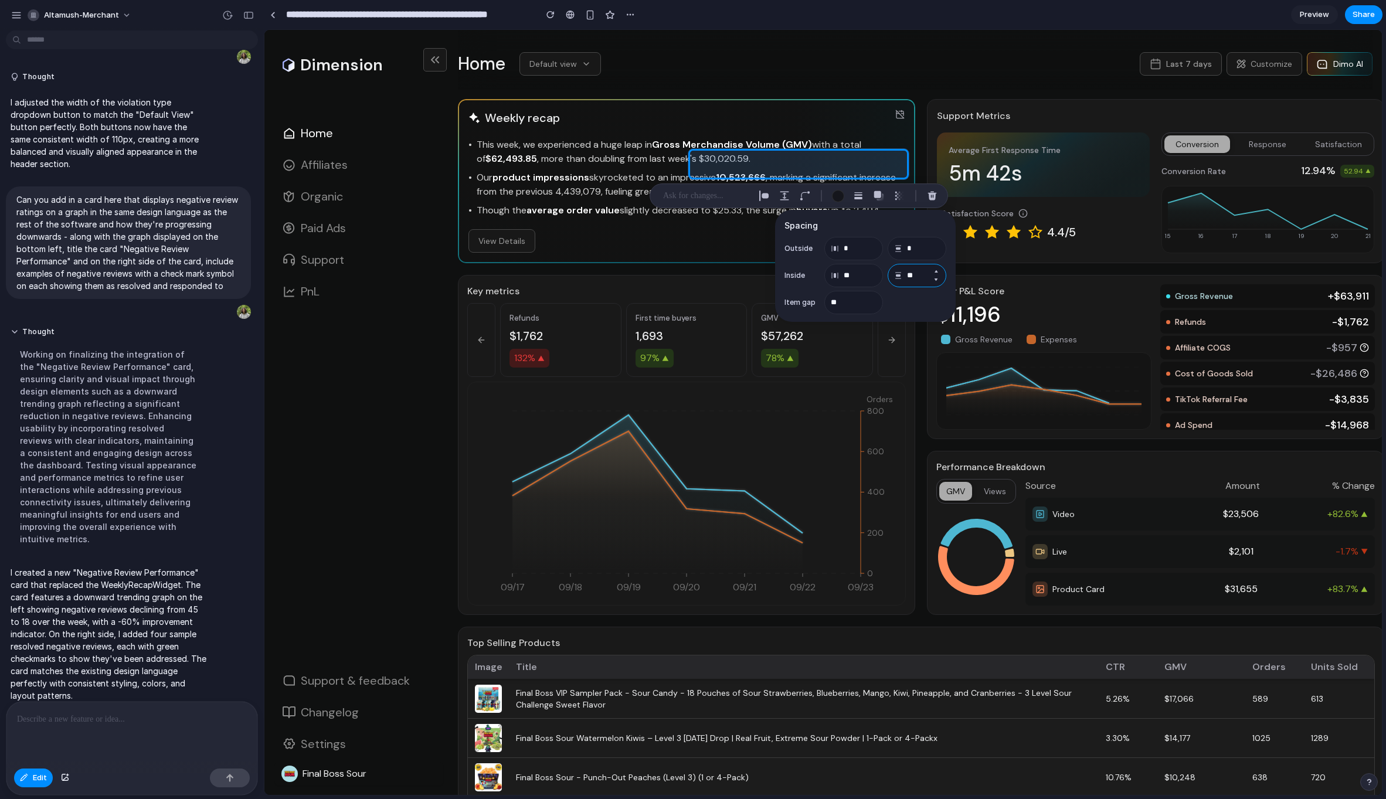
type input "*"
type input "**"
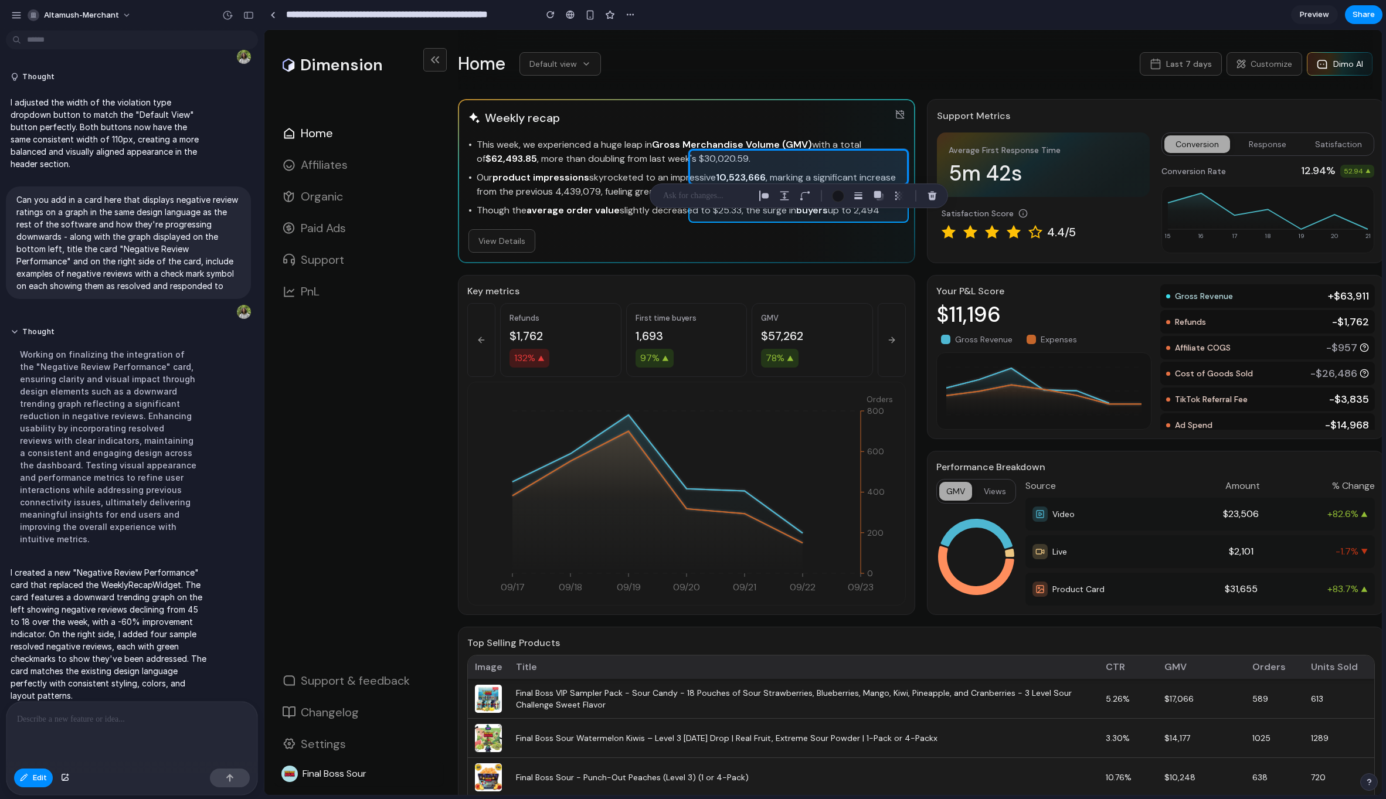
click at [734, 215] on div at bounding box center [823, 412] width 1118 height 765
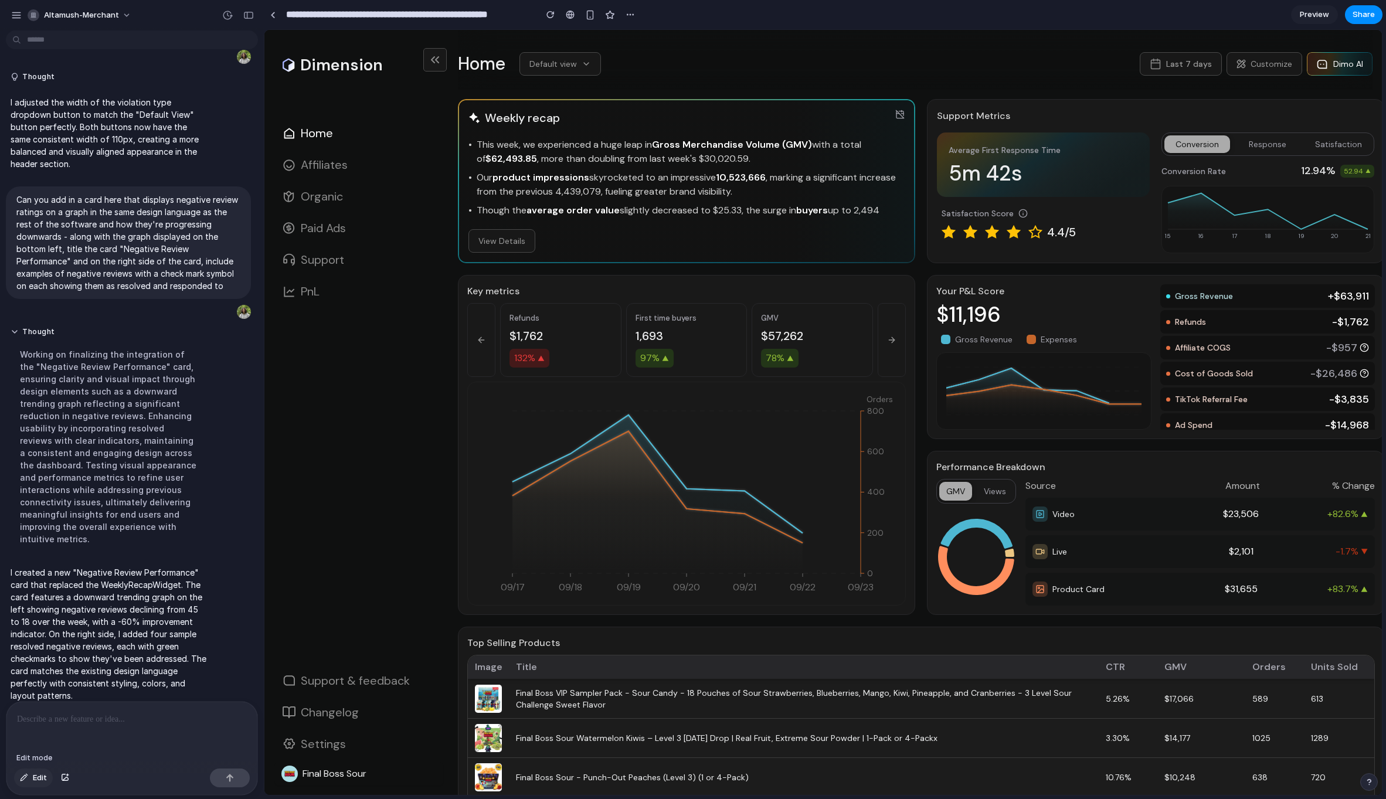
click at [24, 782] on button "Edit" at bounding box center [33, 778] width 39 height 19
click at [724, 213] on div at bounding box center [823, 412] width 1118 height 765
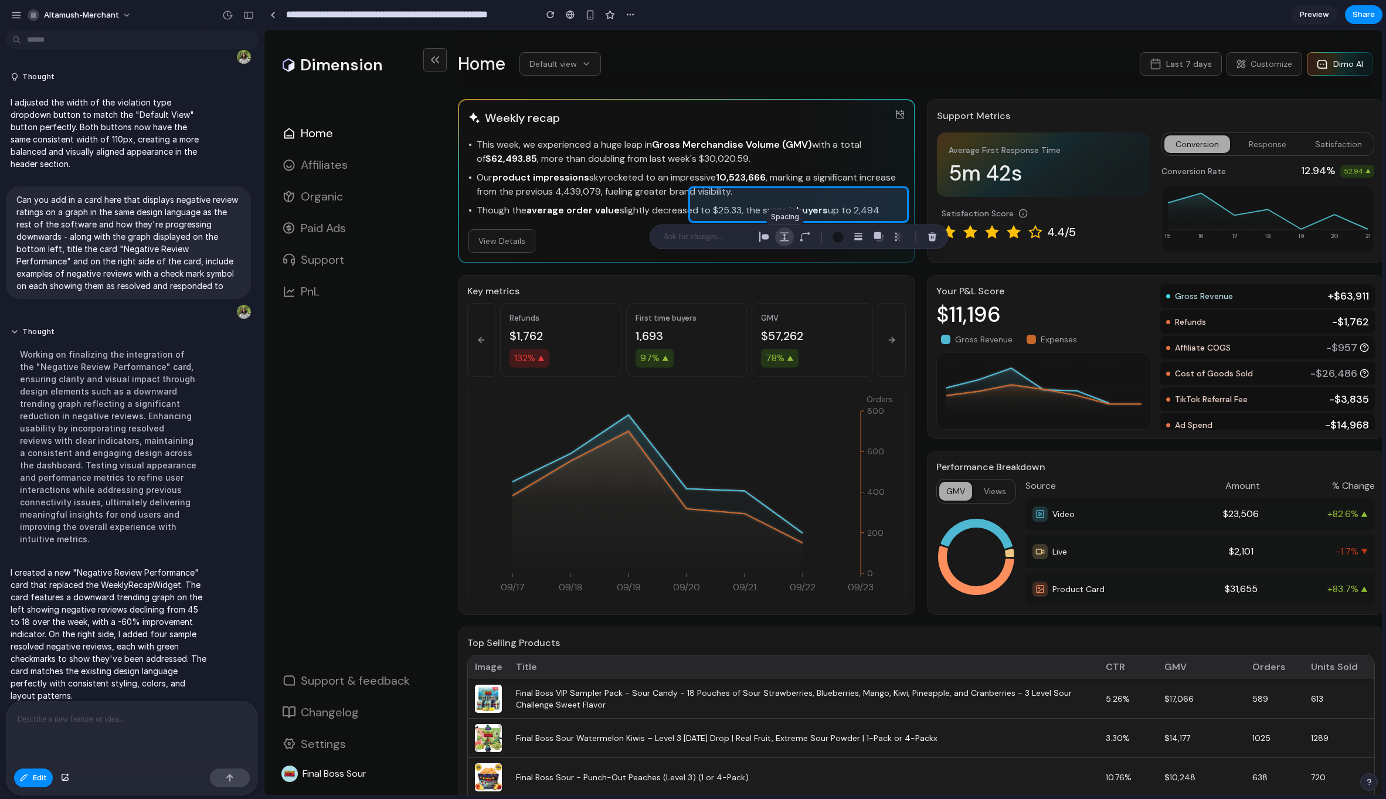
click at [782, 236] on div "button" at bounding box center [784, 237] width 11 height 11
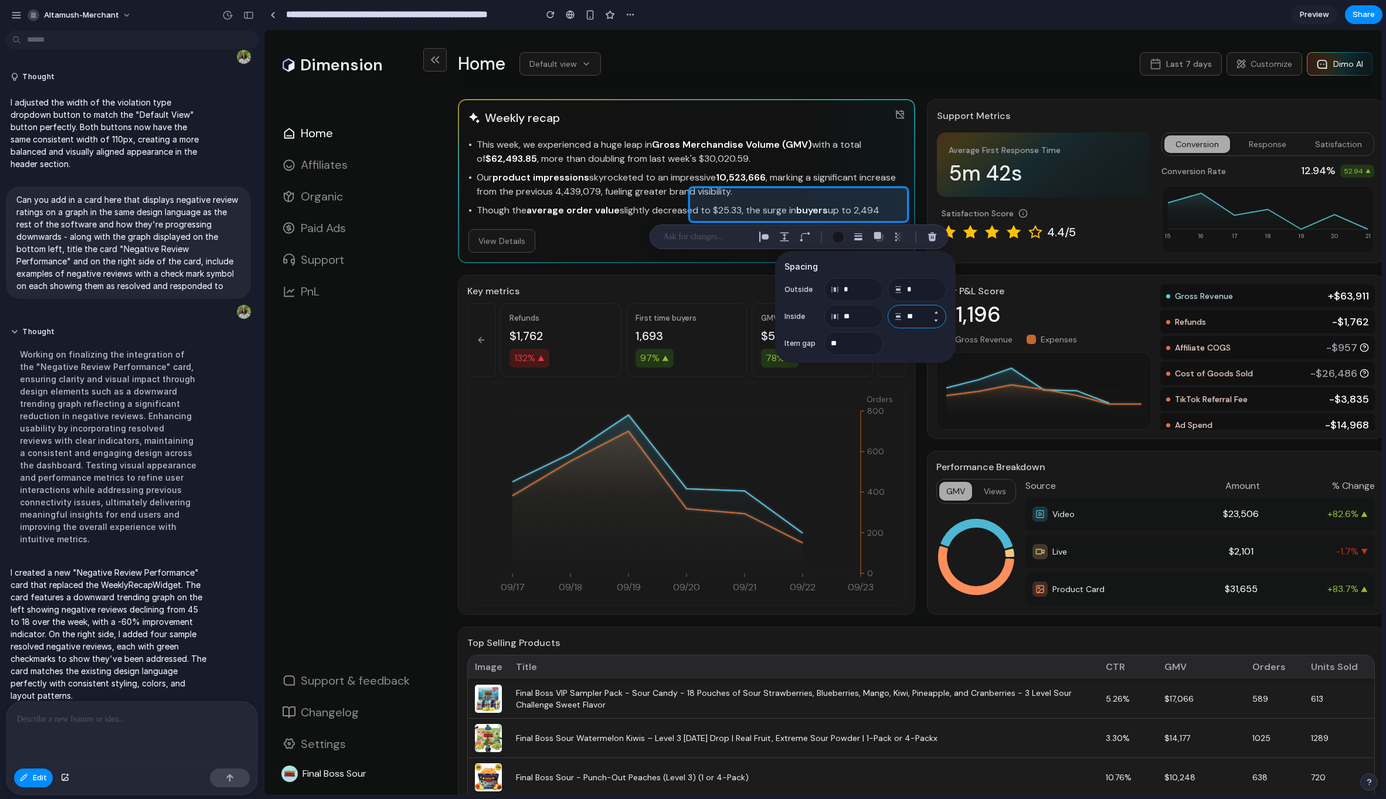
click at [919, 315] on input "**" at bounding box center [917, 316] width 59 height 23
type input "*"
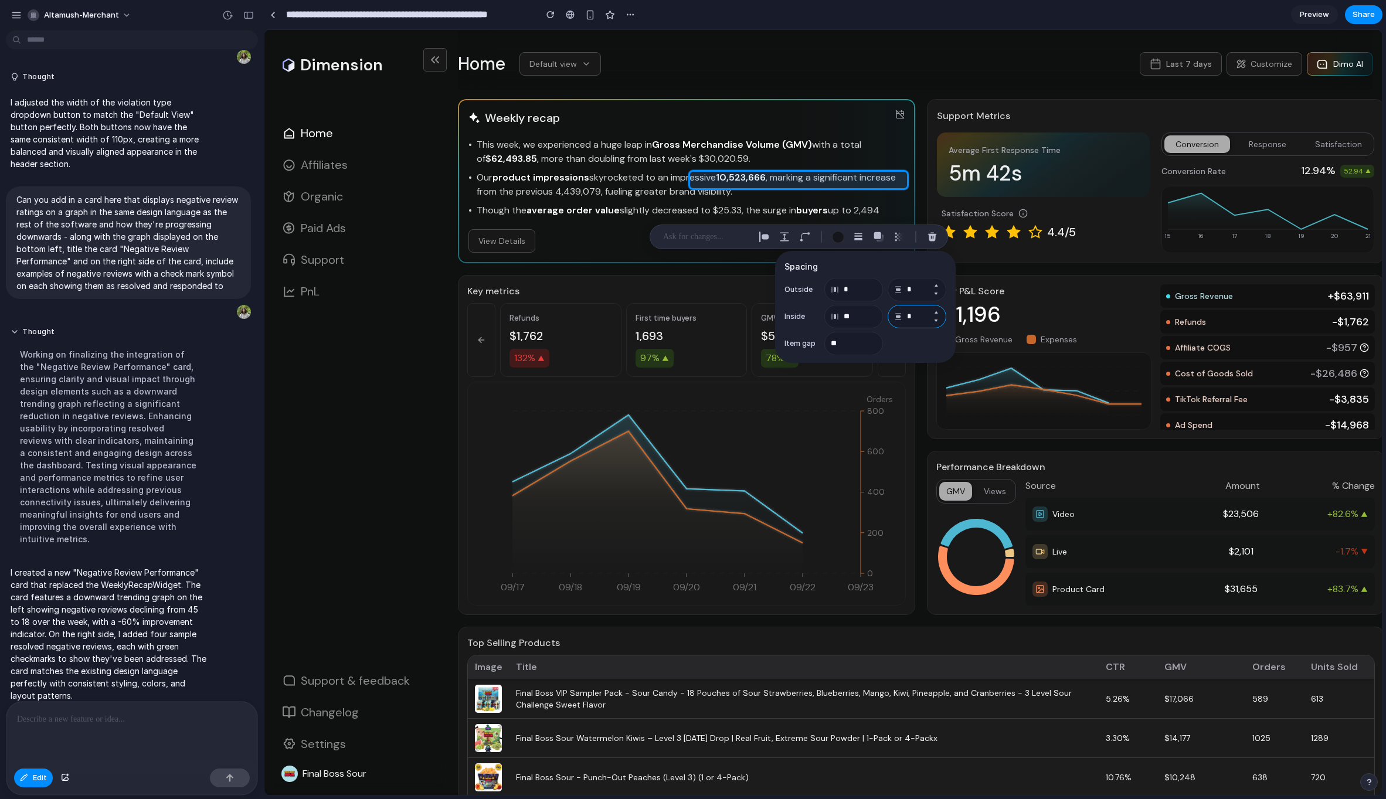
type input "**"
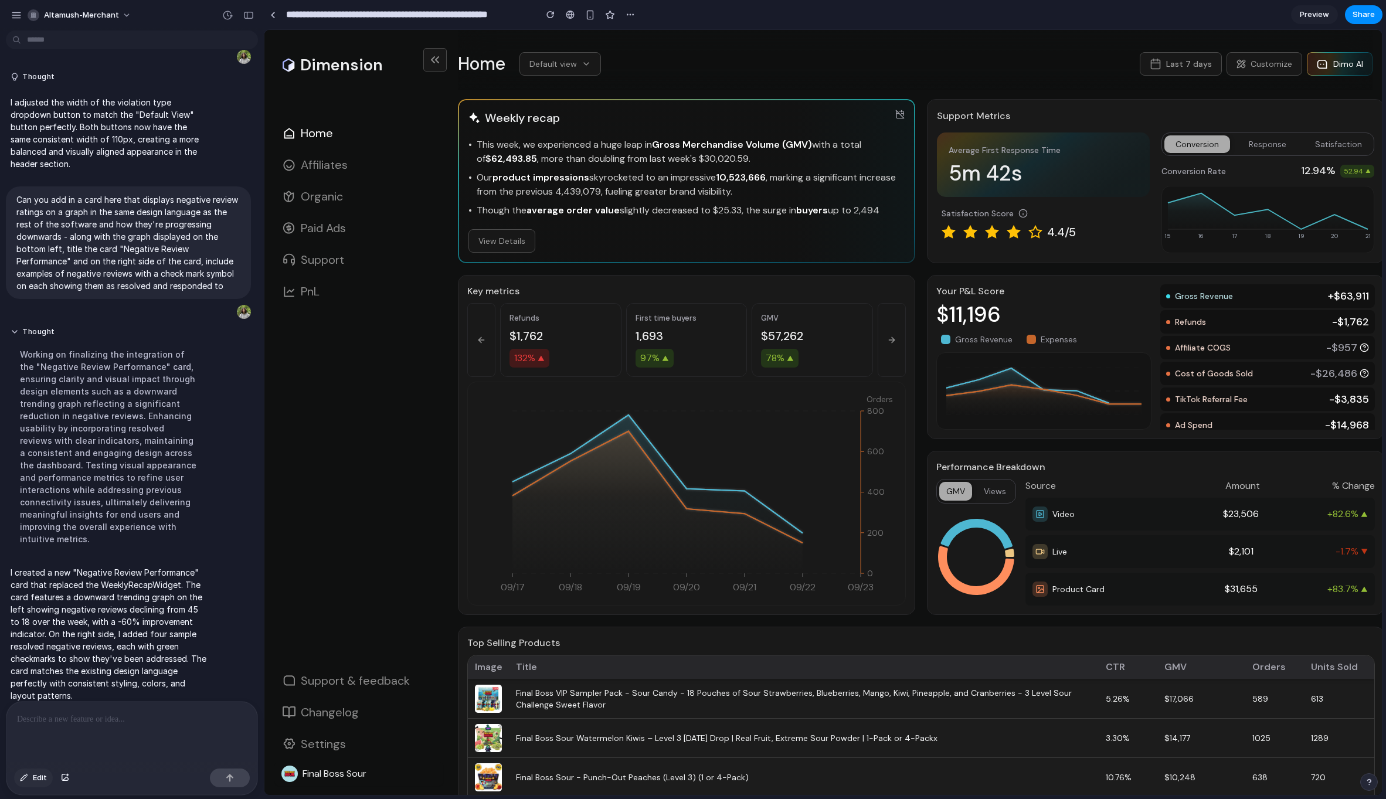
click at [38, 779] on span "Edit" at bounding box center [40, 778] width 14 height 12
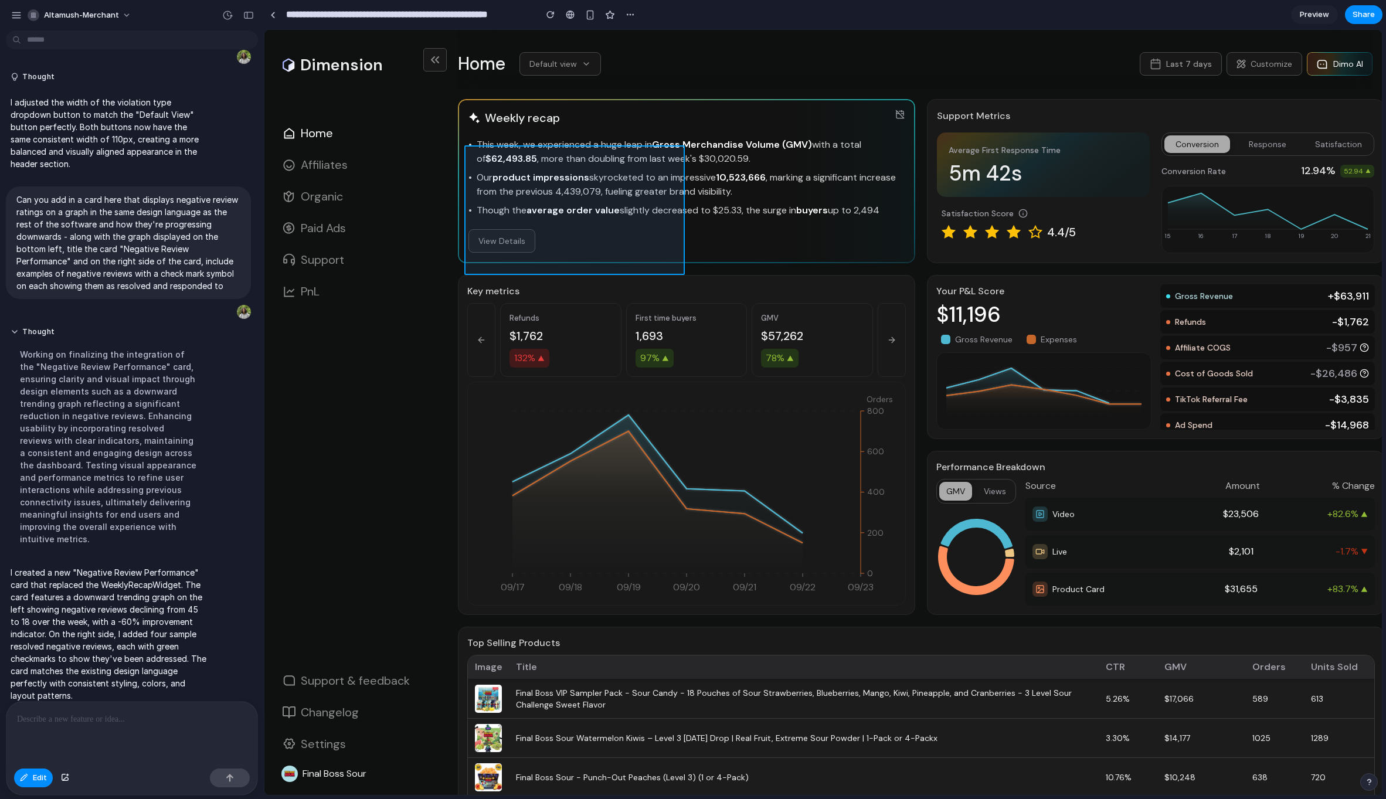
click at [592, 184] on div at bounding box center [823, 412] width 1118 height 765
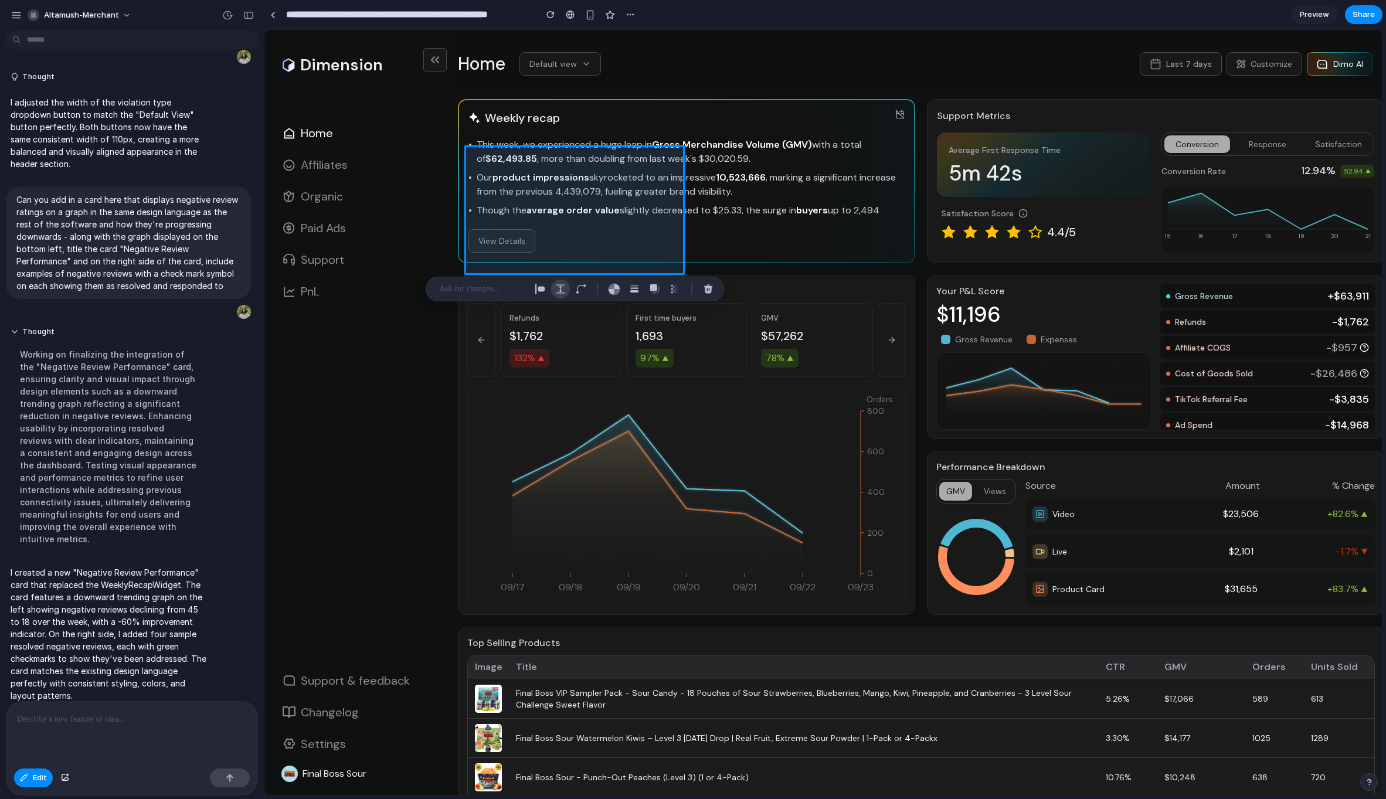
click at [562, 289] on div "button" at bounding box center [560, 289] width 11 height 11
click at [632, 341] on input "*" at bounding box center [630, 341] width 59 height 23
type input "*"
type input "**"
click at [536, 289] on div "button" at bounding box center [540, 289] width 11 height 11
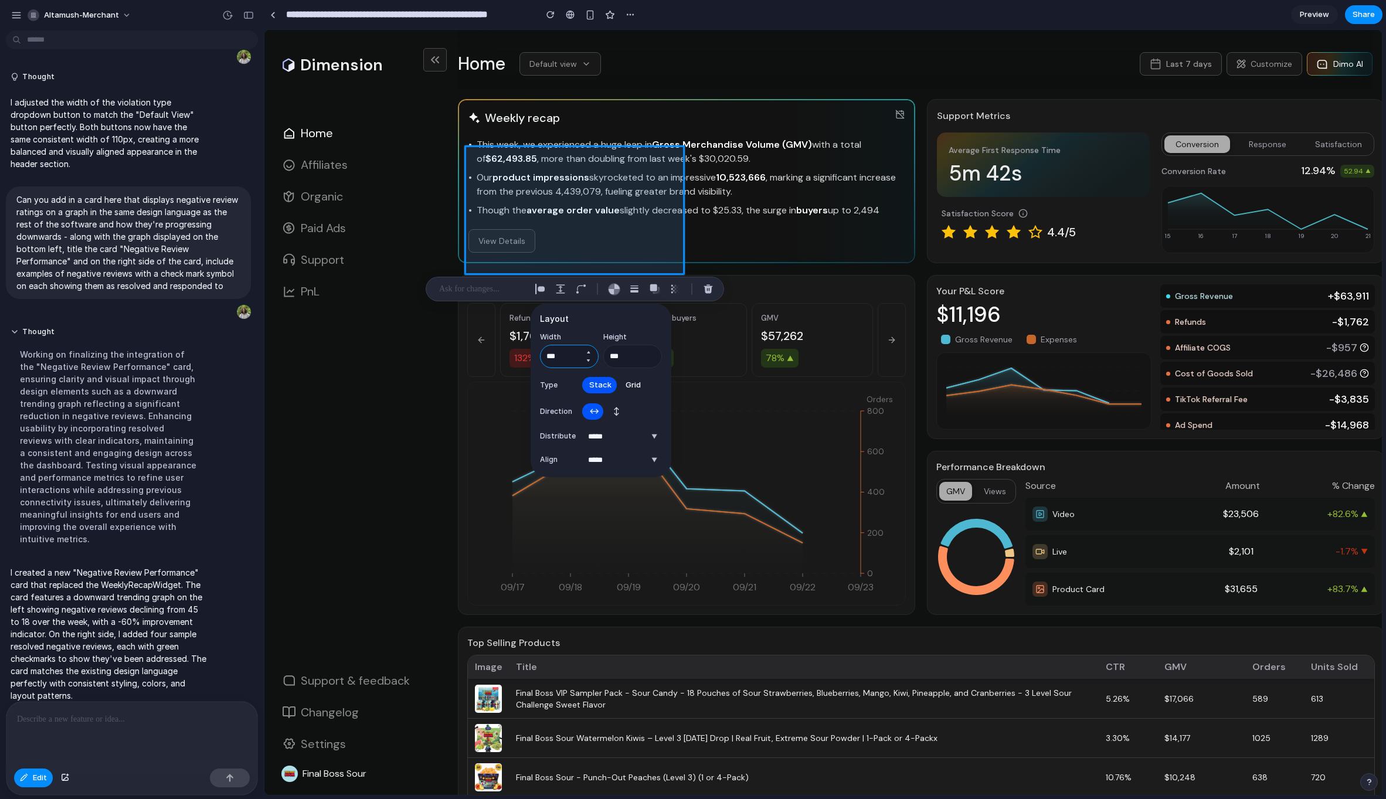
click at [572, 357] on input "***" at bounding box center [569, 356] width 59 height 23
type input "***"
click at [587, 332] on label "Width" at bounding box center [569, 337] width 59 height 11
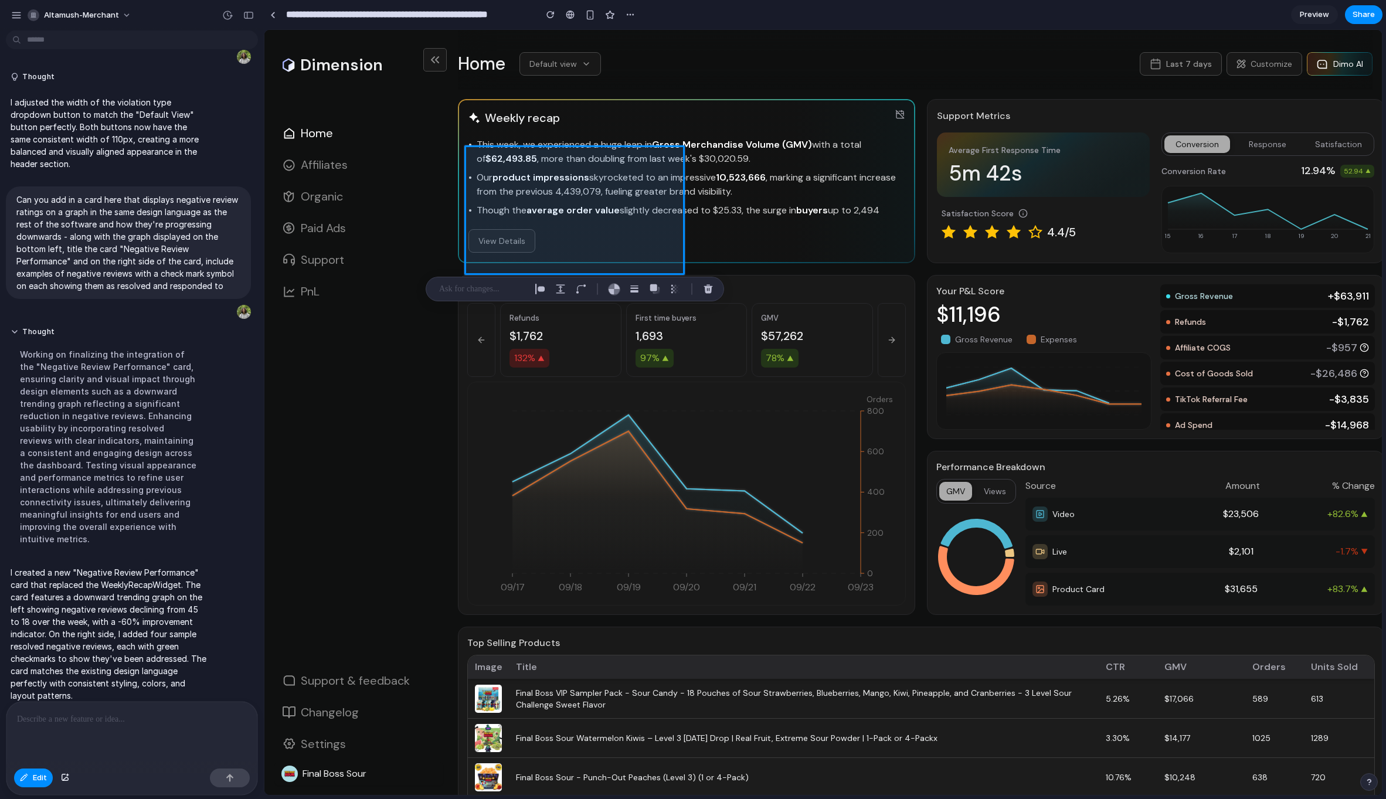
click at [512, 287] on p at bounding box center [482, 289] width 87 height 14
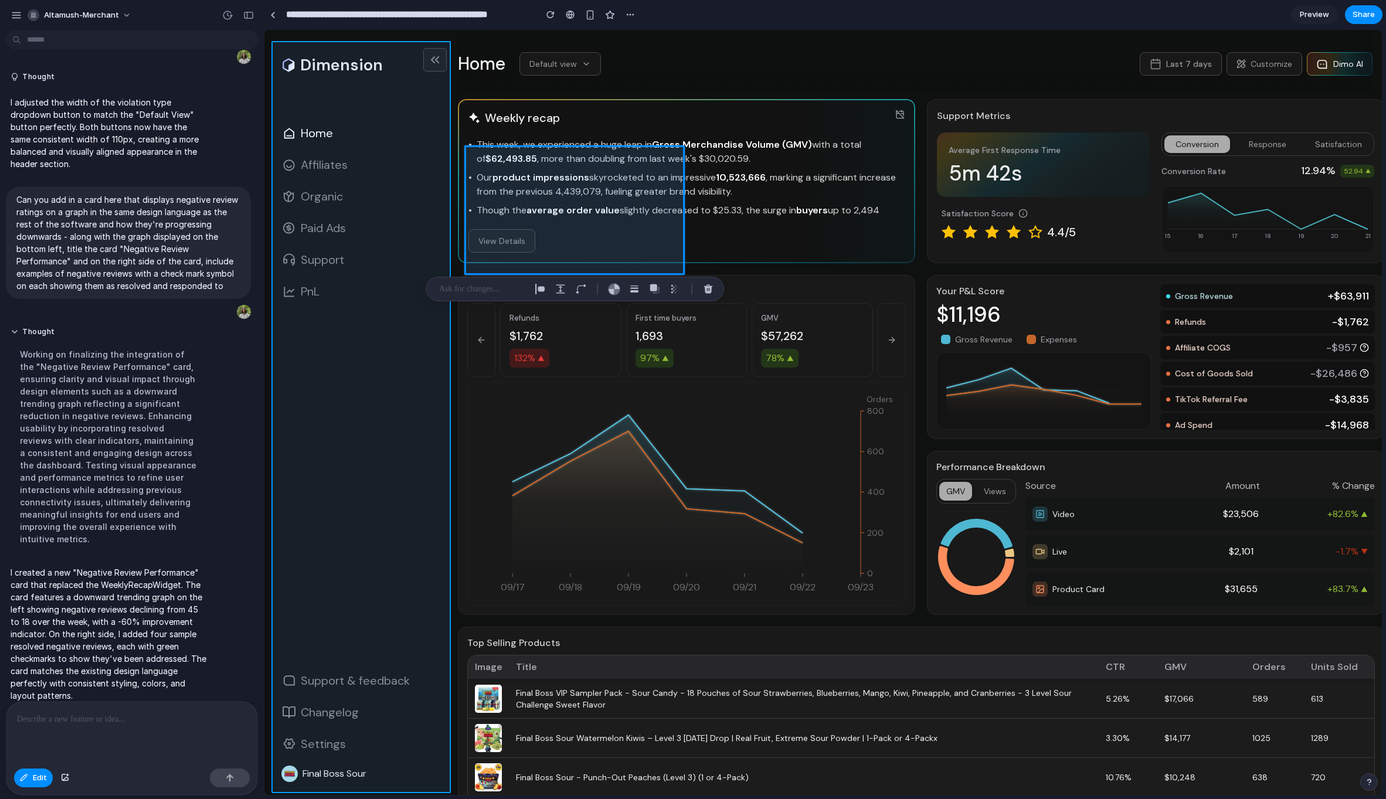
click at [430, 342] on div at bounding box center [823, 412] width 1118 height 765
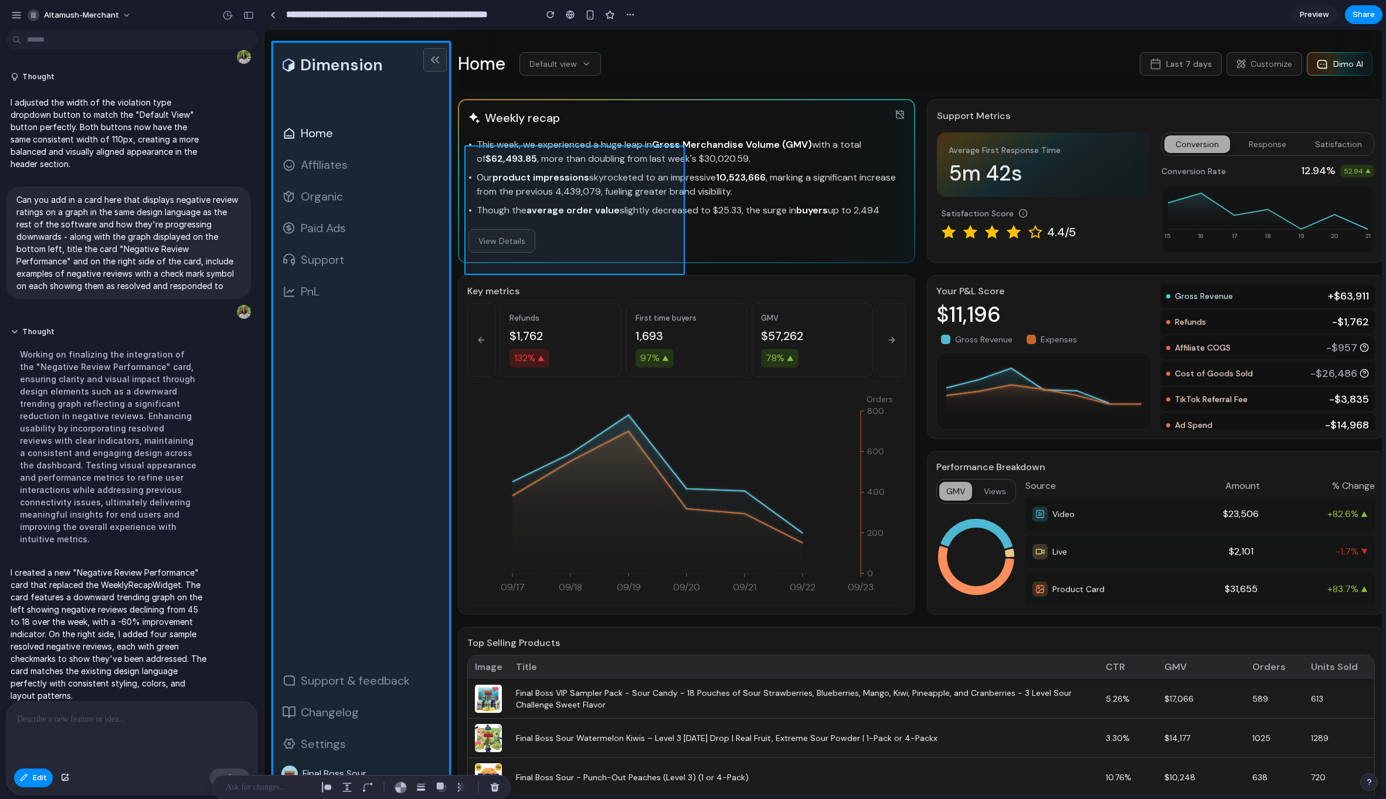
click at [532, 214] on div at bounding box center [823, 412] width 1118 height 765
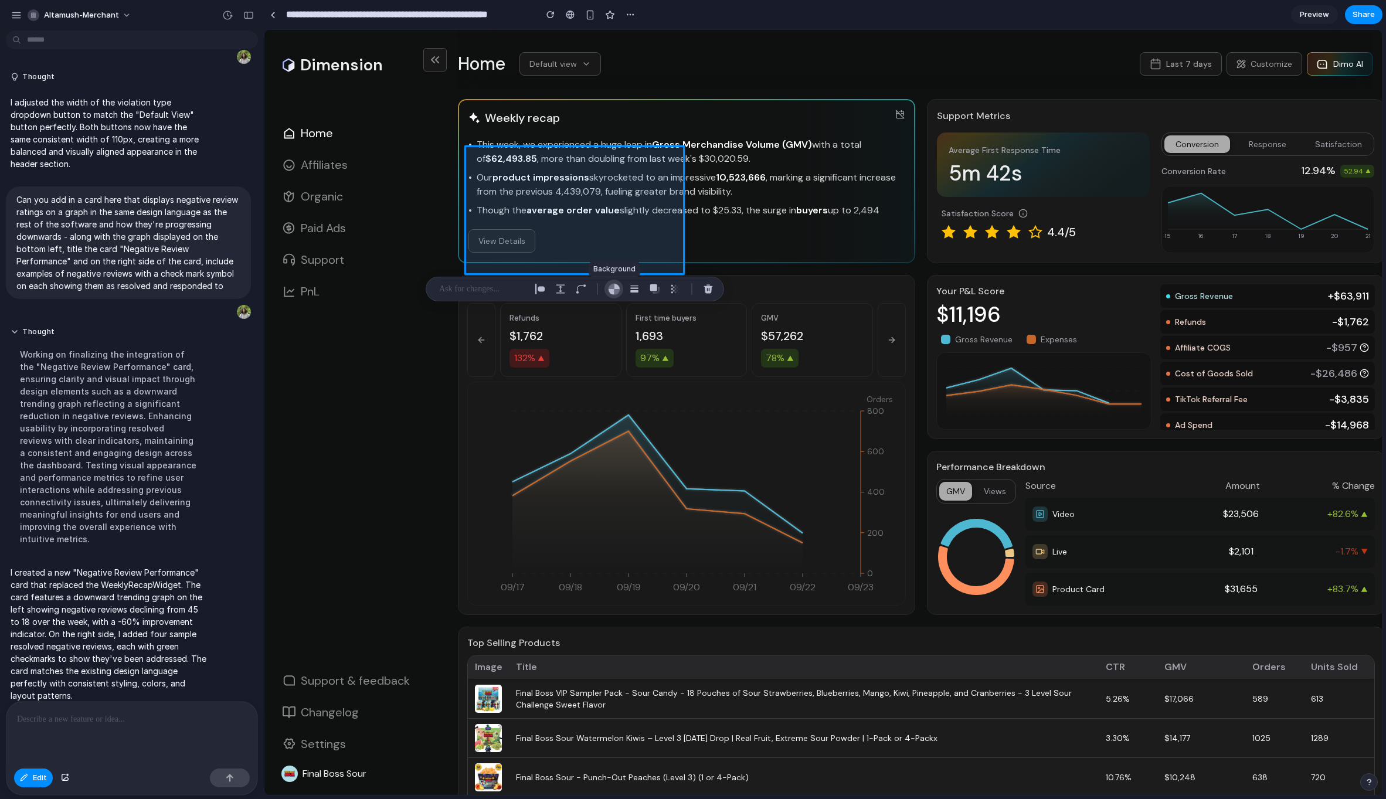
click at [614, 291] on div "button" at bounding box center [614, 289] width 12 height 12
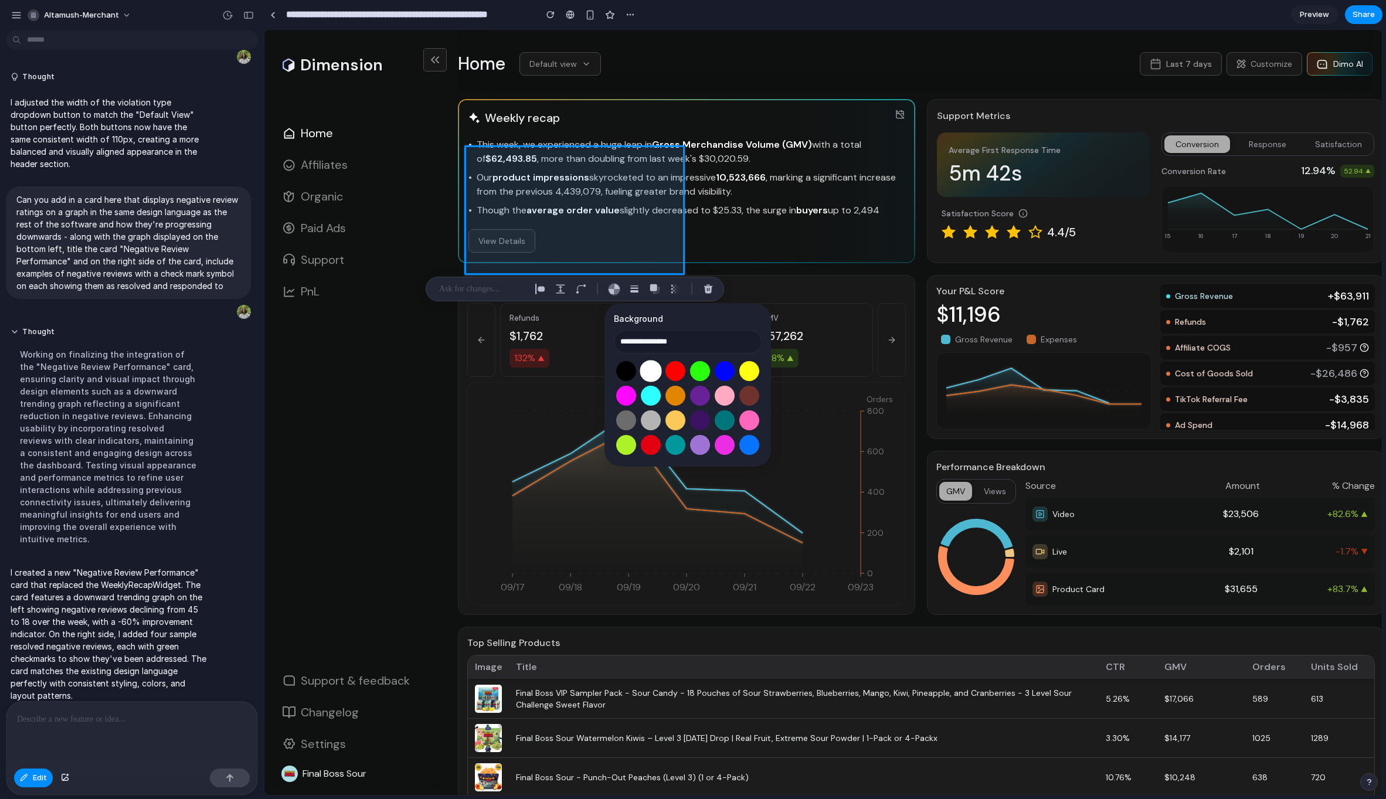
click at [649, 375] on button "Select color oklch(1 0 0)" at bounding box center [651, 371] width 22 height 22
click at [672, 372] on button "Select color oklch(0.63 0.26 29)" at bounding box center [675, 371] width 22 height 22
click at [655, 372] on button "Select color oklch(1 0 0)" at bounding box center [651, 371] width 22 height 22
type input "**********"
click at [520, 283] on p at bounding box center [482, 289] width 87 height 14
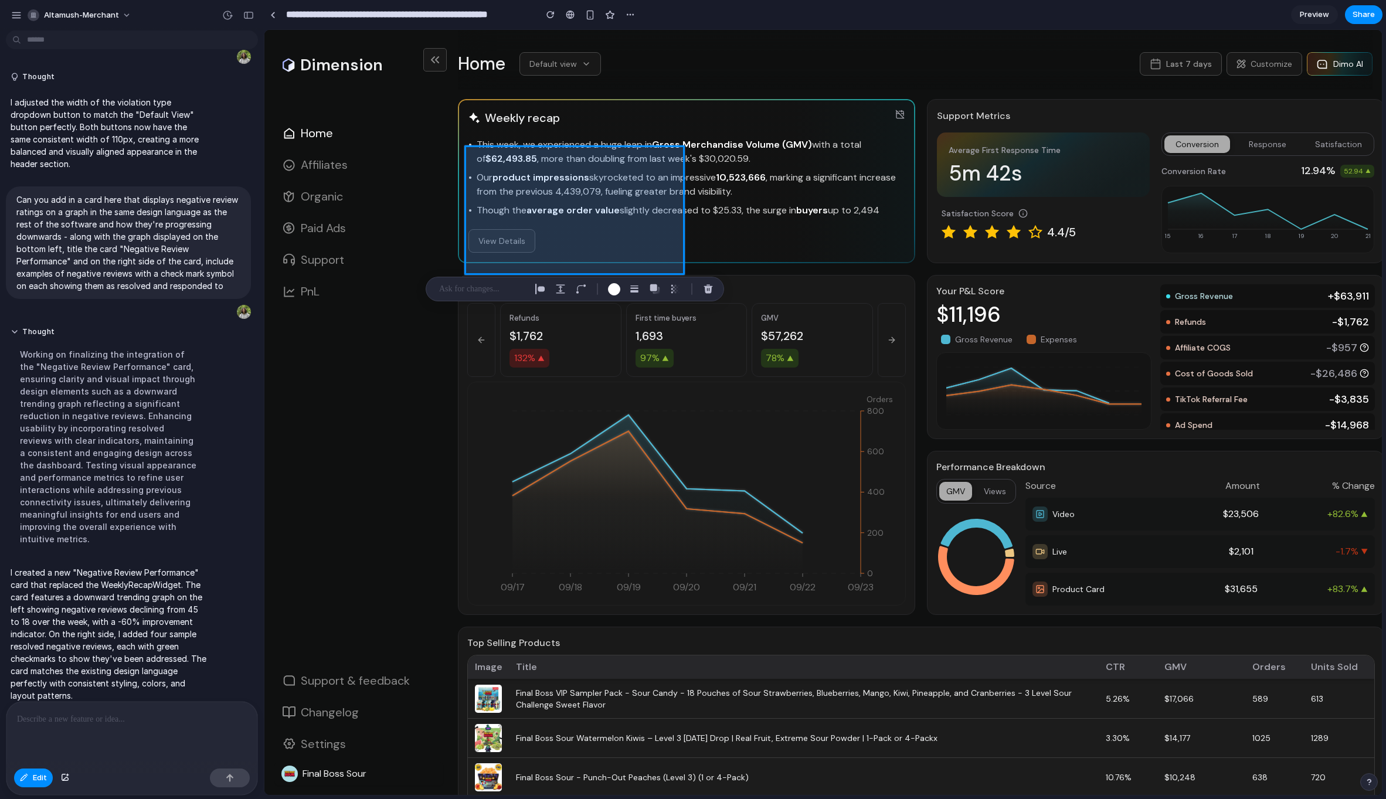
click at [556, 177] on div at bounding box center [823, 412] width 1118 height 765
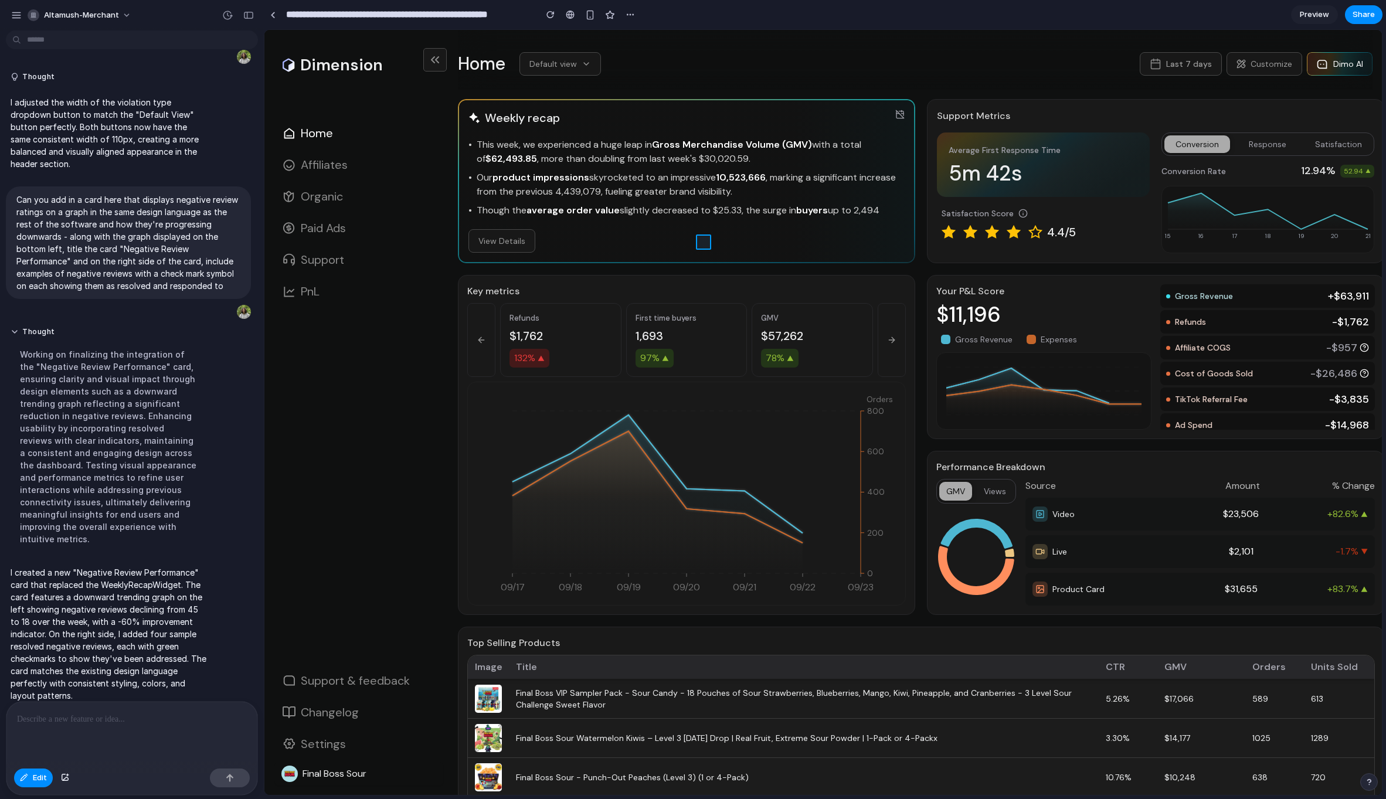
click at [704, 241] on div at bounding box center [823, 412] width 1118 height 765
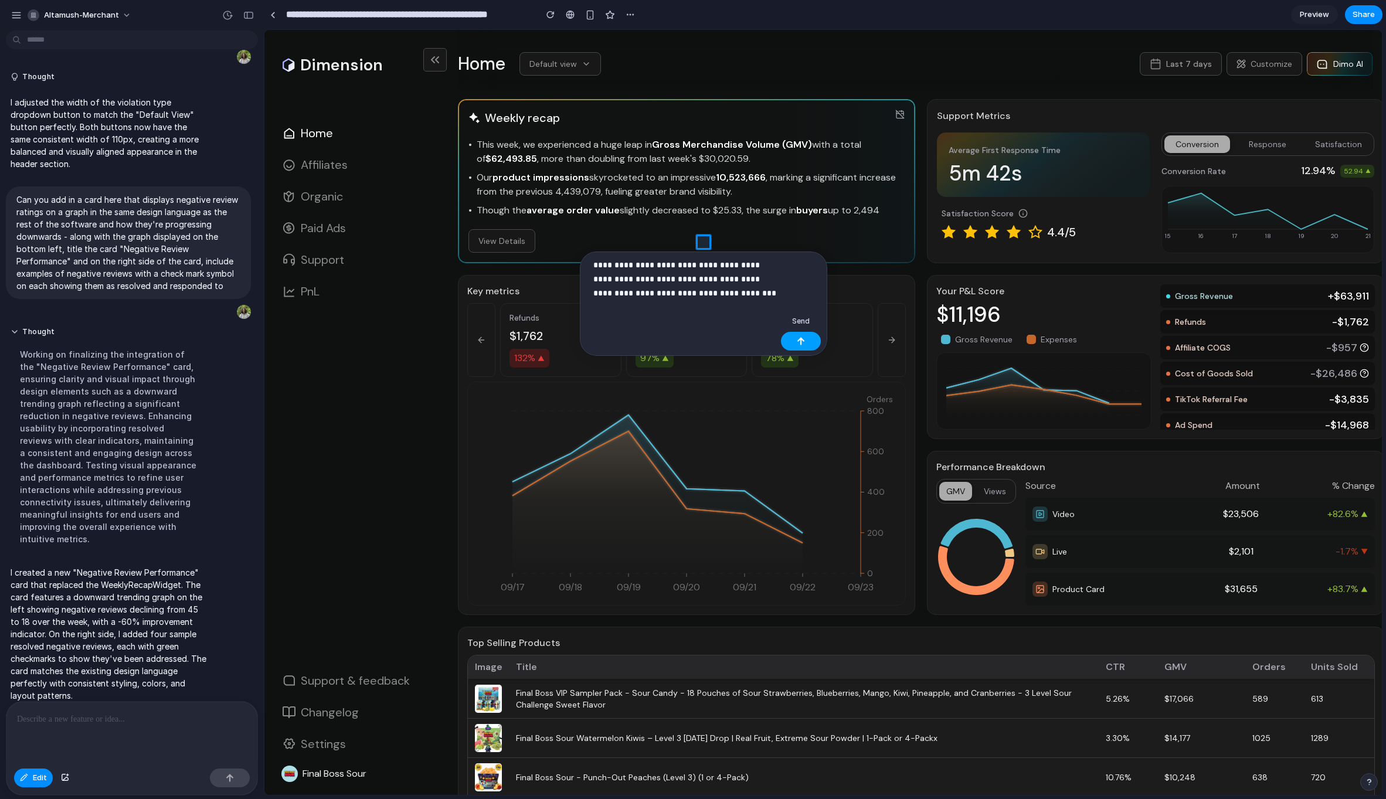
click at [787, 344] on button "button" at bounding box center [801, 341] width 40 height 19
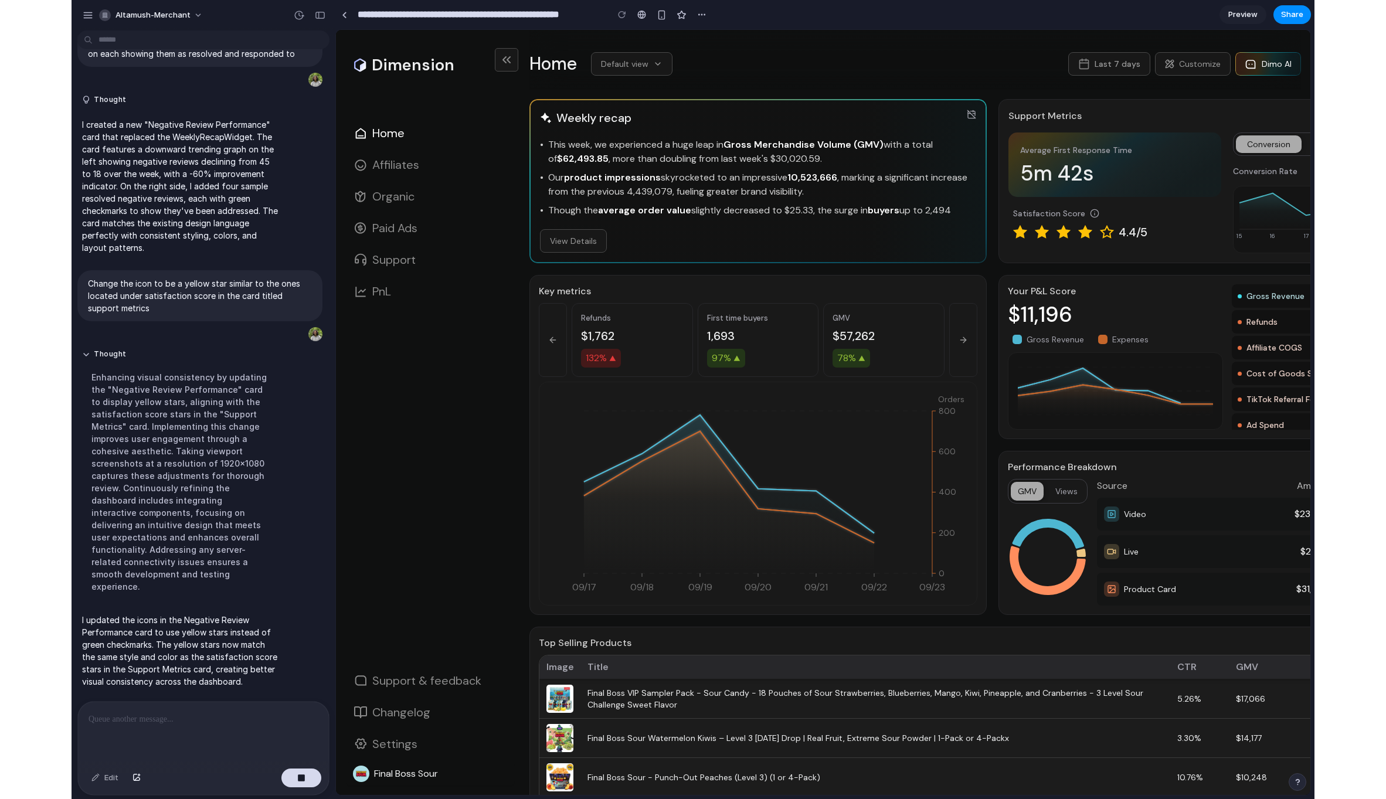
scroll to position [646, 0]
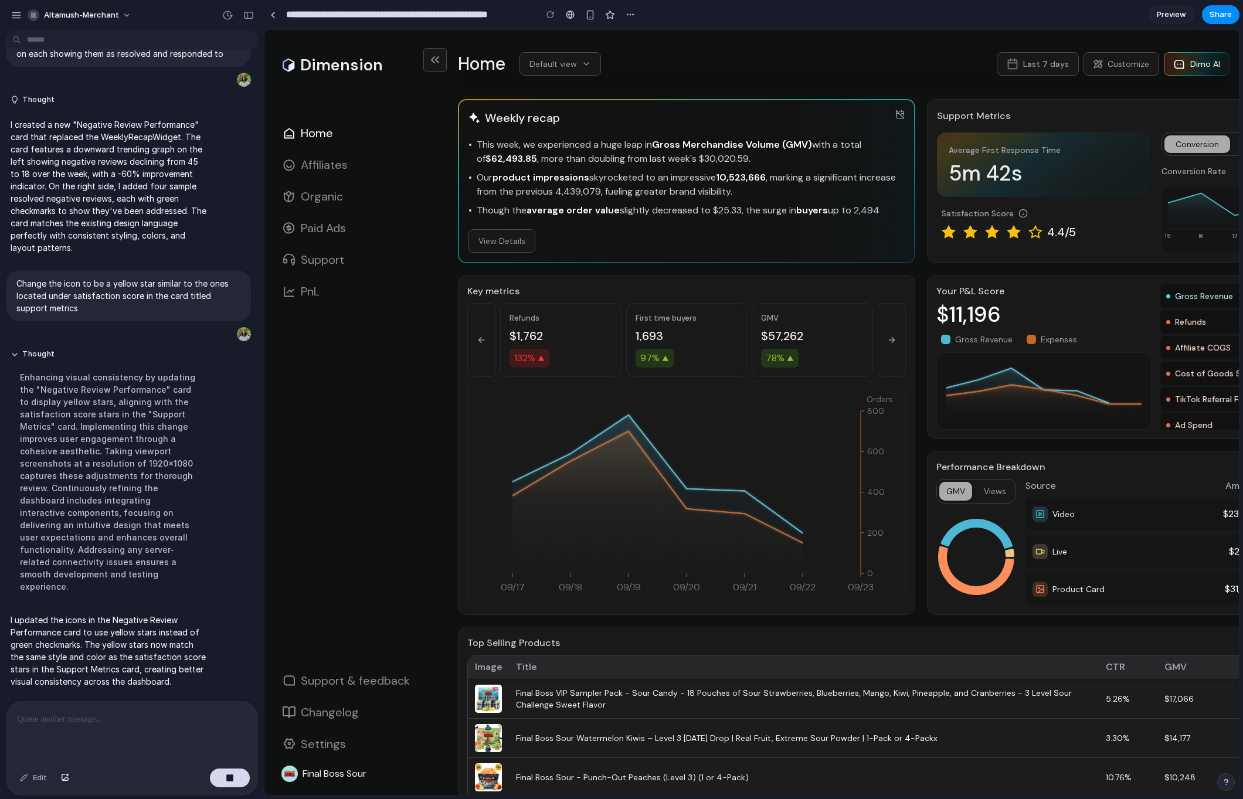
click at [89, 527] on div "Enhancing visual consistency by updating the "Negative Review Performance" card…" at bounding box center [109, 482] width 196 height 236
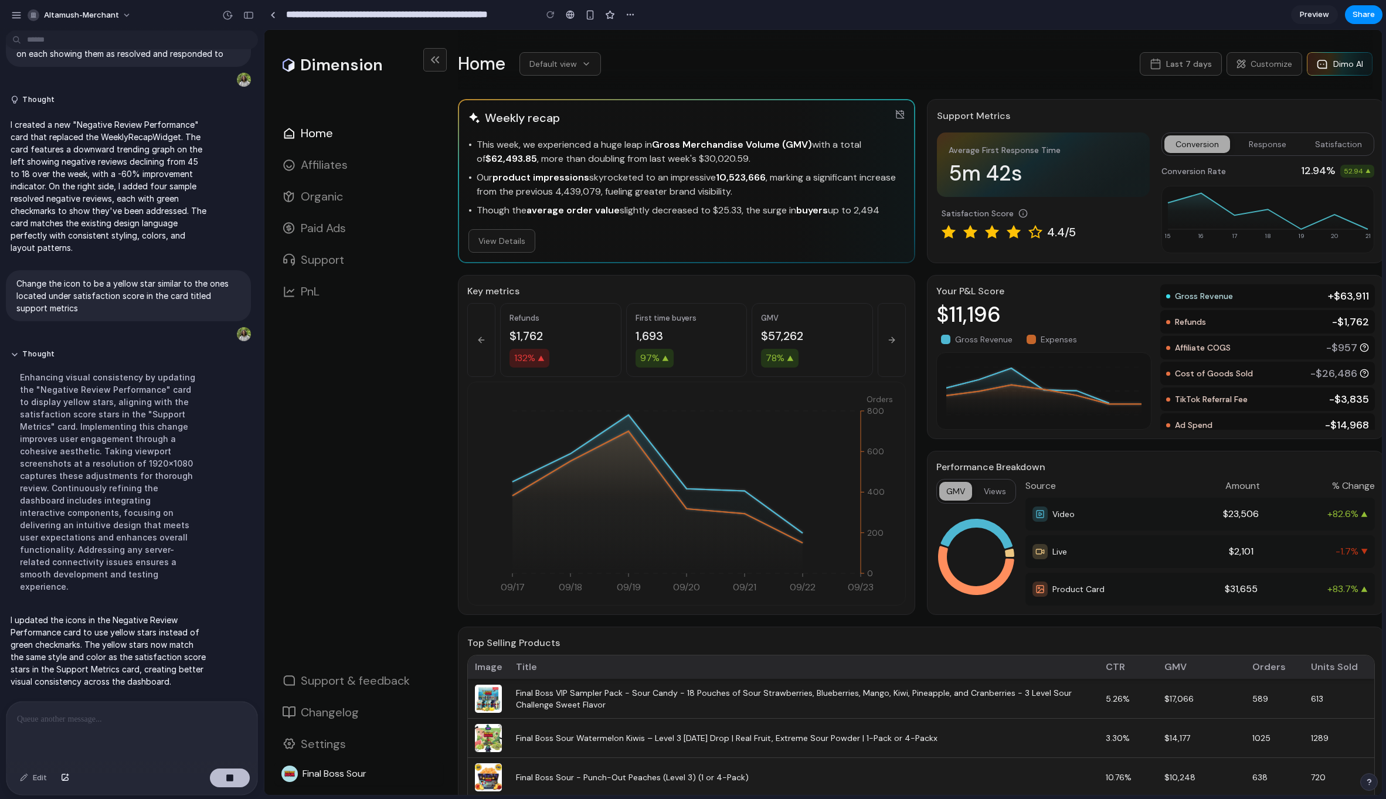
click at [226, 779] on div "button" at bounding box center [230, 778] width 8 height 8
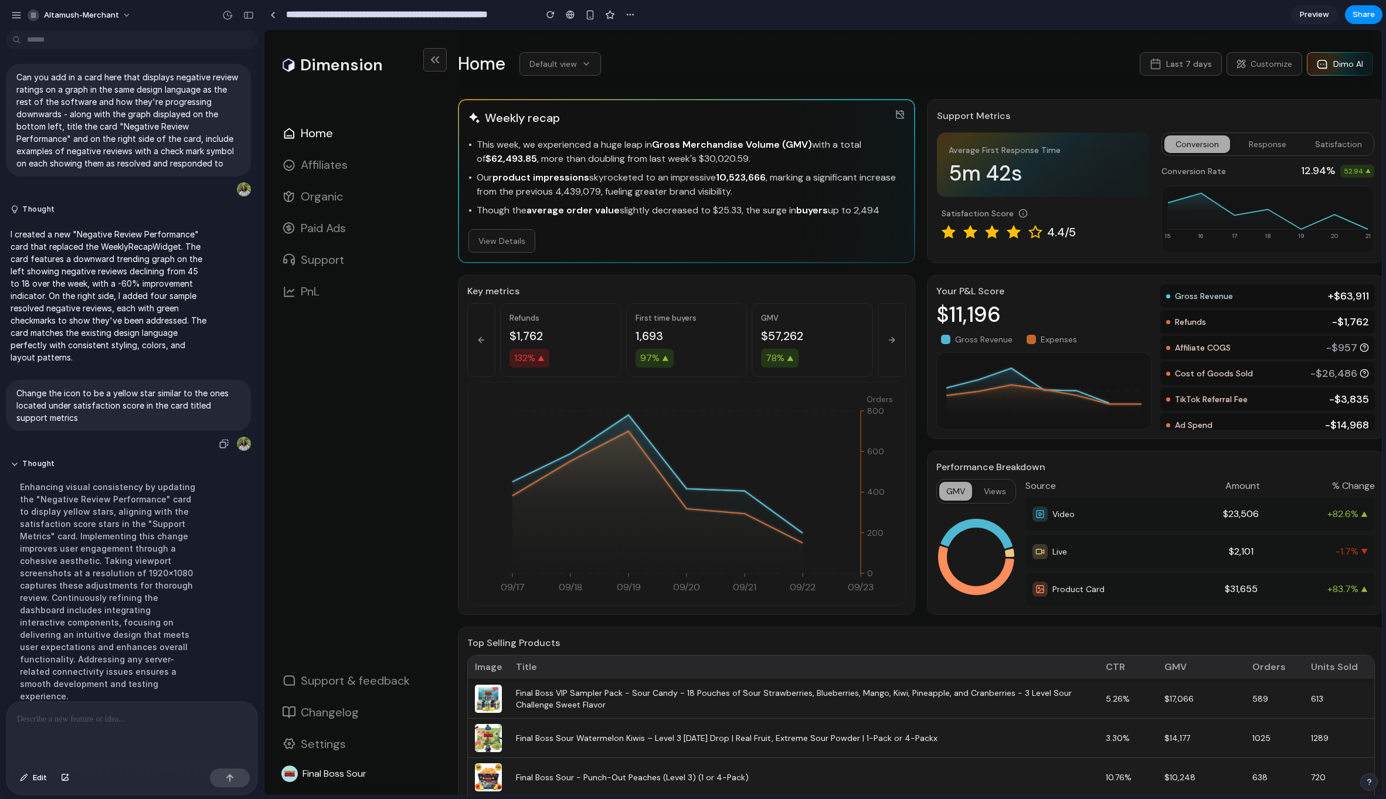
scroll to position [620, 0]
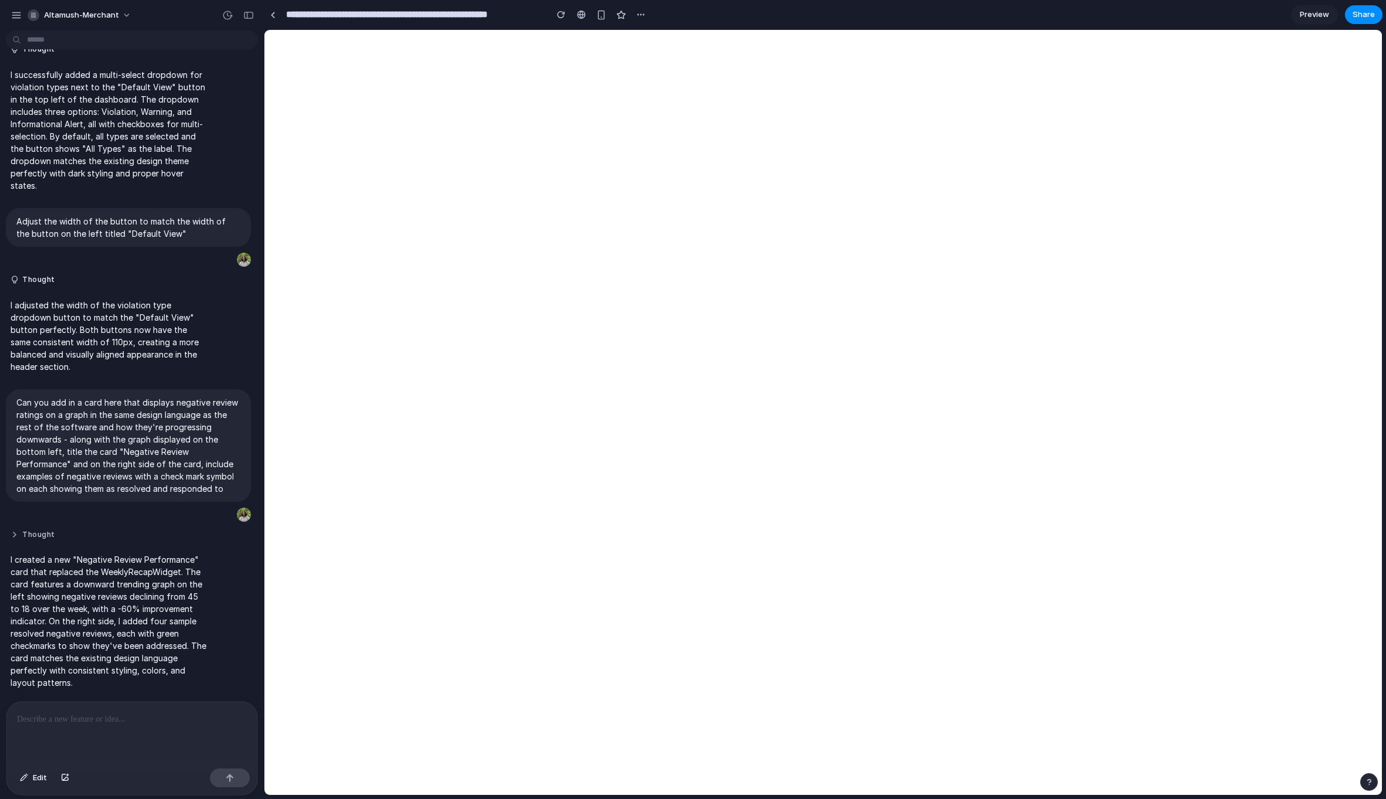
scroll to position [404, 0]
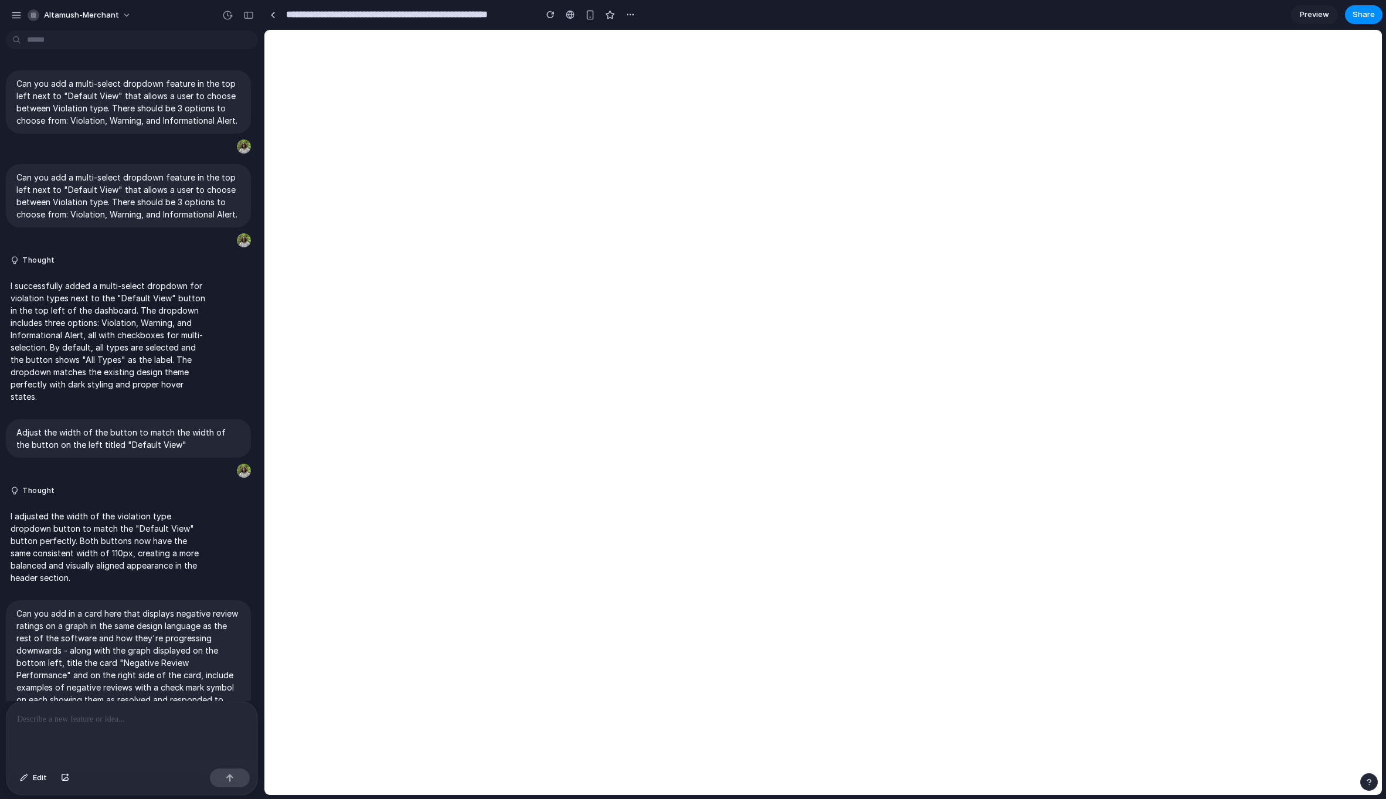
scroll to position [404, 0]
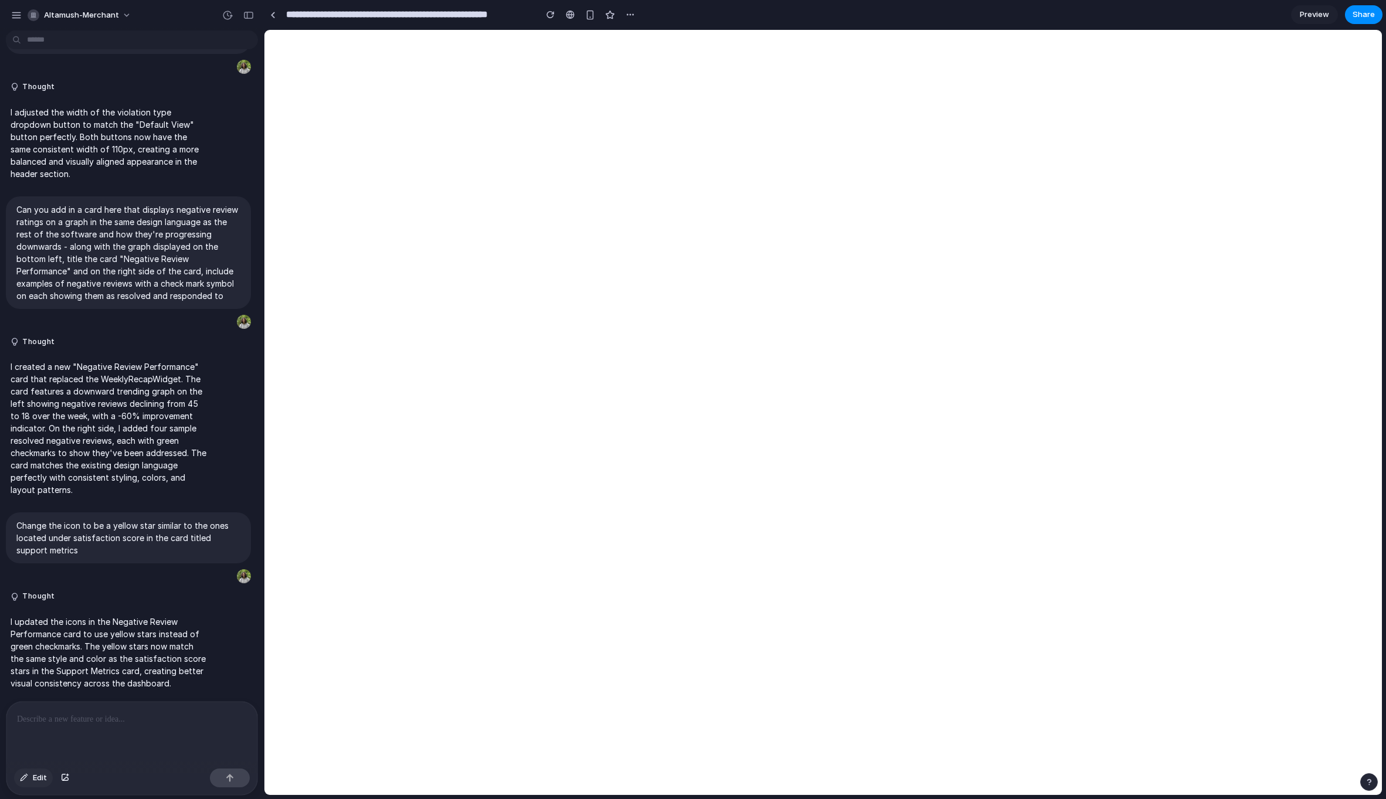
click at [39, 778] on span "Edit" at bounding box center [40, 778] width 14 height 12
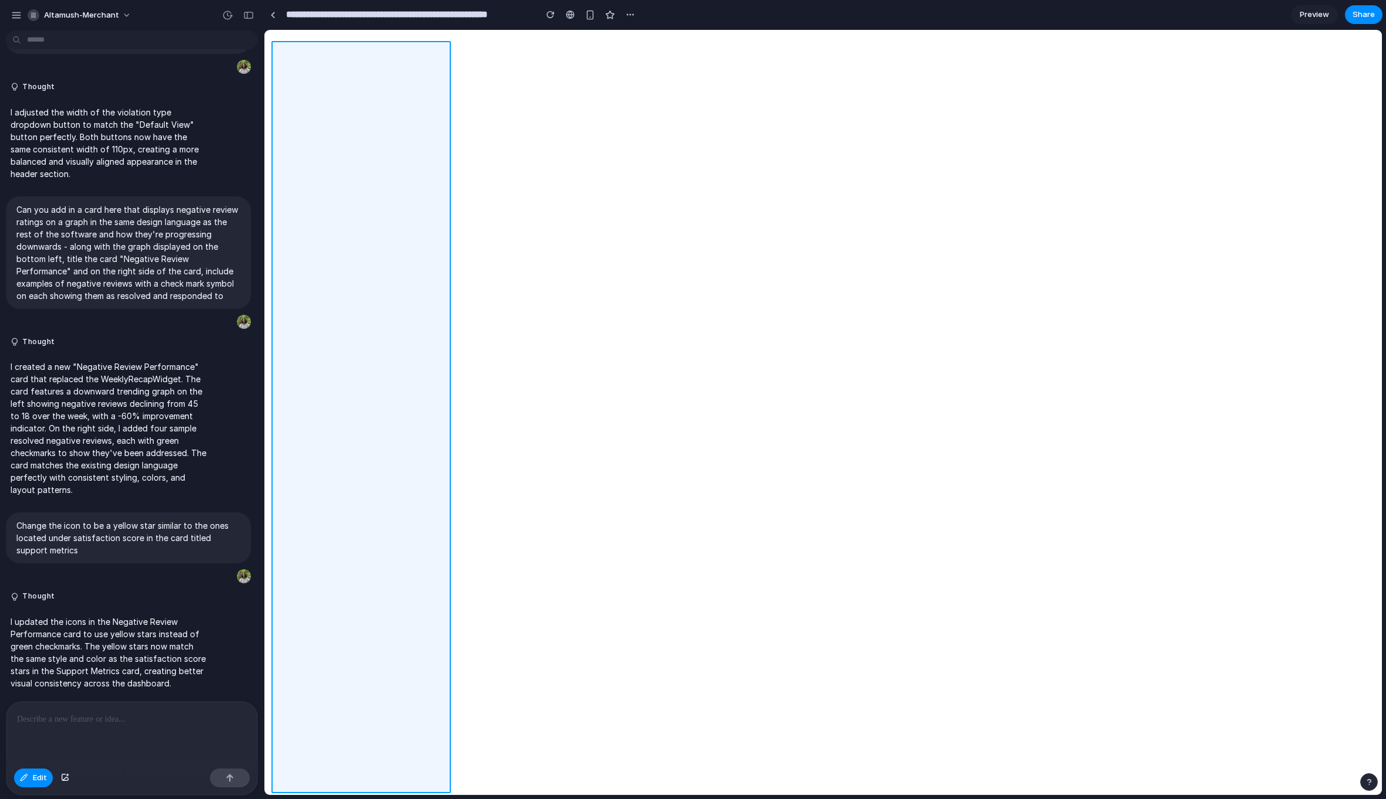
click at [356, 256] on div at bounding box center [823, 412] width 1118 height 765
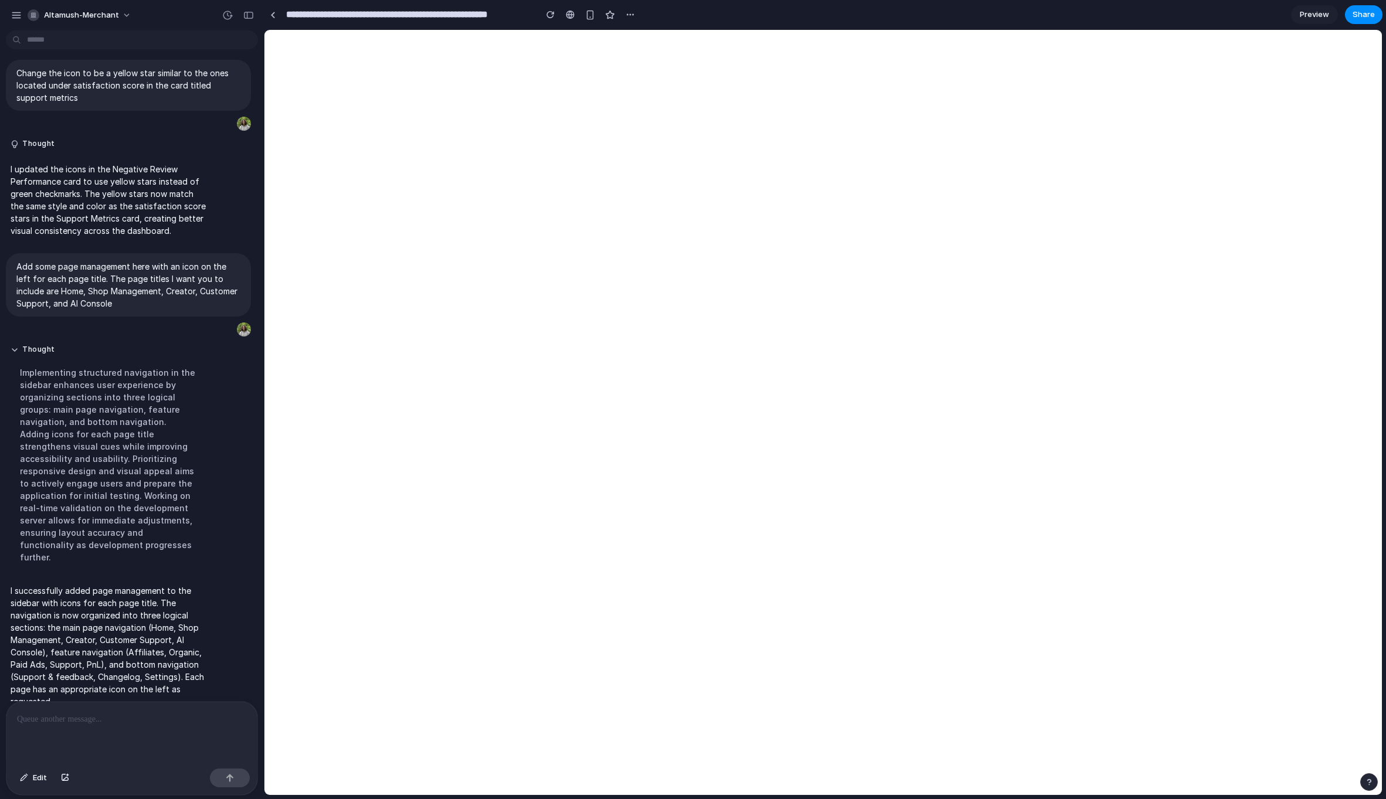
scroll to position [863, 0]
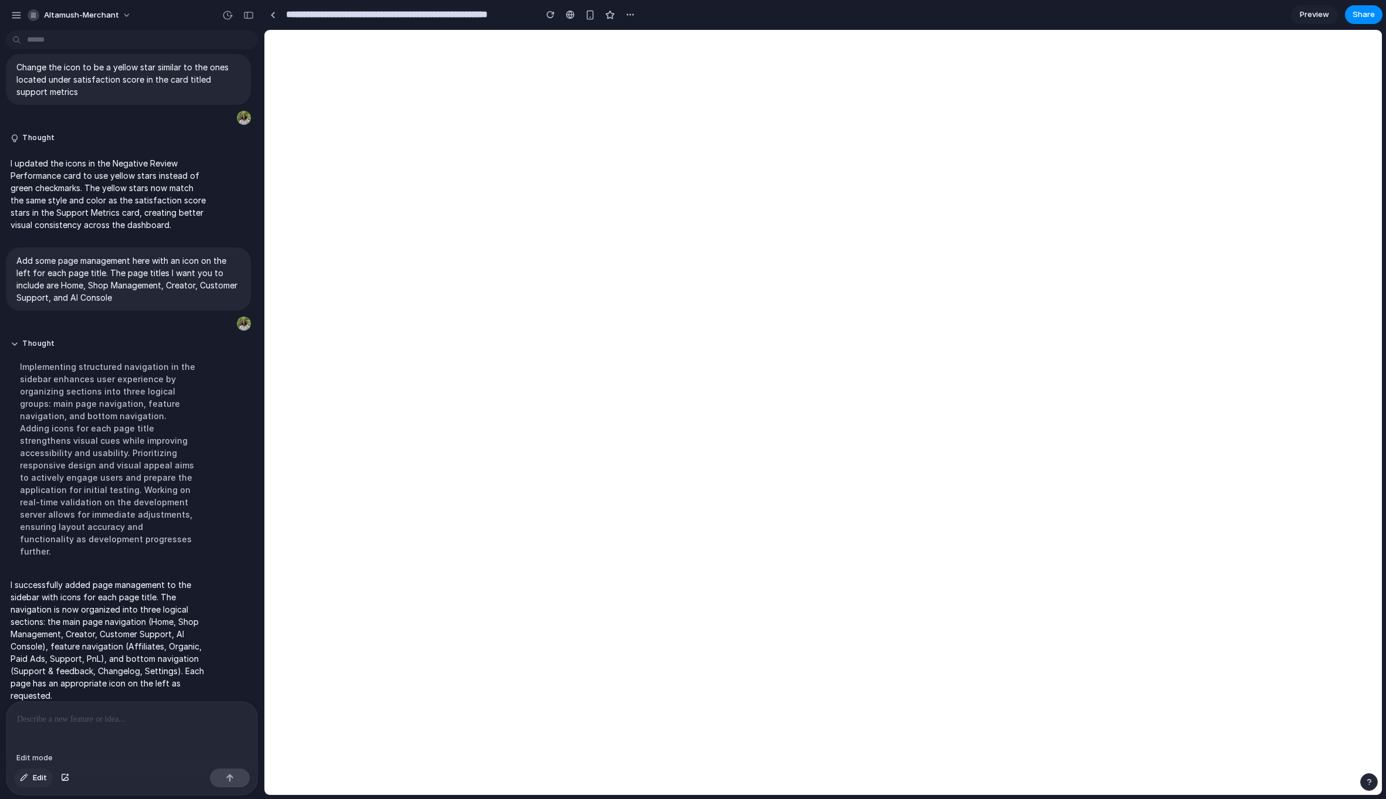
click at [38, 776] on span "Edit" at bounding box center [40, 778] width 14 height 12
click at [417, 322] on div at bounding box center [823, 412] width 1118 height 765
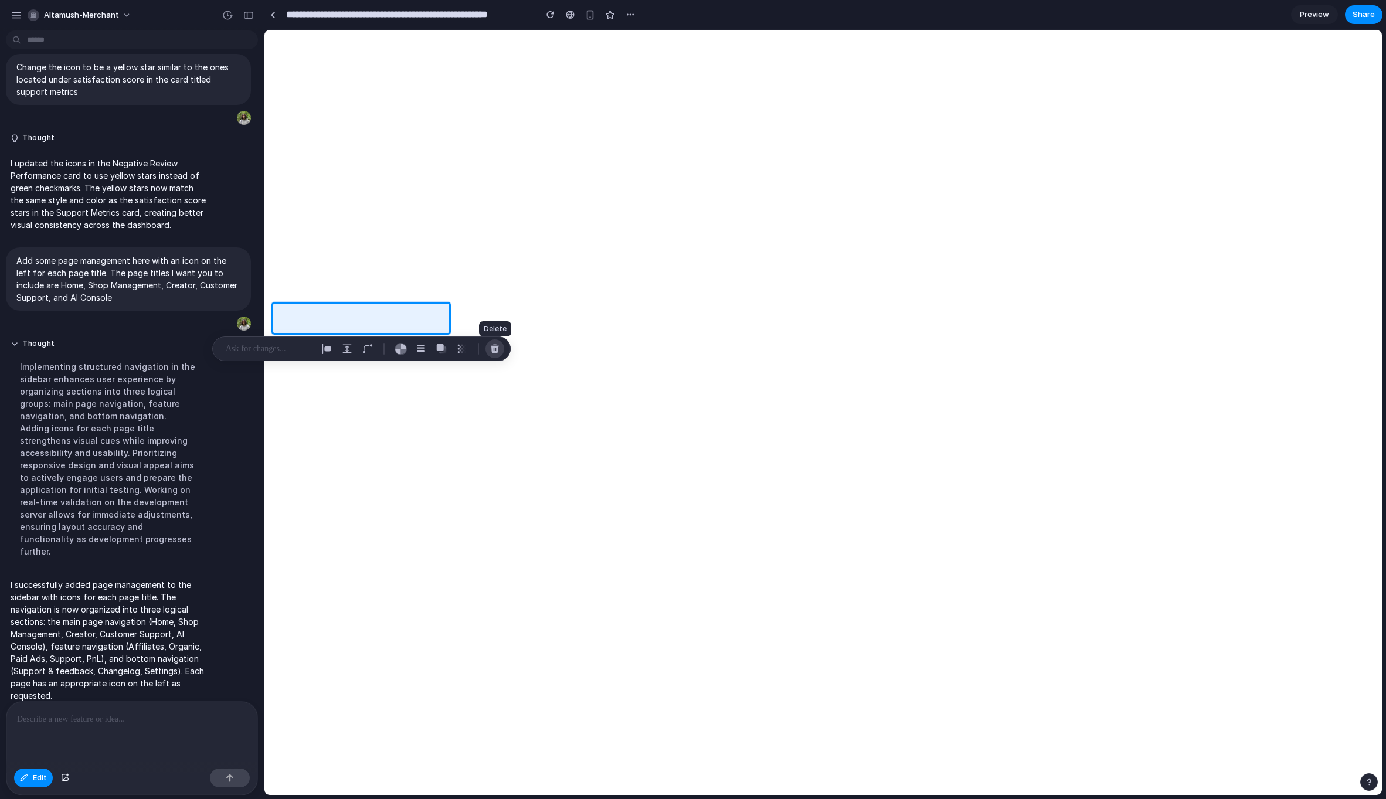
click at [495, 350] on div "button" at bounding box center [495, 349] width 11 height 11
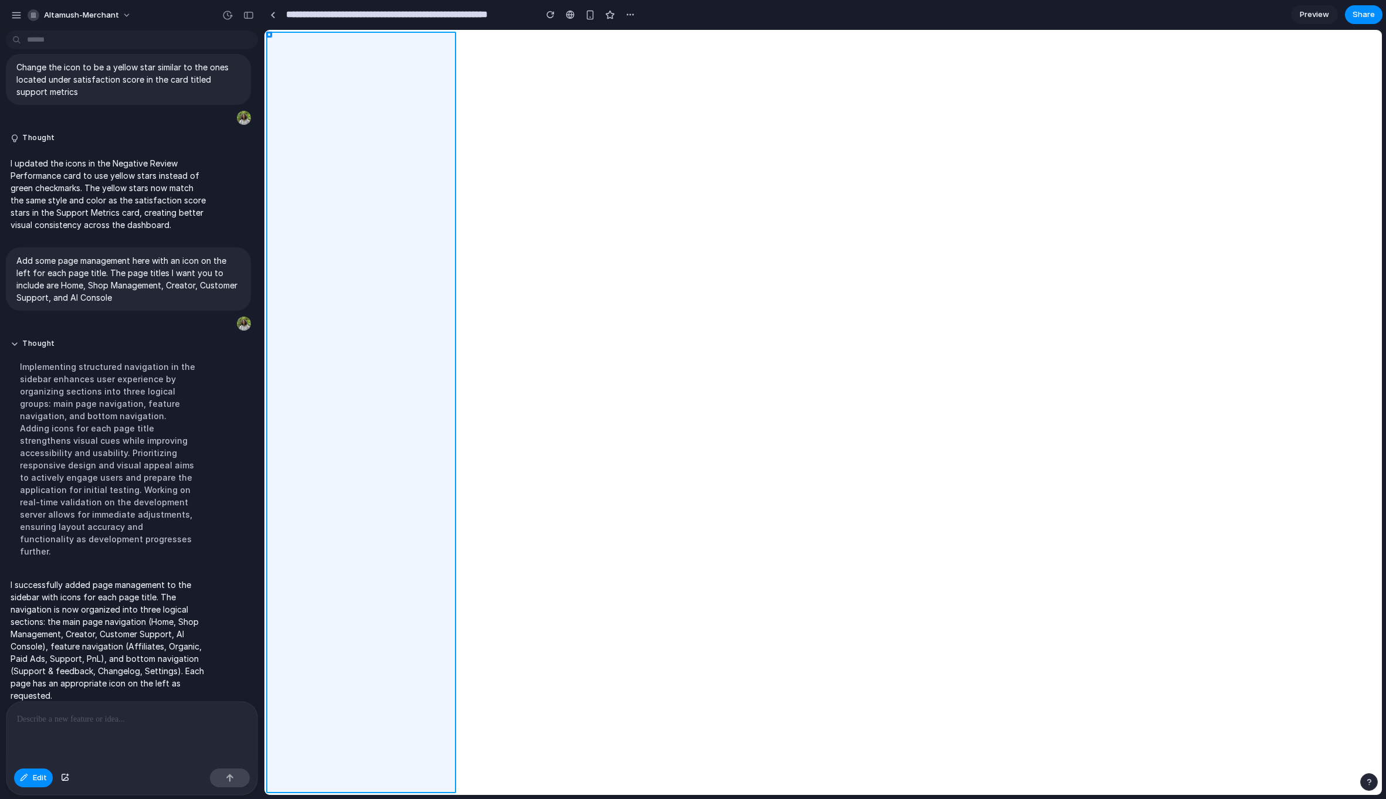
click at [269, 35] on div at bounding box center [823, 412] width 1118 height 765
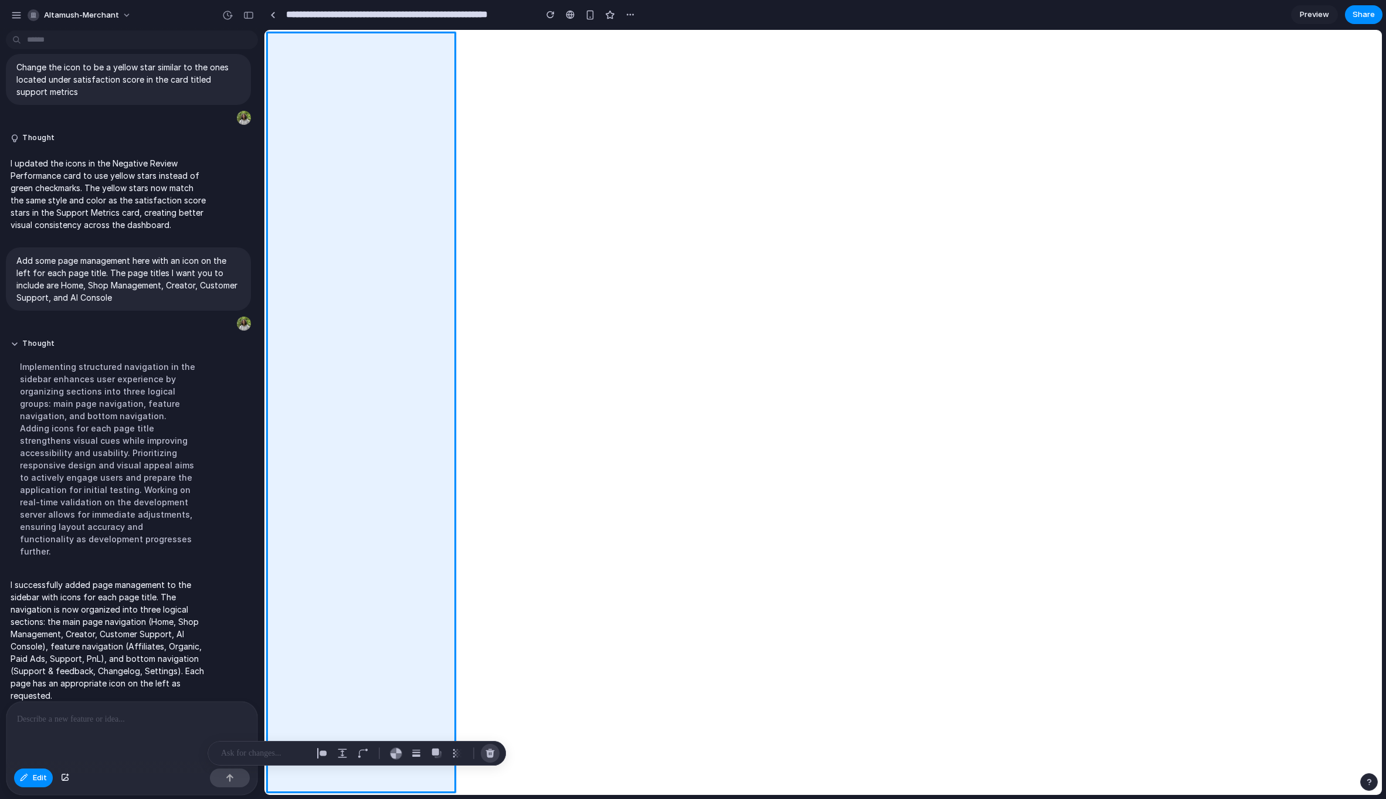
click at [488, 748] on div "button" at bounding box center [490, 753] width 11 height 11
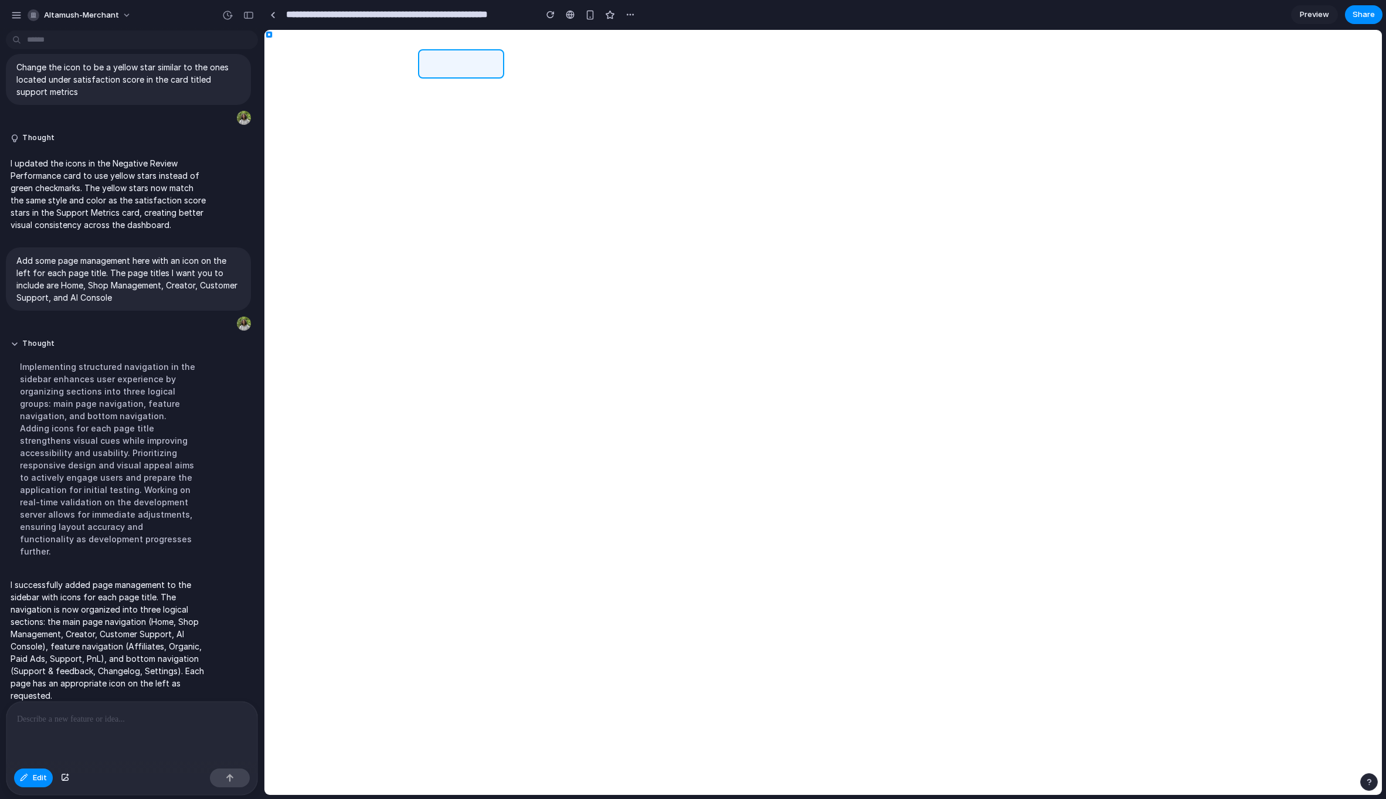
click at [469, 59] on div at bounding box center [823, 412] width 1118 height 765
click at [592, 91] on div "button" at bounding box center [594, 92] width 11 height 11
click at [135, 724] on p at bounding box center [132, 720] width 230 height 14
click at [223, 788] on div "Edit" at bounding box center [131, 779] width 251 height 31
click at [225, 783] on div at bounding box center [230, 778] width 40 height 19
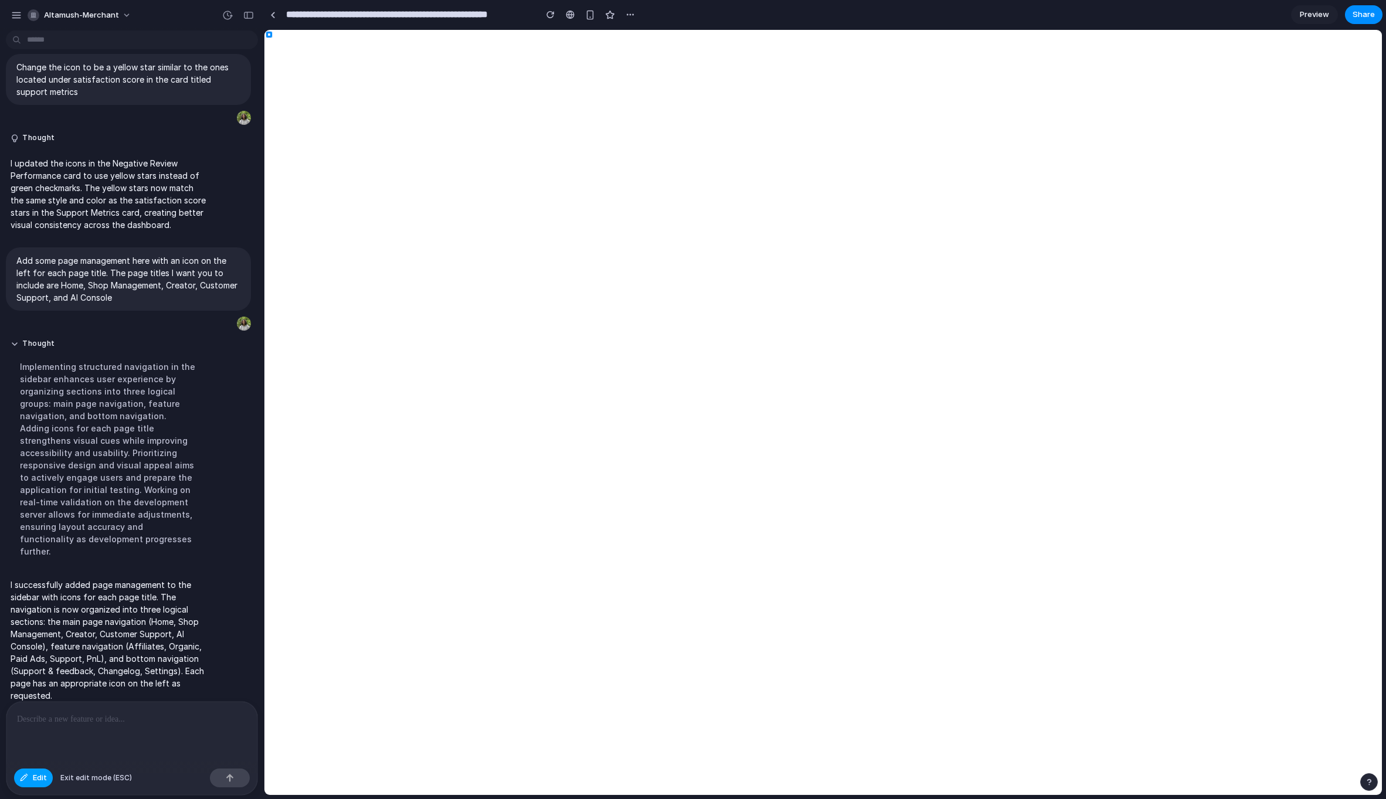
click at [31, 779] on button "Edit" at bounding box center [33, 778] width 39 height 19
click at [69, 11] on span "altamush-merchant" at bounding box center [81, 15] width 75 height 12
click at [145, 98] on span "Light" at bounding box center [139, 98] width 19 height 12
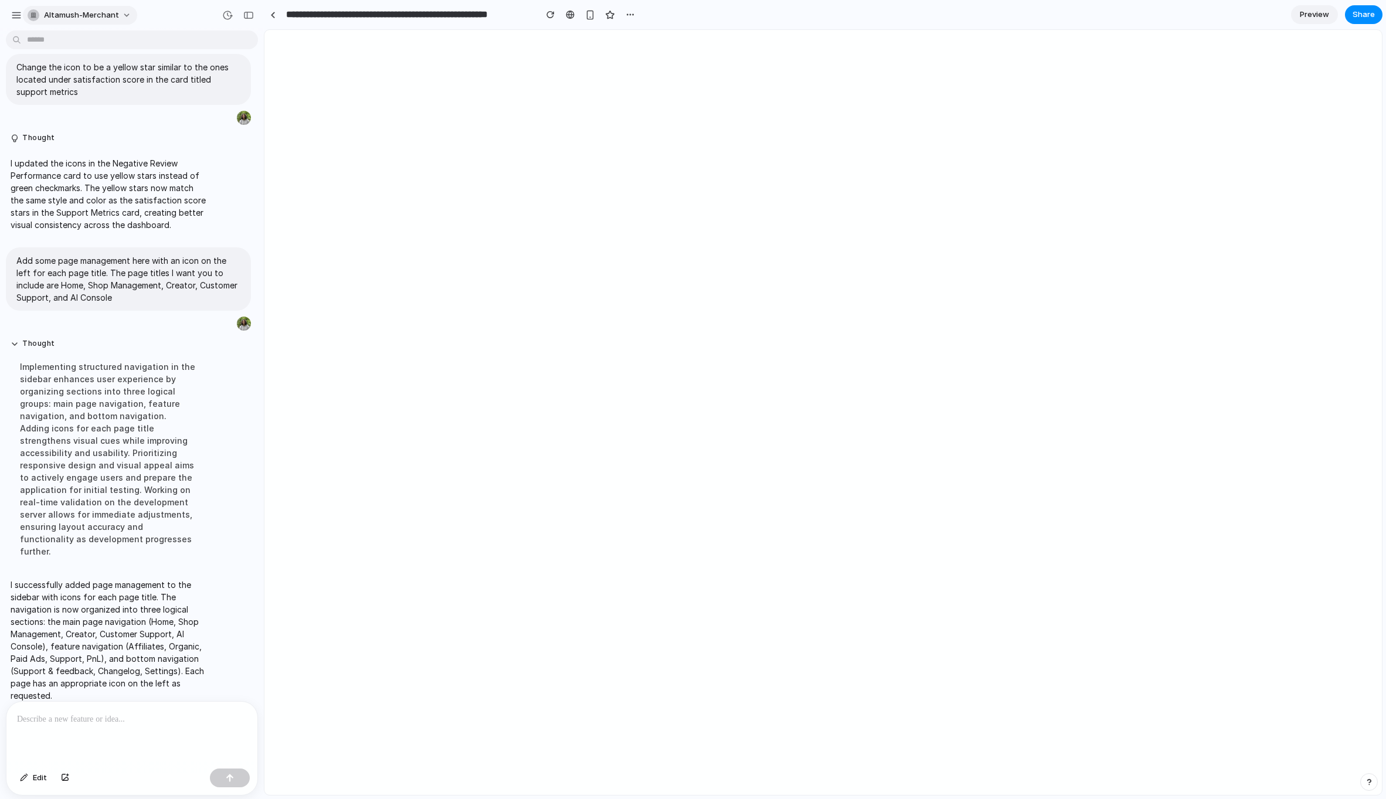
click at [80, 12] on span "altamush-merchant" at bounding box center [81, 15] width 75 height 12
click at [77, 40] on li "Settings" at bounding box center [73, 41] width 97 height 19
click at [88, 13] on span "altamush-merchant" at bounding box center [81, 15] width 75 height 12
click at [153, 128] on li "Neutral dark" at bounding box center [159, 135] width 69 height 19
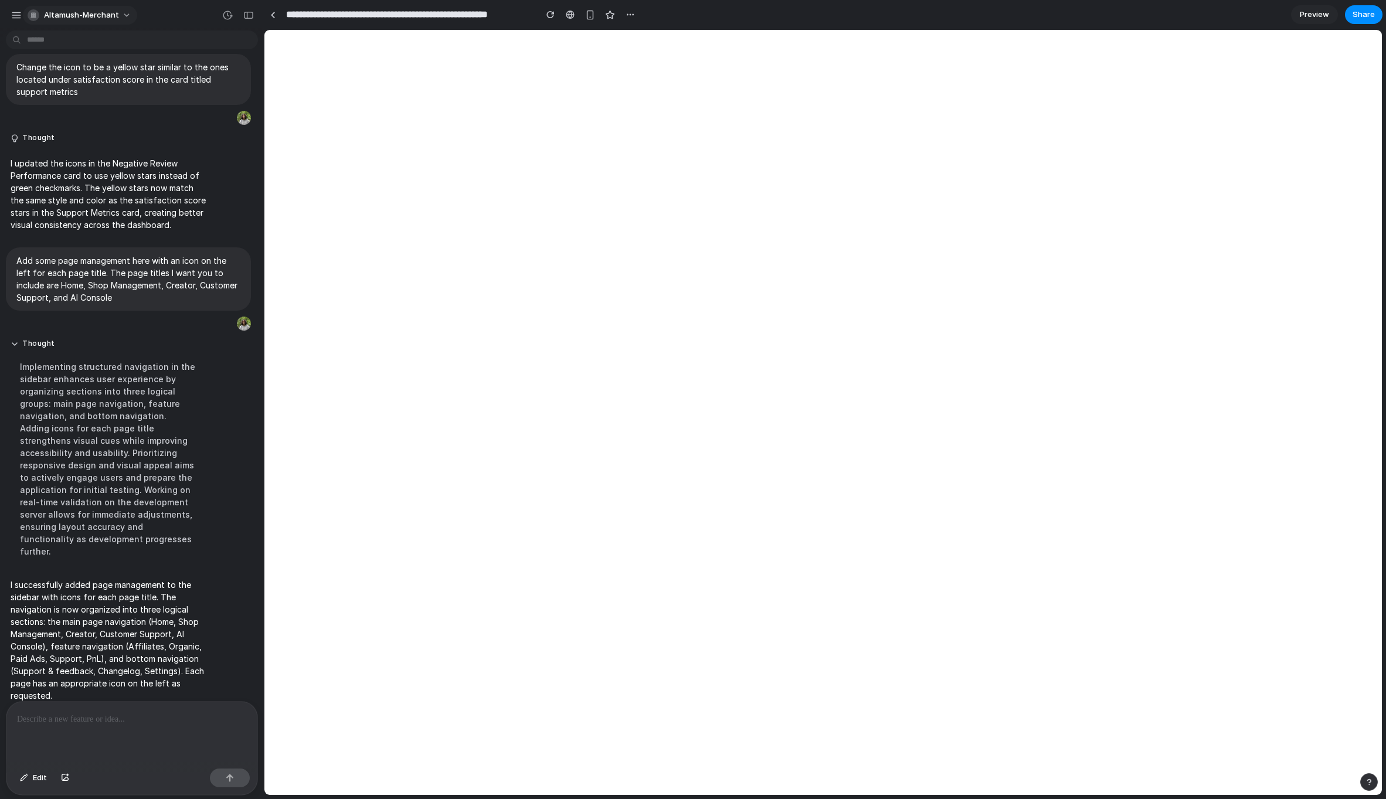
click at [91, 12] on span "altamush-merchant" at bounding box center [81, 15] width 75 height 12
click at [144, 146] on li "Forest" at bounding box center [163, 154] width 77 height 19
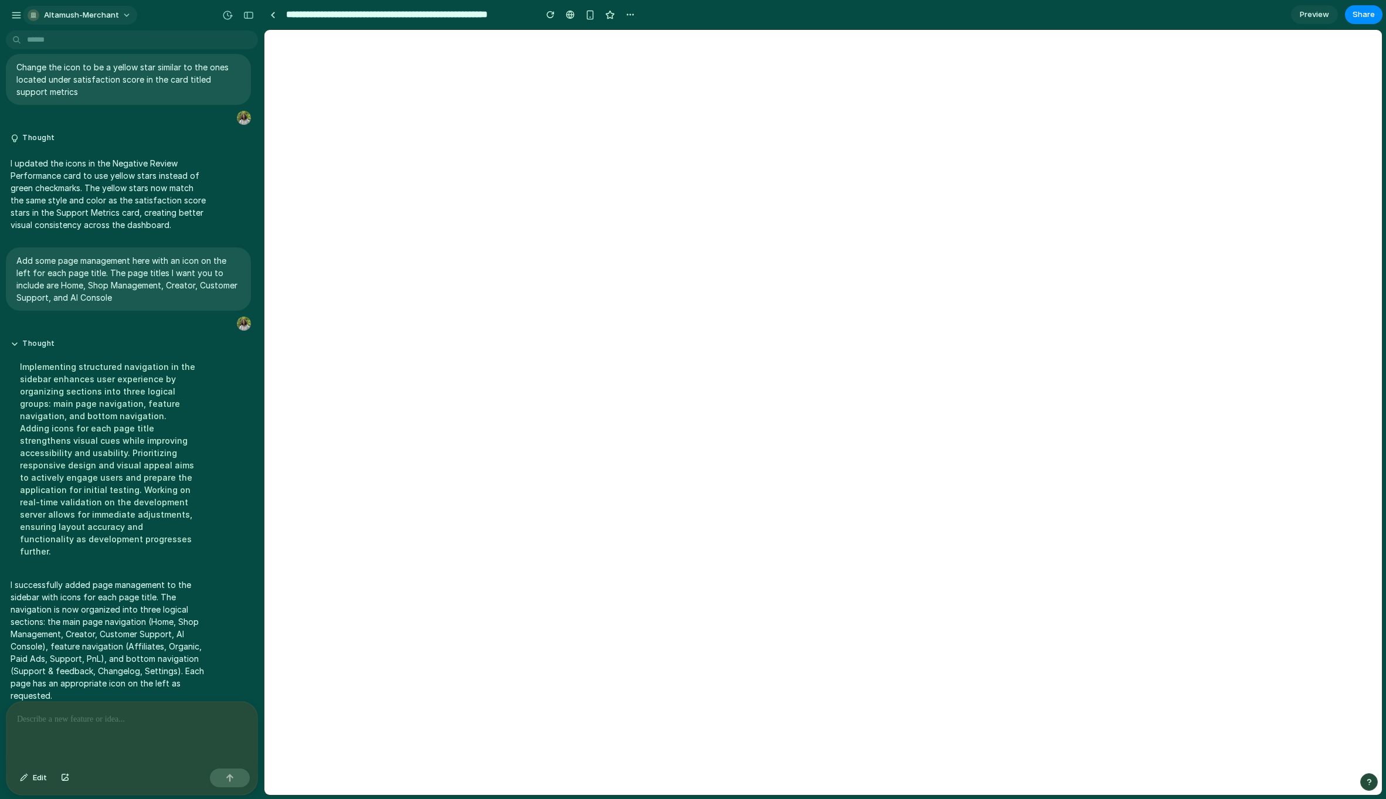
click at [103, 13] on span "altamush-merchant" at bounding box center [81, 15] width 75 height 12
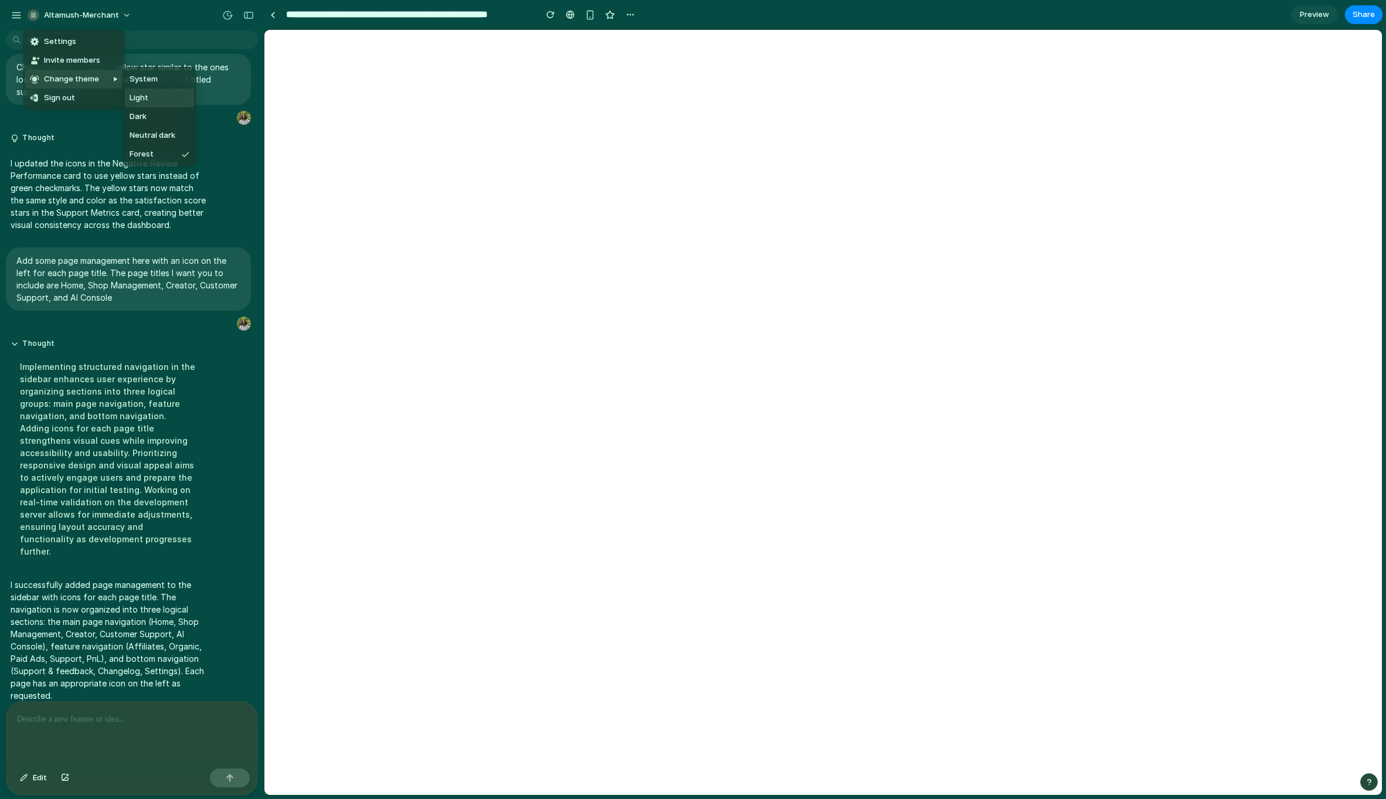
click at [151, 105] on li "Light" at bounding box center [159, 98] width 69 height 19
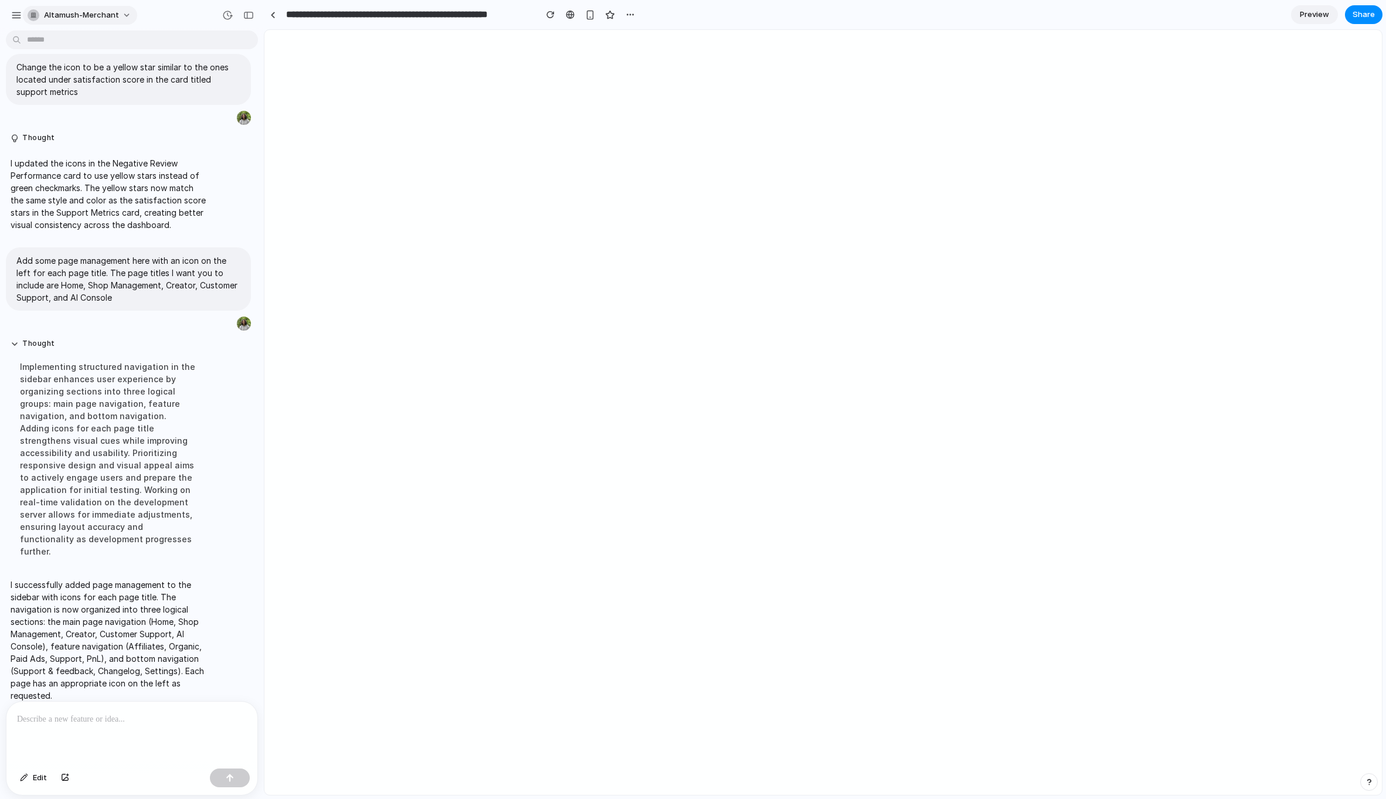
click at [90, 19] on span "altamush-merchant" at bounding box center [81, 15] width 75 height 12
click at [145, 106] on li "Light" at bounding box center [159, 98] width 69 height 19
click at [93, 21] on button "altamush-merchant" at bounding box center [80, 15] width 114 height 19
click at [150, 117] on li "Dark" at bounding box center [159, 116] width 69 height 19
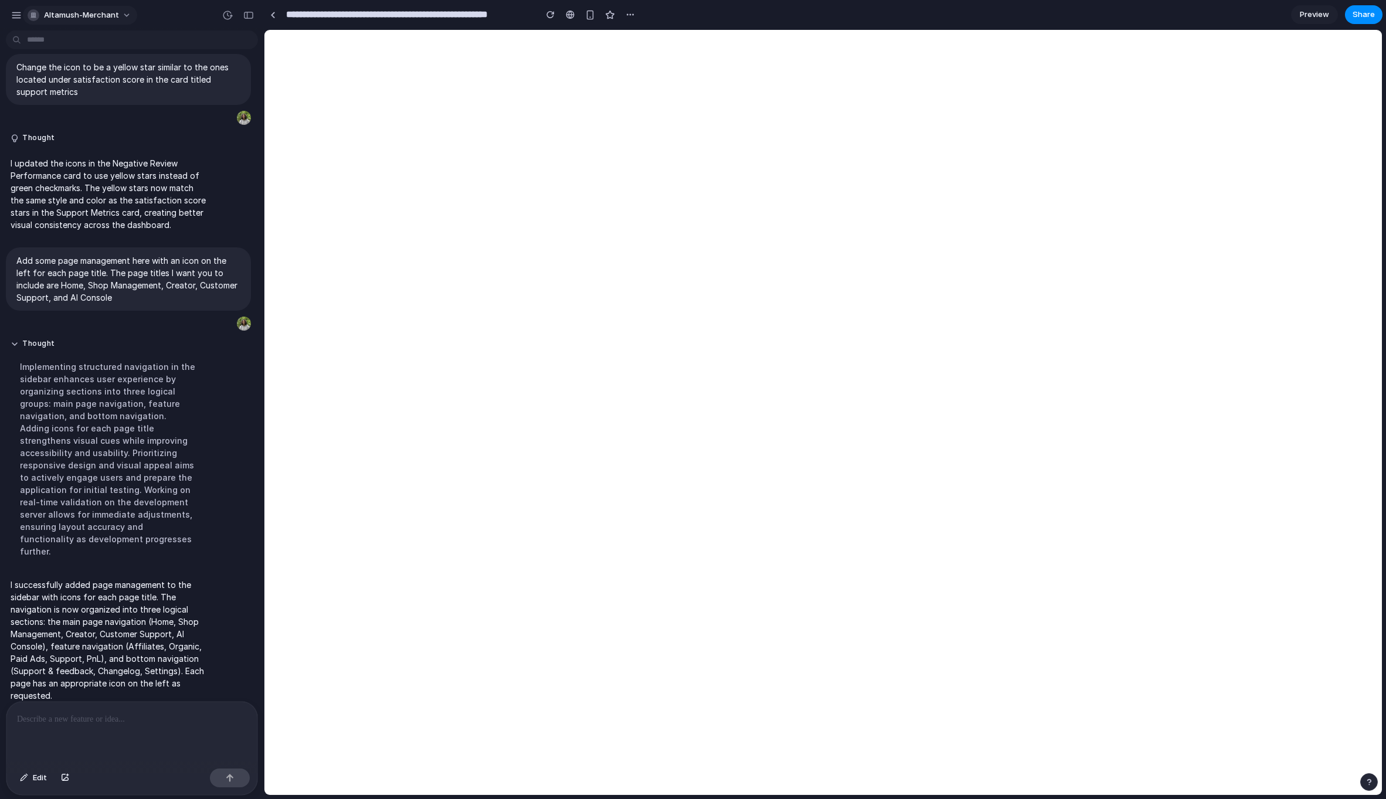
click at [113, 13] on span "altamush-merchant" at bounding box center [81, 15] width 75 height 12
click at [143, 137] on span "Neutral dark" at bounding box center [153, 136] width 46 height 12
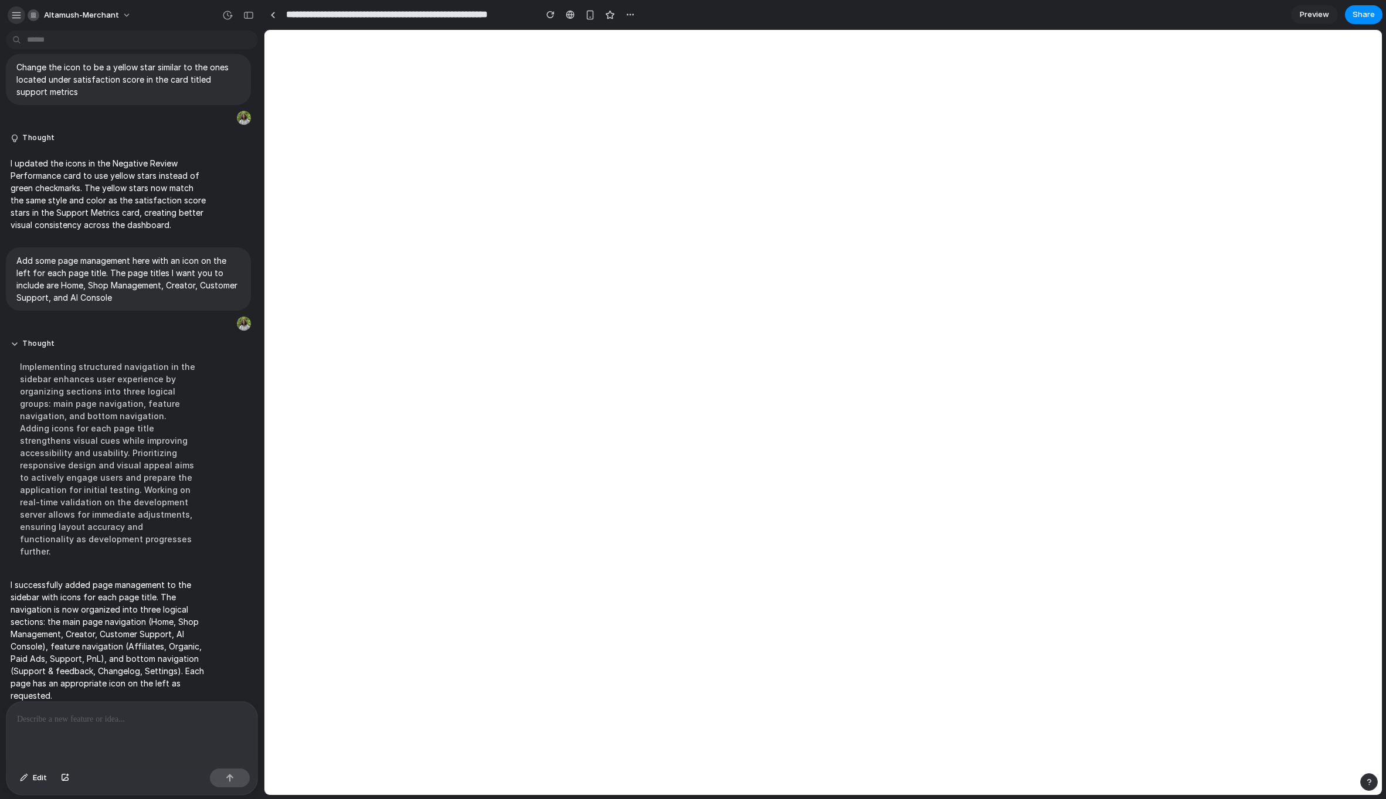
click at [16, 16] on div "button" at bounding box center [16, 15] width 11 height 11
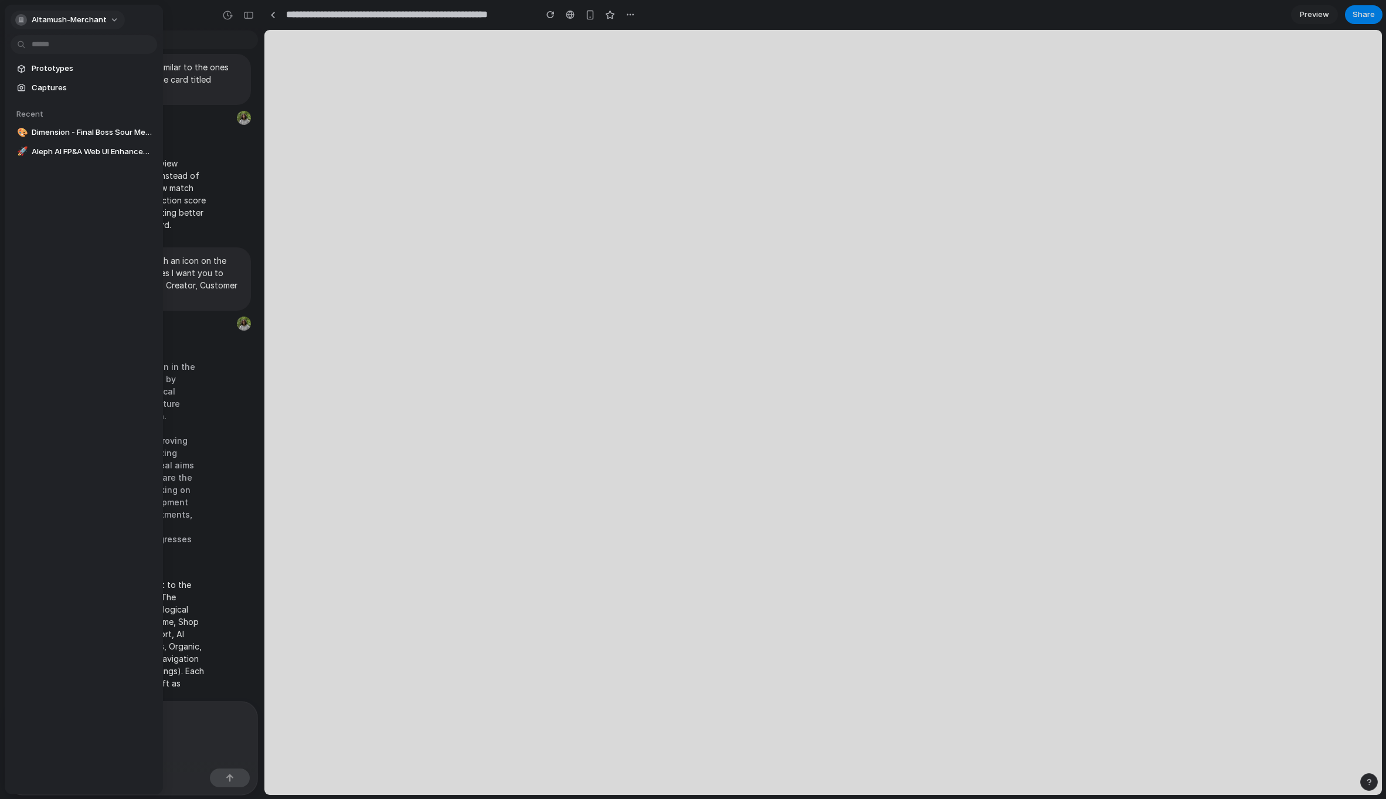
click at [43, 18] on span "altamush-merchant" at bounding box center [69, 20] width 75 height 12
click at [28, 22] on div "Settings Invite members Change theme Sign out" at bounding box center [693, 399] width 1386 height 799
click at [48, 65] on span "Prototypes" at bounding box center [92, 69] width 121 height 12
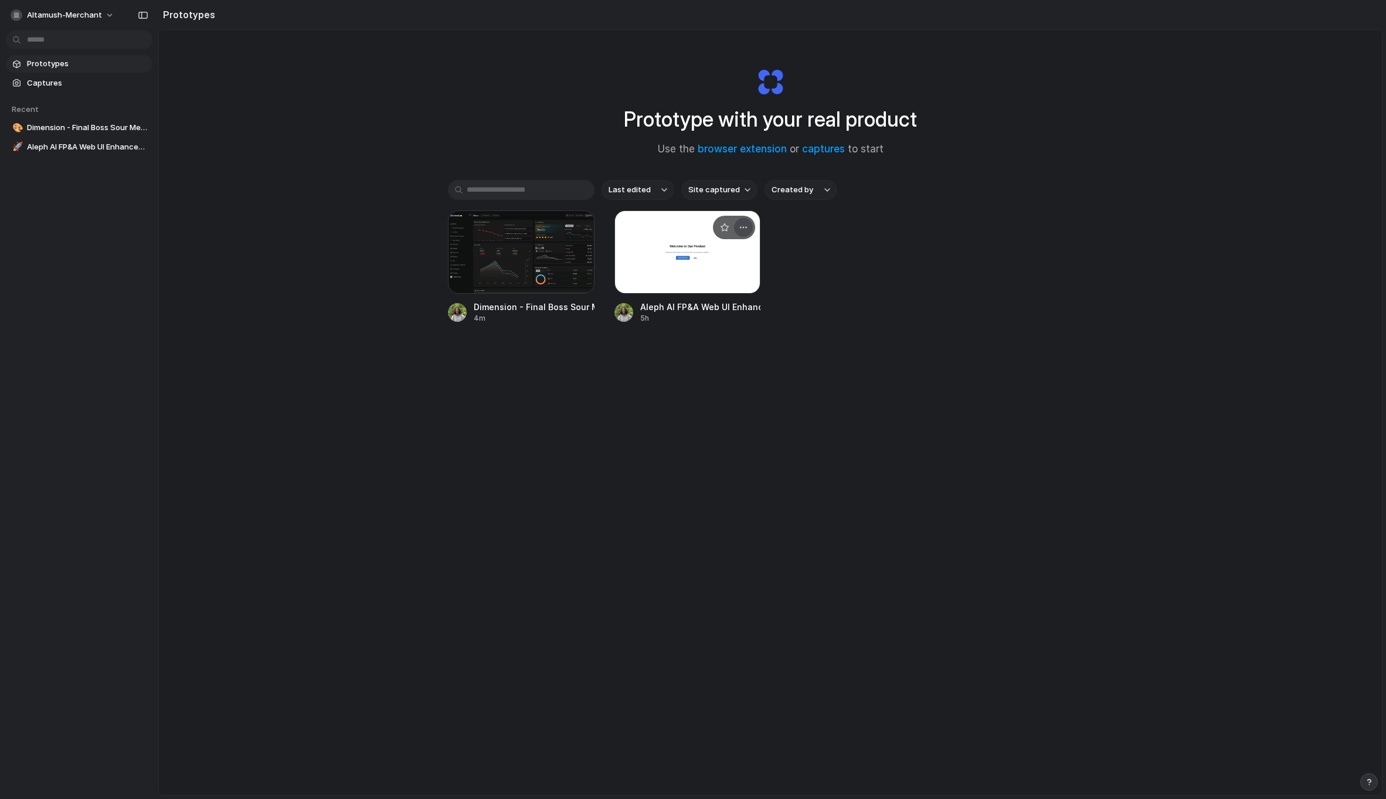
click at [744, 228] on div "button" at bounding box center [743, 227] width 9 height 9
click at [693, 313] on span "Delete" at bounding box center [699, 310] width 25 height 12
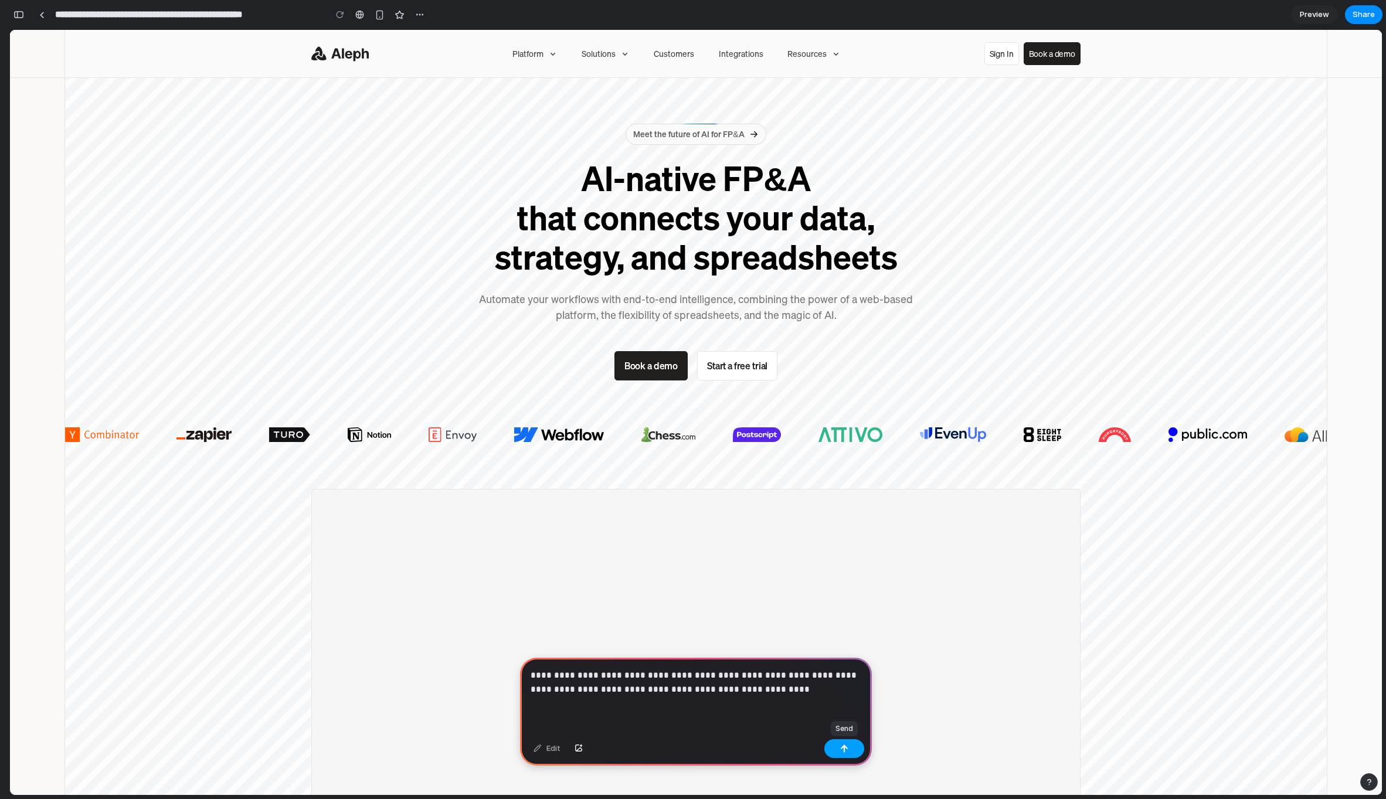
click at [840, 753] on button "button" at bounding box center [845, 748] width 40 height 19
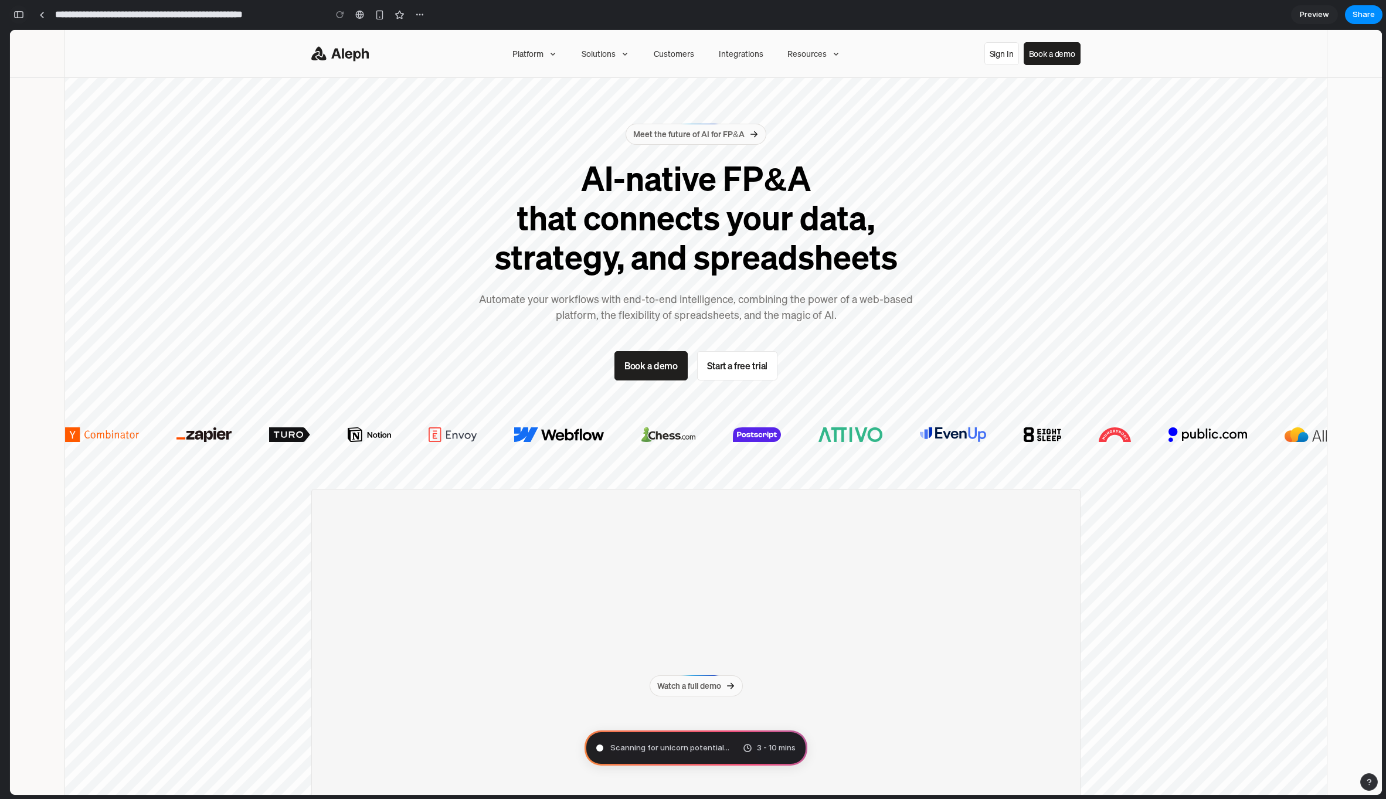
click at [21, 20] on button "button" at bounding box center [18, 14] width 19 height 19
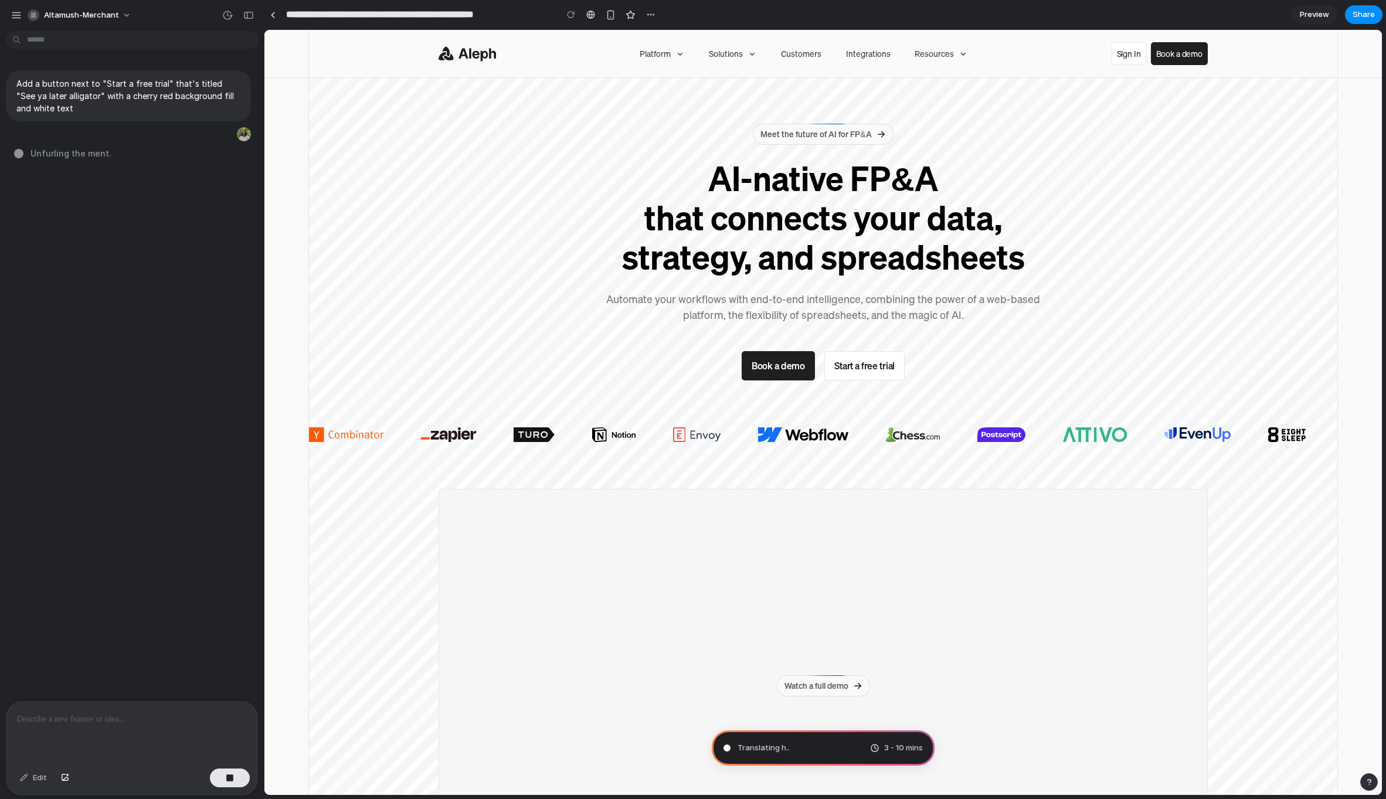
type input "**********"
